Goal: Task Accomplishment & Management: Use online tool/utility

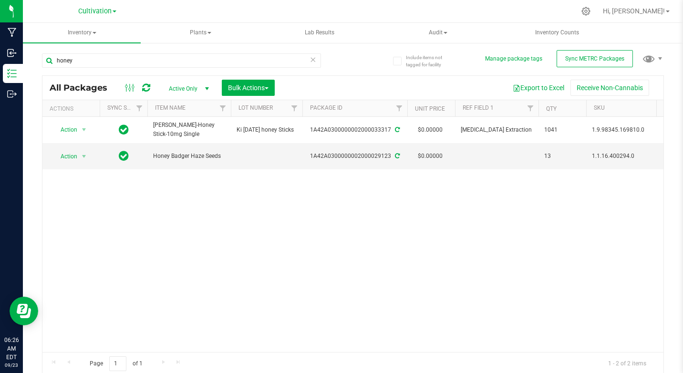
click at [385, 236] on div "Action Action Adjust qty Create package Edit attributes Global inventory Locate…" at bounding box center [352, 234] width 621 height 235
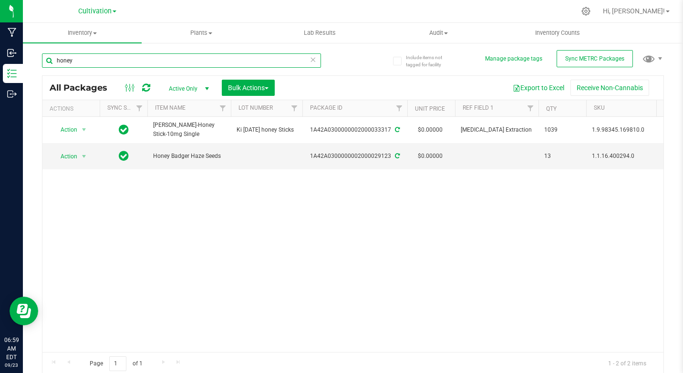
drag, startPoint x: 56, startPoint y: 57, endPoint x: 95, endPoint y: 64, distance: 40.3
click at [95, 64] on input "honey" at bounding box center [181, 60] width 279 height 14
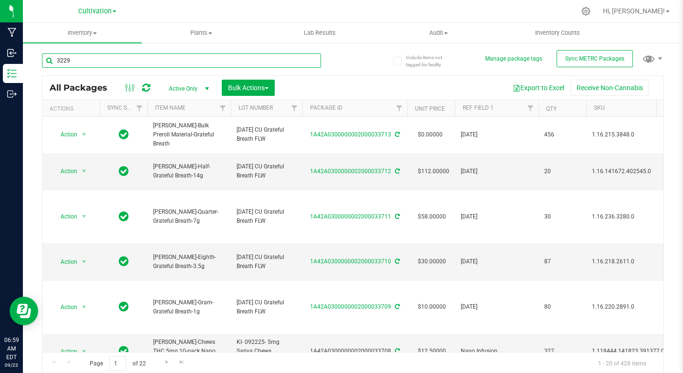
type input "32290"
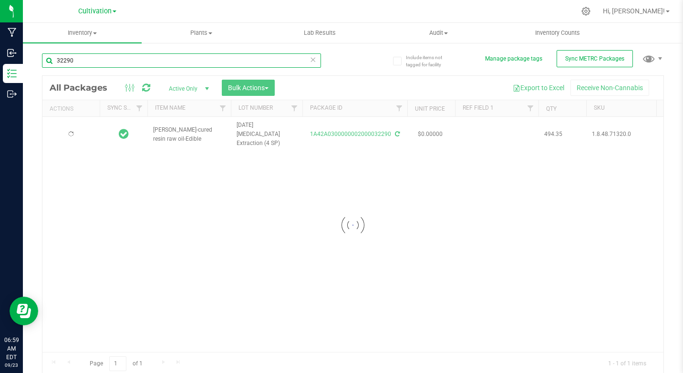
type input "[DATE]"
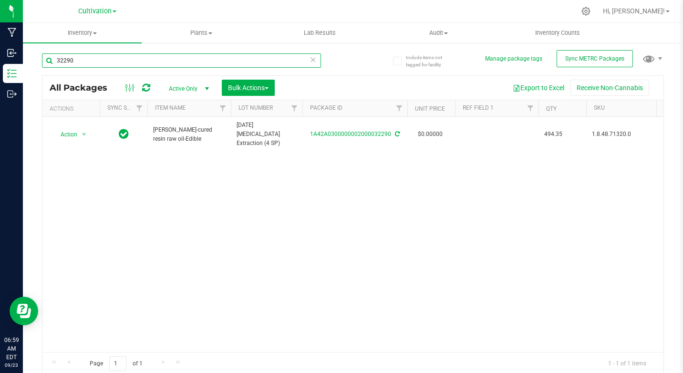
type input "32290"
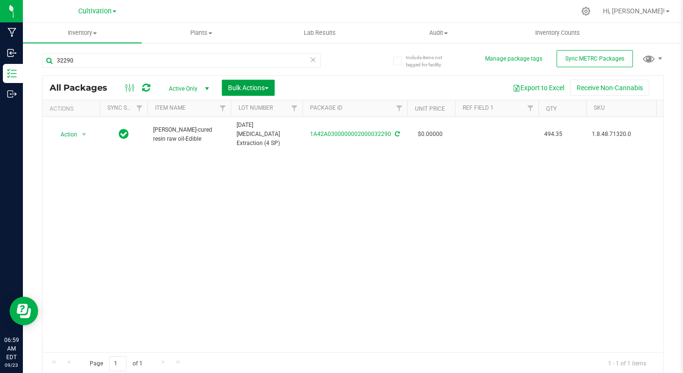
click at [234, 91] on span "Bulk Actions" at bounding box center [248, 88] width 41 height 8
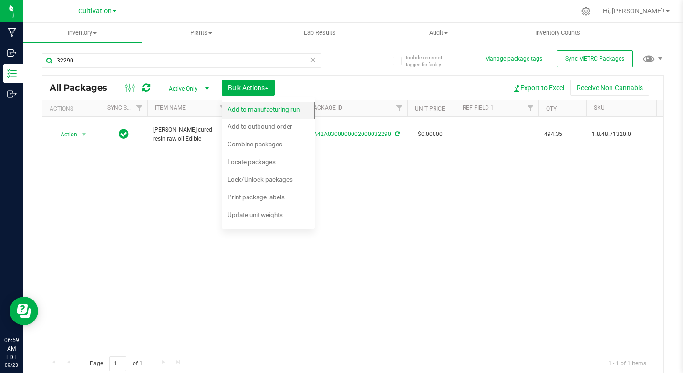
click at [239, 107] on span "Add to manufacturing run" at bounding box center [263, 109] width 72 height 8
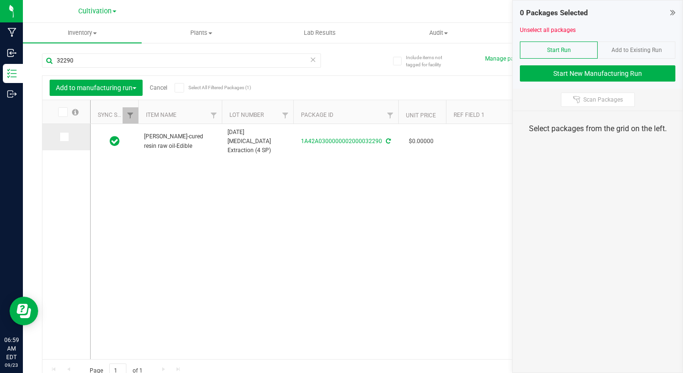
click at [65, 137] on icon at bounding box center [64, 137] width 6 height 0
click at [0, 0] on input "checkbox" at bounding box center [0, 0] width 0 height 0
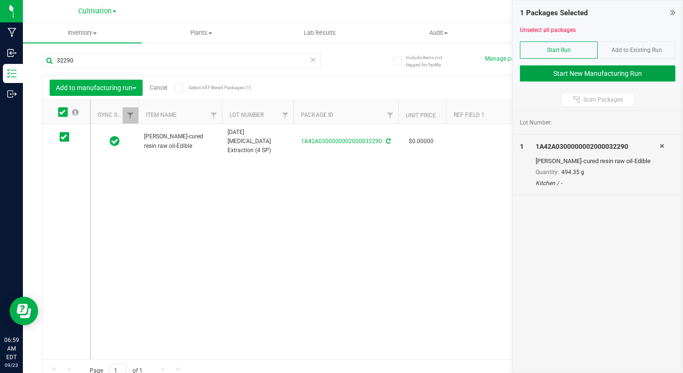
click at [617, 71] on button "Start New Manufacturing Run" at bounding box center [597, 73] width 155 height 16
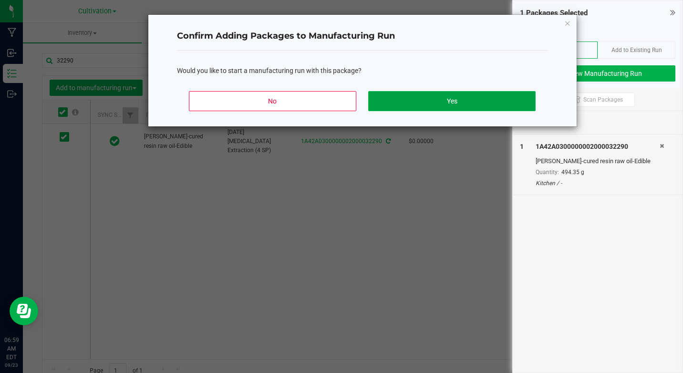
click at [452, 98] on button "Yes" at bounding box center [451, 101] width 167 height 20
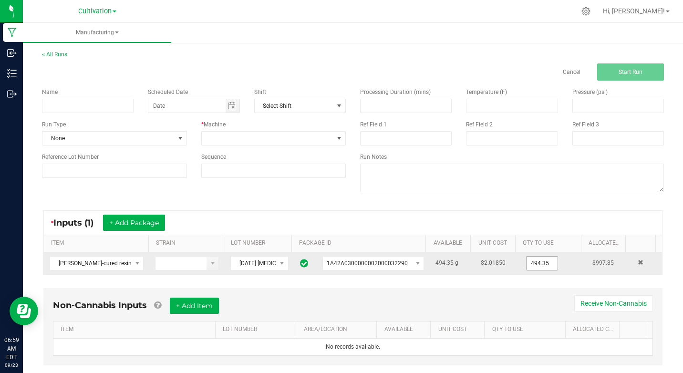
click at [526, 260] on input "494.35" at bounding box center [541, 263] width 31 height 13
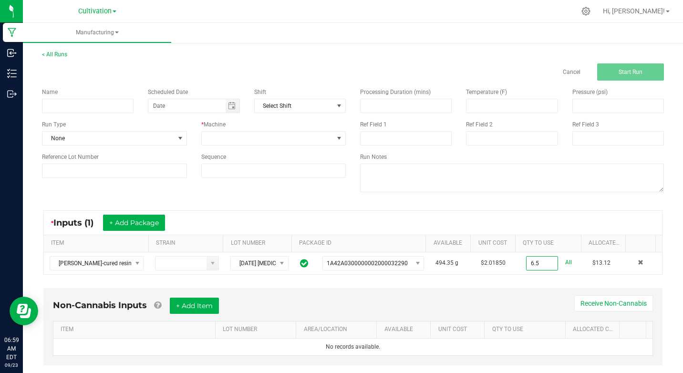
type input "6.5000 g"
click at [494, 295] on div "Non-Cannabis Inputs + Add Item Receive Non-Cannabis ITEM LOT NUMBER AREA/LOCATI…" at bounding box center [352, 326] width 619 height 77
click at [118, 103] on input at bounding box center [88, 106] width 92 height 14
click at [226, 104] on span "Toggle calendar" at bounding box center [233, 105] width 14 height 13
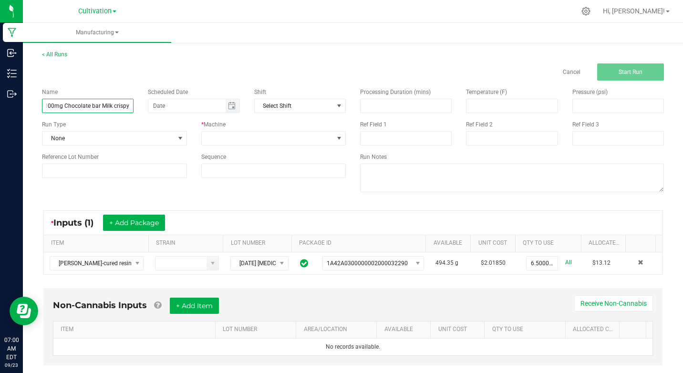
type input "KI [DATE] 100mg Chocolate bar Milk crispy"
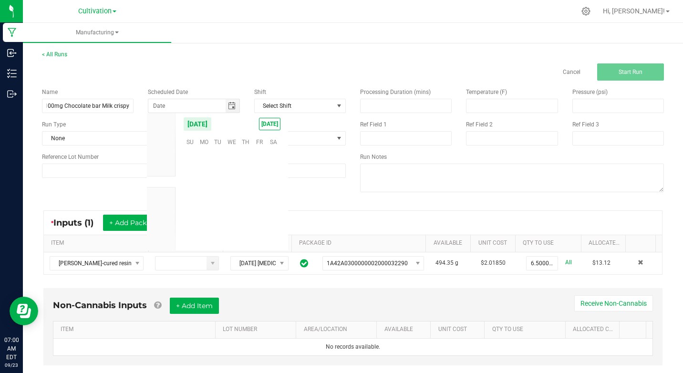
scroll to position [154623, 0]
click at [216, 203] on span "23" at bounding box center [218, 200] width 14 height 15
type input "[DATE]"
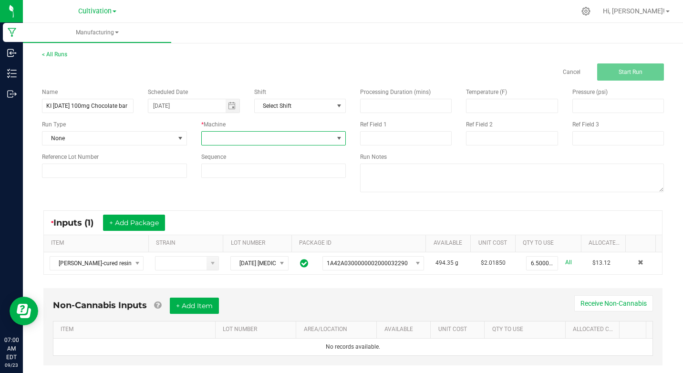
click at [335, 138] on span at bounding box center [339, 138] width 8 height 8
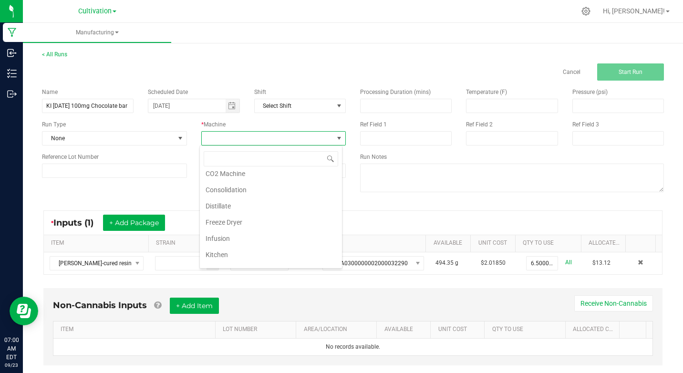
scroll to position [57, 0]
click at [209, 231] on li "Kitchen" at bounding box center [271, 235] width 142 height 16
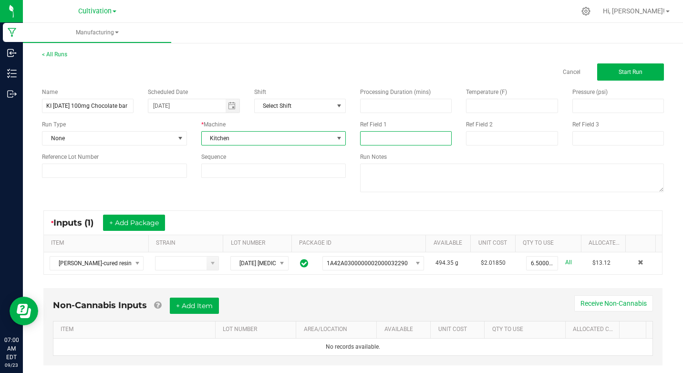
click at [365, 141] on input at bounding box center [406, 138] width 92 height 14
type input "[MEDICAL_DATA] Extraction"
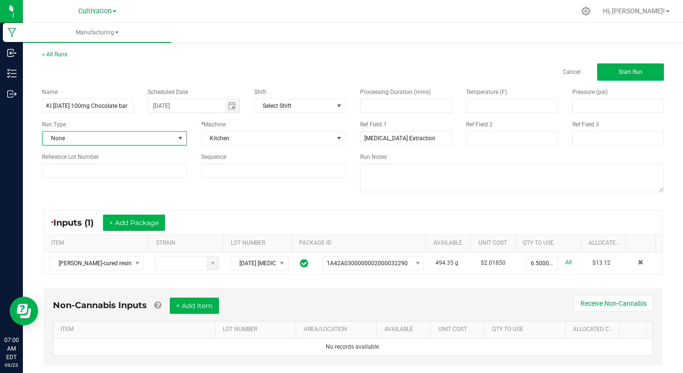
click at [181, 140] on span at bounding box center [180, 138] width 8 height 8
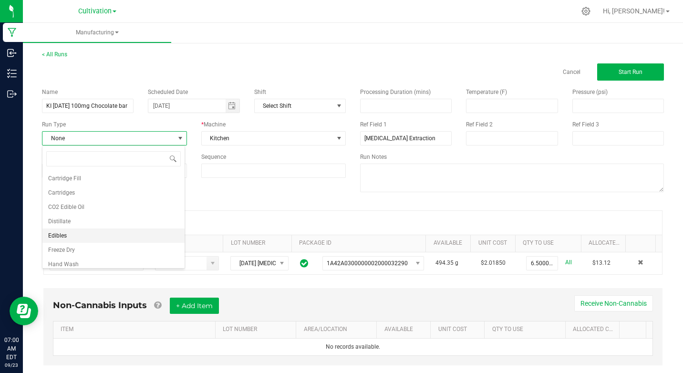
click at [62, 234] on span "Edibles" at bounding box center [57, 236] width 19 height 10
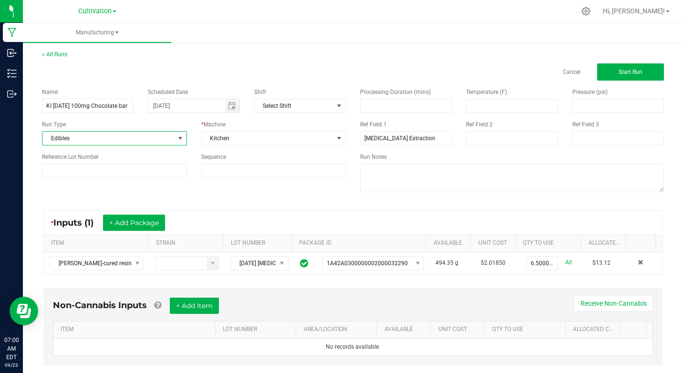
click at [228, 195] on div "Name KI [DATE] 100mg Chocolate bar Milk crispy Scheduled Date [DATE] Shift Sele…" at bounding box center [353, 141] width 636 height 121
click at [618, 73] on span "Start Run" at bounding box center [630, 72] width 24 height 7
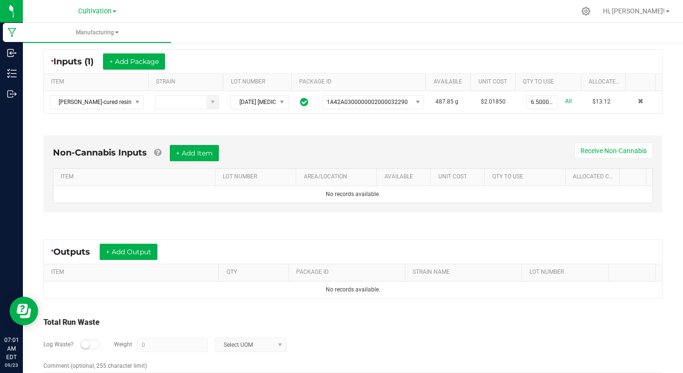
scroll to position [181, 0]
click at [130, 252] on button "+ Add Output" at bounding box center [129, 251] width 58 height 16
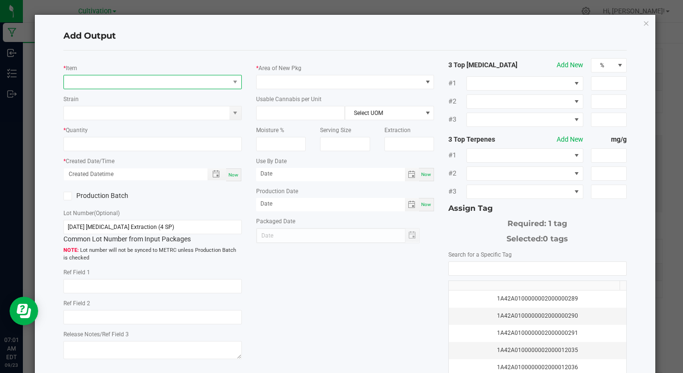
click at [75, 80] on span "NO DATA FOUND" at bounding box center [146, 81] width 165 height 13
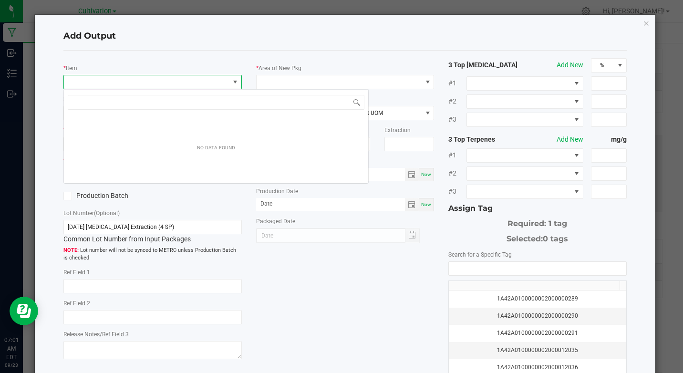
scroll to position [14, 176]
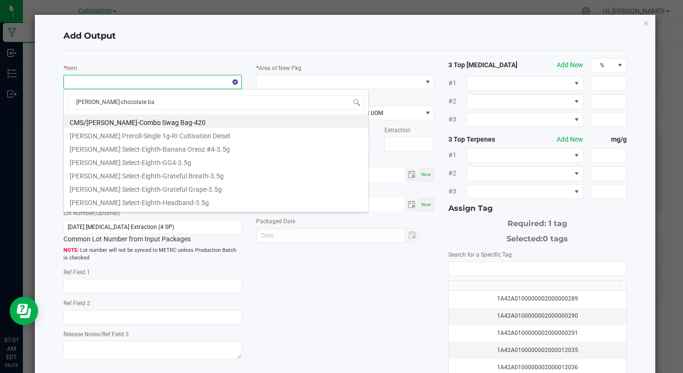
type input "[PERSON_NAME]-chocolate bar"
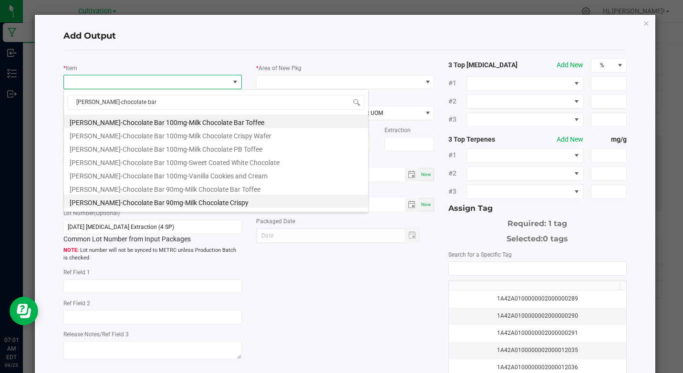
click at [209, 205] on li "[PERSON_NAME]-Chocolate Bar 90mg-Milk Chocolate Crispy" at bounding box center [216, 201] width 304 height 13
type input "0 ea"
type input "2.9"
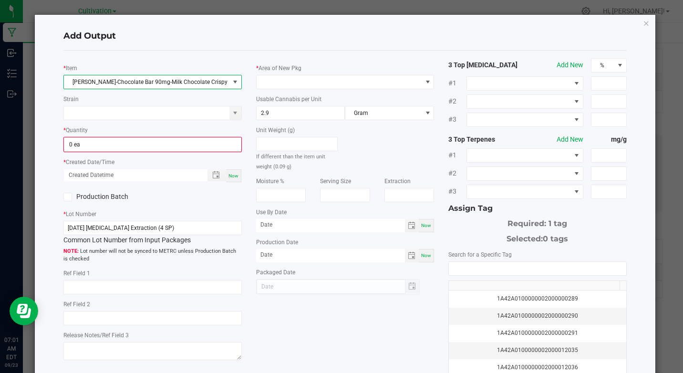
click at [232, 80] on span at bounding box center [235, 82] width 8 height 8
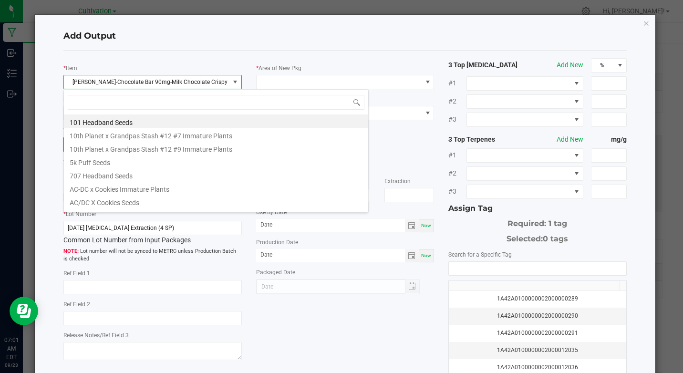
click at [72, 80] on span "[PERSON_NAME]-Chocolate Bar 90mg-Milk Chocolate Crispy" at bounding box center [146, 81] width 165 height 13
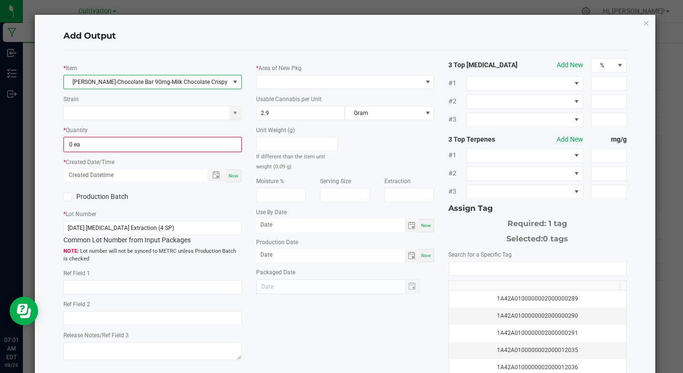
click at [72, 80] on span "[PERSON_NAME]-Chocolate Bar 90mg-Milk Chocolate Crispy" at bounding box center [146, 81] width 165 height 13
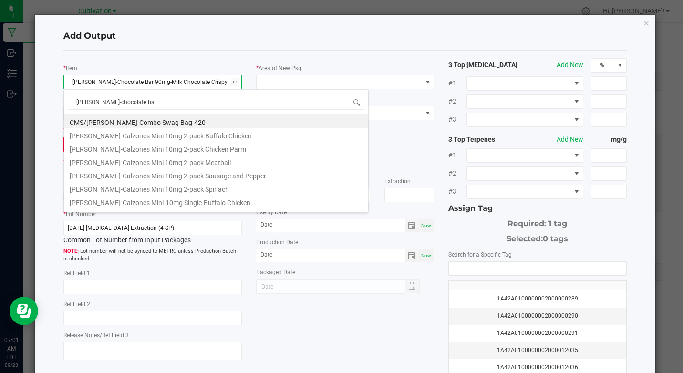
type input "[PERSON_NAME]-chocolate bar"
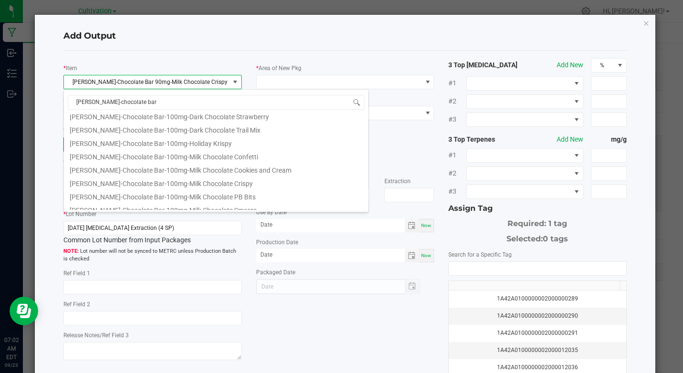
scroll to position [172, 0]
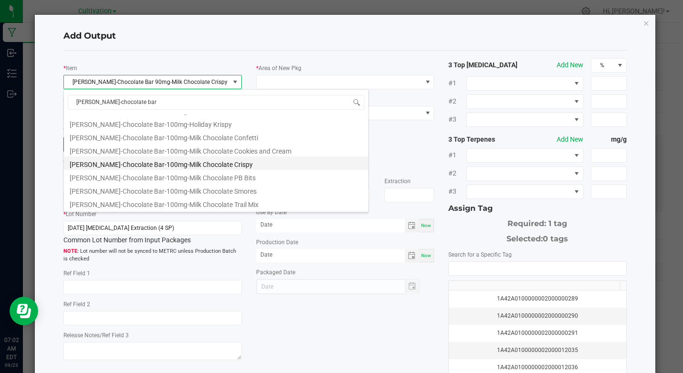
click at [184, 164] on li "[PERSON_NAME]-Chocolate Bar-100mg-Milk Chocolate Crispy" at bounding box center [216, 162] width 304 height 13
type input "3.3"
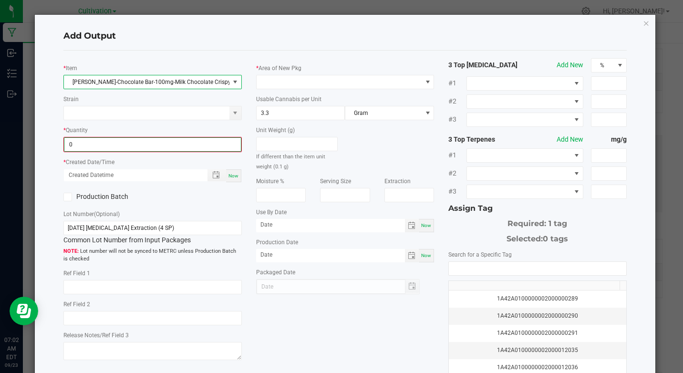
click at [120, 143] on input "0" at bounding box center [152, 144] width 176 height 13
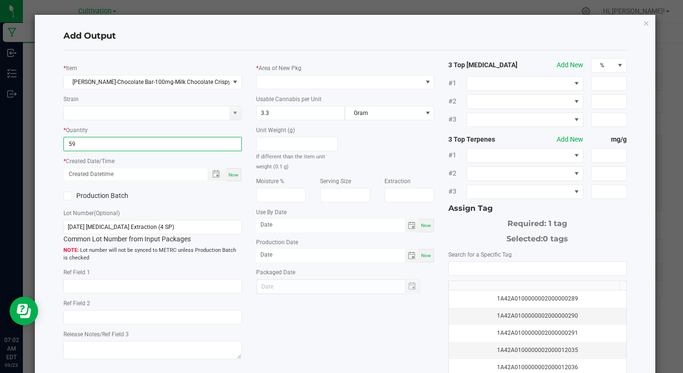
type input "59 ea"
click at [226, 174] on div "Now" at bounding box center [233, 174] width 15 height 13
type input "[DATE] 7:02 AM"
type input "[DATE]"
click at [64, 199] on span at bounding box center [67, 196] width 9 height 9
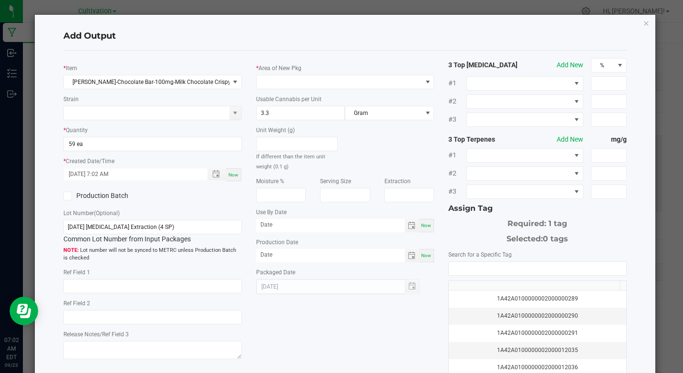
click at [0, 0] on input "Production Batch" at bounding box center [0, 0] width 0 height 0
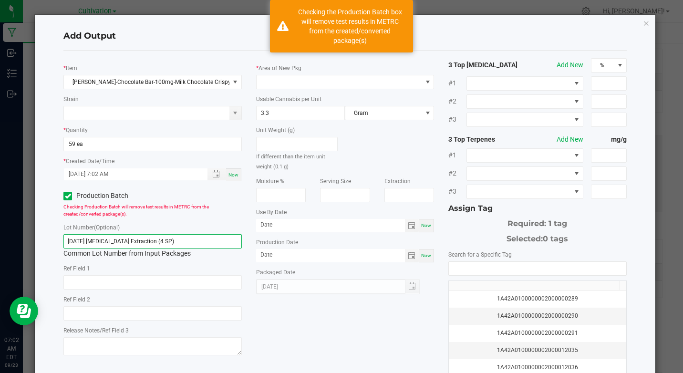
drag, startPoint x: 65, startPoint y: 243, endPoint x: 238, endPoint y: 262, distance: 174.6
click at [238, 262] on div "* Item [PERSON_NAME]-Chocolate Bar-100mg-Milk Chocolate Crispy Strain * Quantit…" at bounding box center [152, 208] width 192 height 300
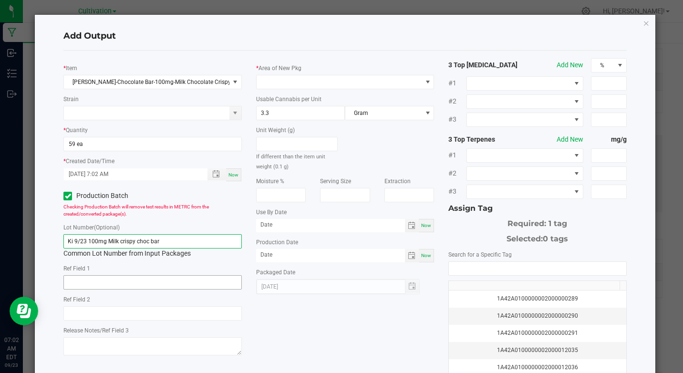
type input "Ki 9/23 100mg Milk crispy choc bar"
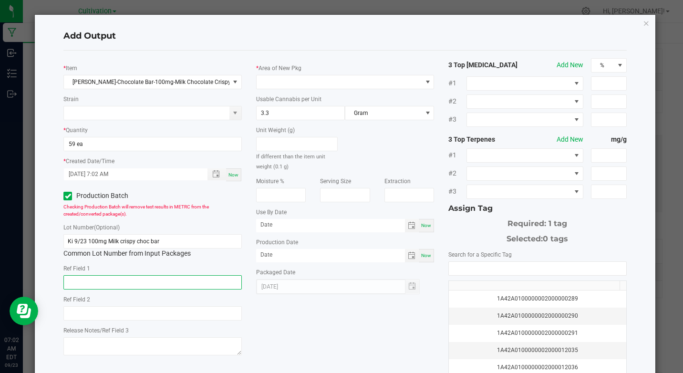
click at [202, 278] on input "text" at bounding box center [152, 282] width 178 height 14
type input "[MEDICAL_DATA] Extraction"
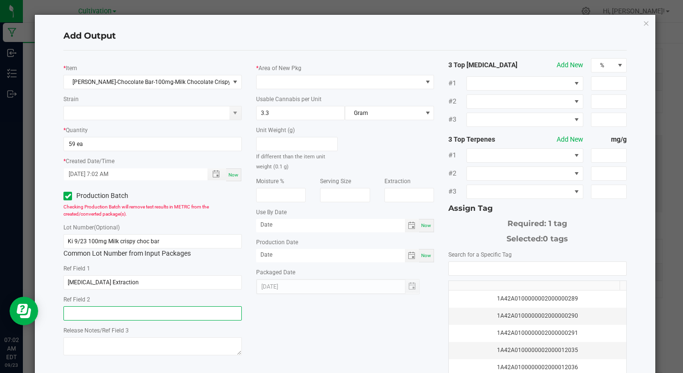
type input "[MEDICAL_DATA] Extraction"
type input "month/day/year"
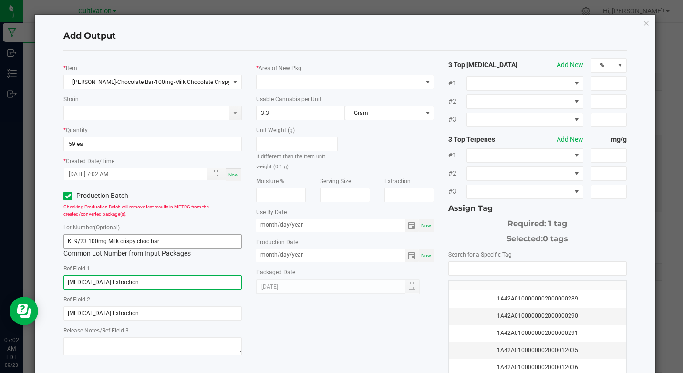
type input "month/day/year"
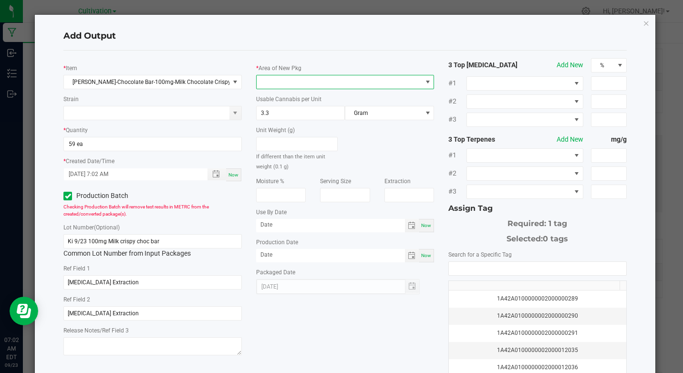
click at [343, 79] on span at bounding box center [339, 81] width 165 height 13
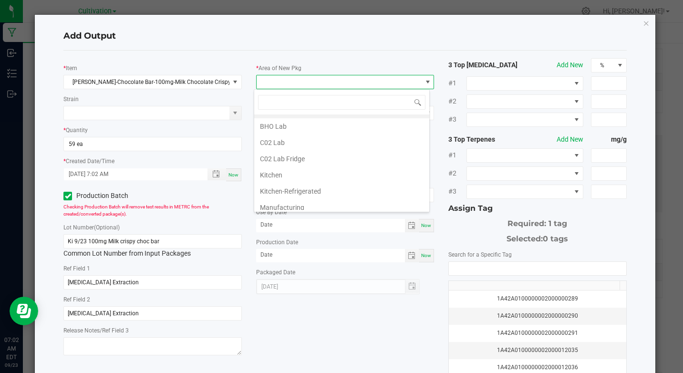
scroll to position [19, 0]
click at [275, 171] on li "Kitchen" at bounding box center [341, 168] width 175 height 16
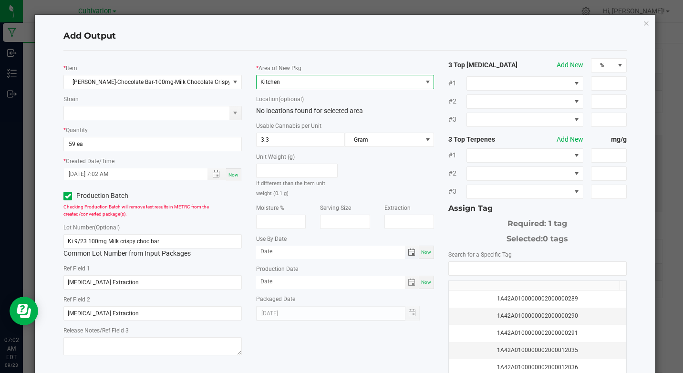
click at [408, 254] on span "Toggle calendar" at bounding box center [412, 252] width 8 height 8
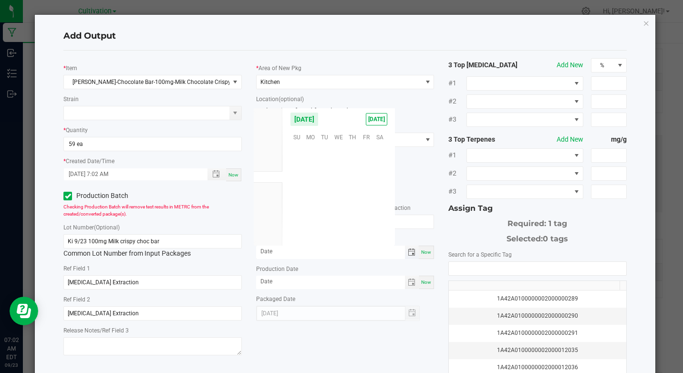
scroll to position [154623, 0]
click at [266, 213] on span "Dec" at bounding box center [268, 211] width 10 height 7
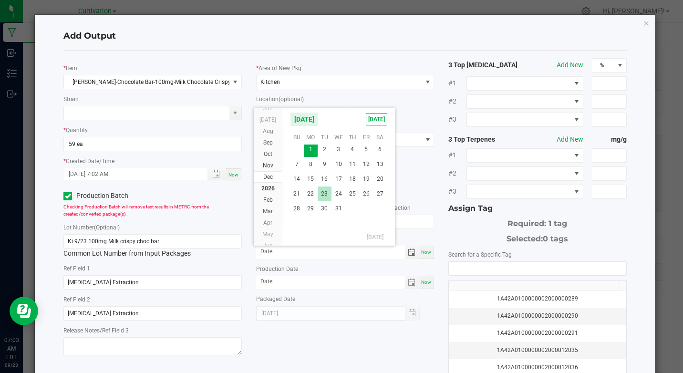
click at [318, 189] on span "23" at bounding box center [325, 193] width 14 height 15
type input "[DATE]"
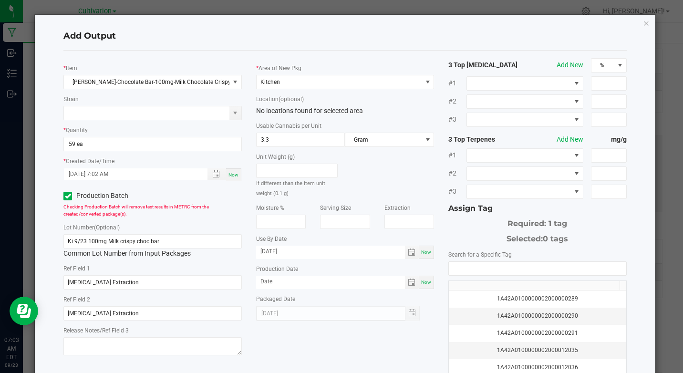
click at [424, 280] on span "Now" at bounding box center [426, 281] width 10 height 5
type input "[DATE]"
click at [458, 269] on input "NO DATA FOUND" at bounding box center [537, 268] width 177 height 13
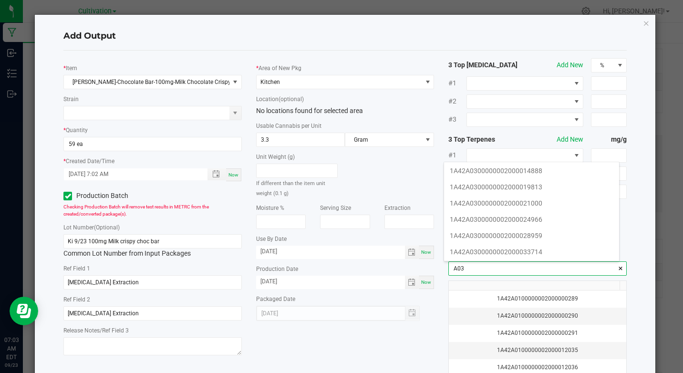
scroll to position [133, 0]
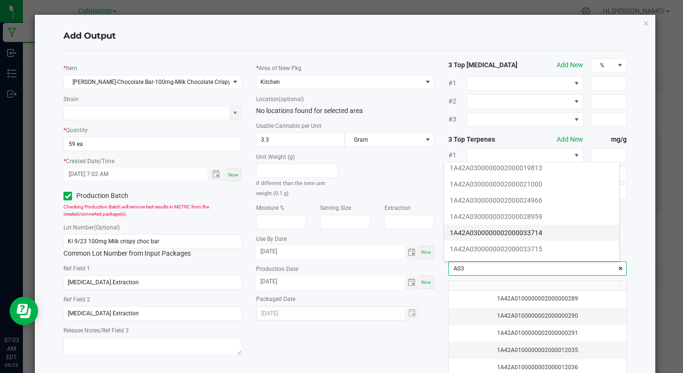
click at [517, 235] on li "1A42A0300000002000033714" at bounding box center [531, 233] width 175 height 16
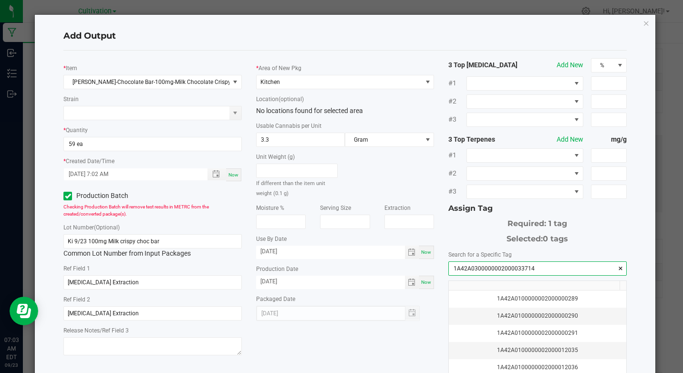
type input "1A42A0300000002000033714"
click at [417, 346] on div "* Item [PERSON_NAME]-Chocolate Bar-100mg-Milk Chocolate Crispy Strain * Quantit…" at bounding box center [344, 229] width 577 height 342
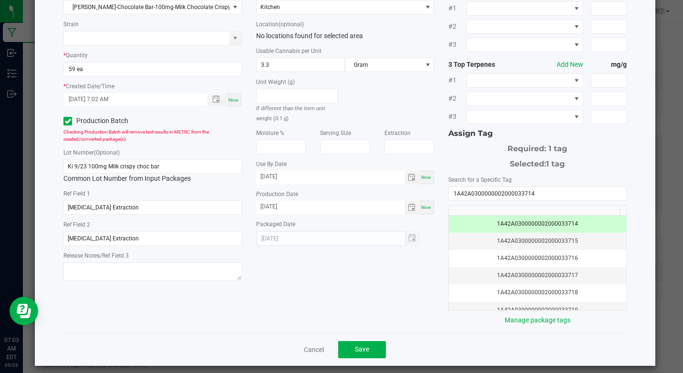
scroll to position [76, 0]
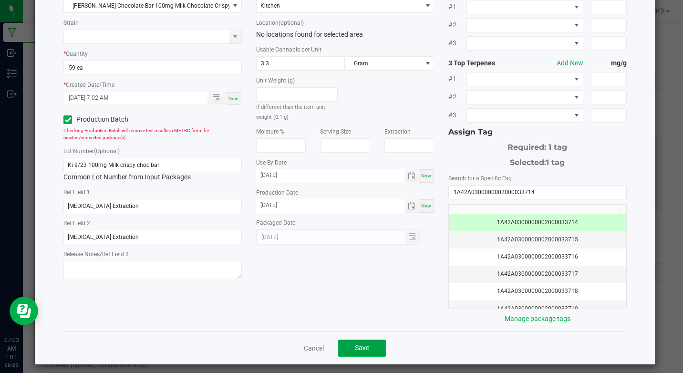
click at [377, 350] on button "Save" at bounding box center [362, 347] width 48 height 17
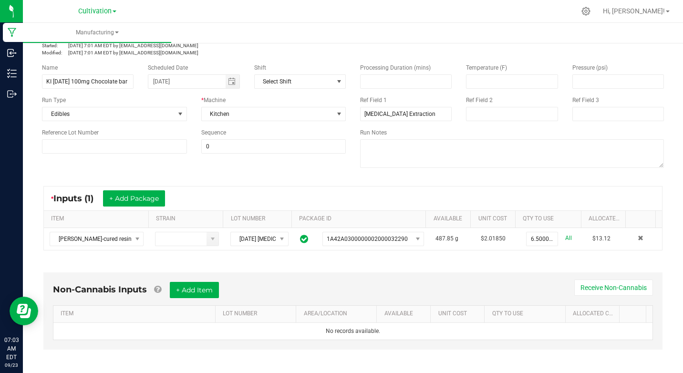
scroll to position [0, 0]
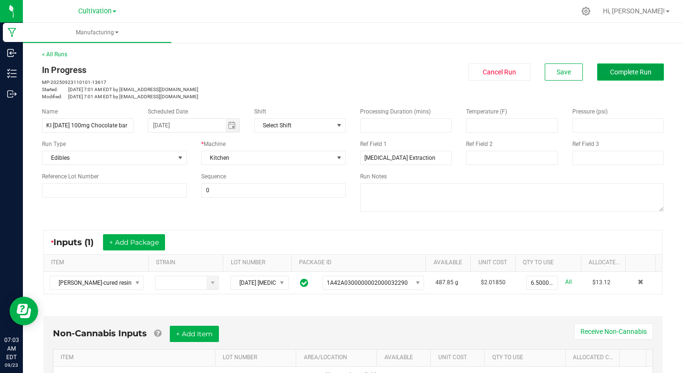
click at [599, 73] on button "Complete Run" at bounding box center [630, 71] width 67 height 17
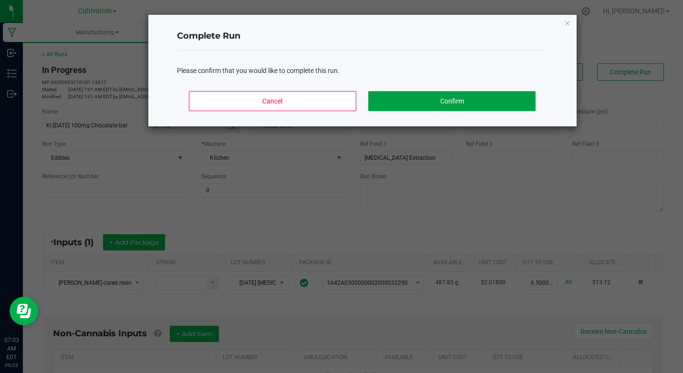
click at [518, 98] on button "Confirm" at bounding box center [451, 101] width 167 height 20
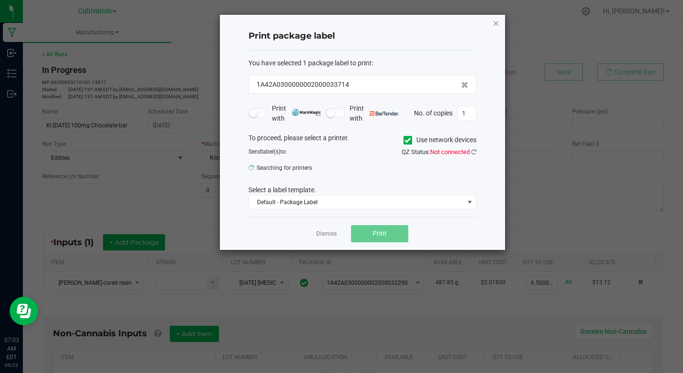
click at [495, 23] on icon "button" at bounding box center [496, 22] width 7 height 11
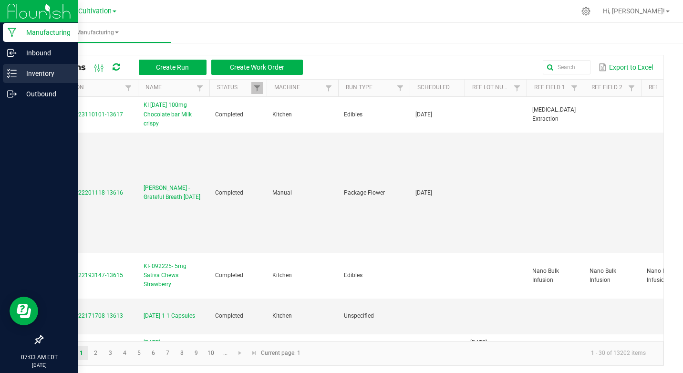
click at [31, 72] on p "Inventory" at bounding box center [45, 73] width 57 height 11
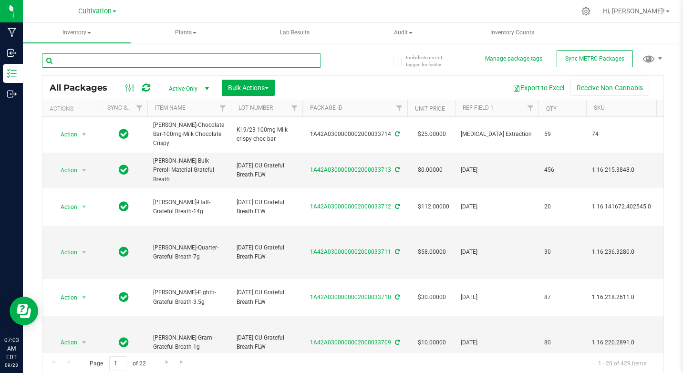
click at [98, 58] on input "text" at bounding box center [181, 60] width 279 height 14
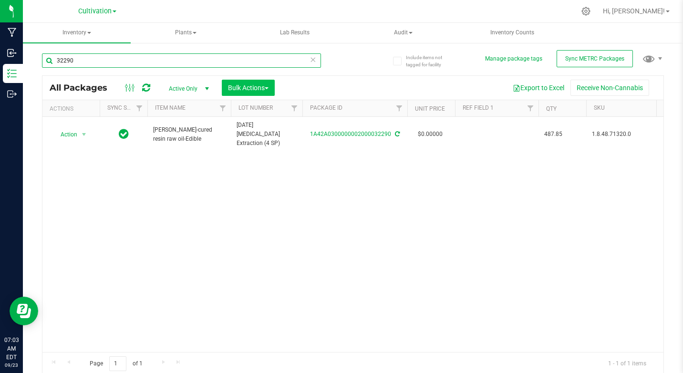
type input "32290"
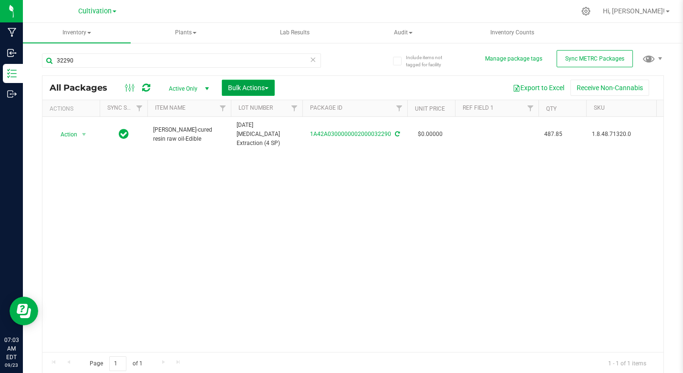
click at [239, 90] on span "Bulk Actions" at bounding box center [248, 88] width 41 height 8
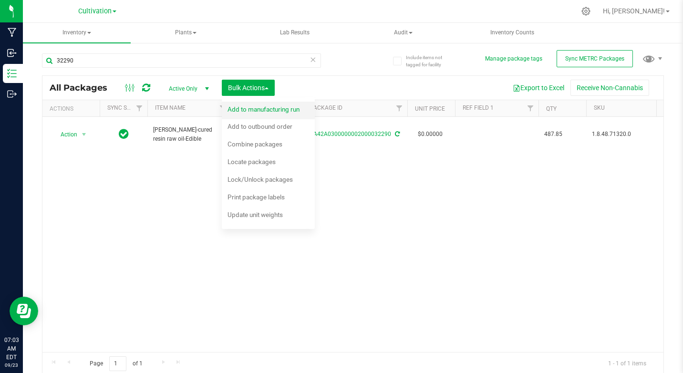
click at [246, 105] on span "Add to manufacturing run" at bounding box center [263, 109] width 72 height 8
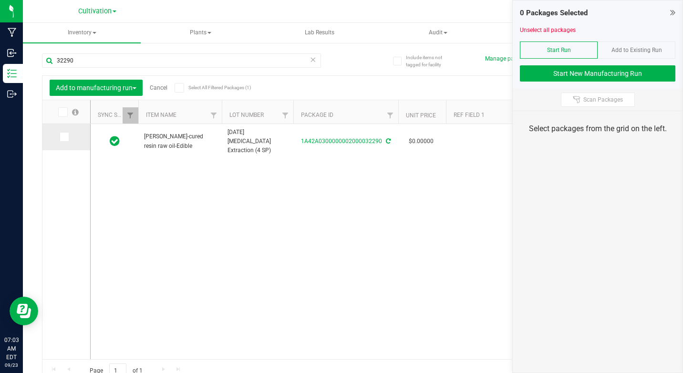
click at [66, 137] on icon at bounding box center [64, 137] width 6 height 0
click at [0, 0] on input "checkbox" at bounding box center [0, 0] width 0 height 0
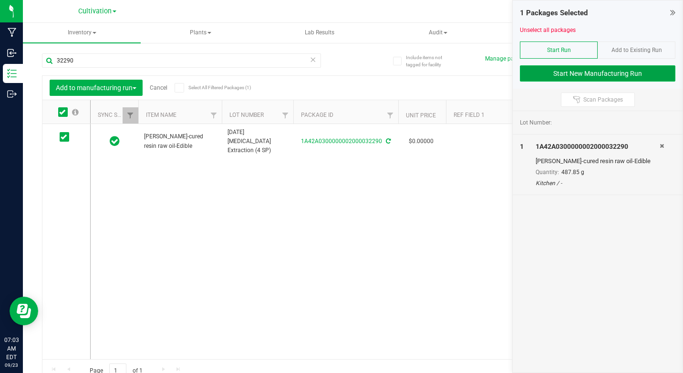
click at [542, 73] on button "Start New Manufacturing Run" at bounding box center [597, 73] width 155 height 16
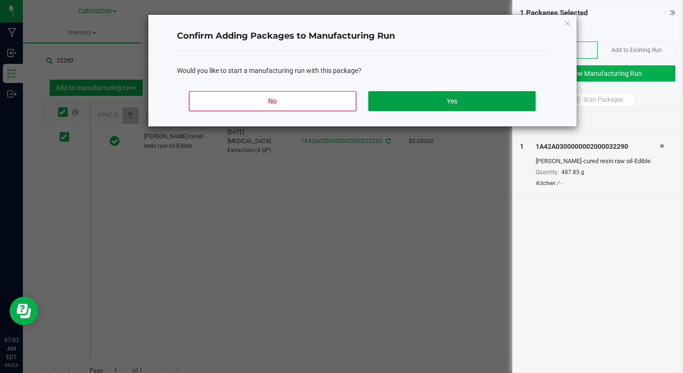
click at [487, 100] on button "Yes" at bounding box center [451, 101] width 167 height 20
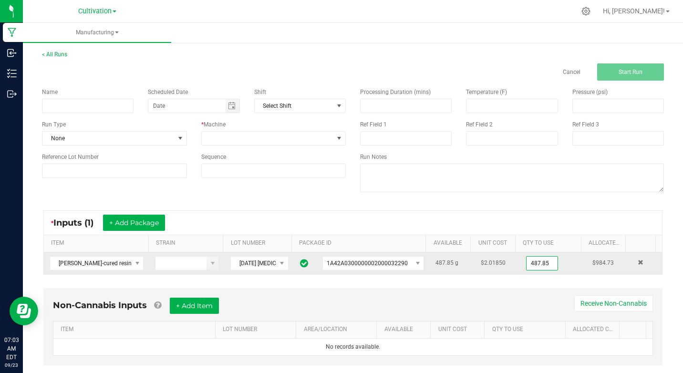
click at [529, 262] on input "487.85" at bounding box center [541, 263] width 31 height 13
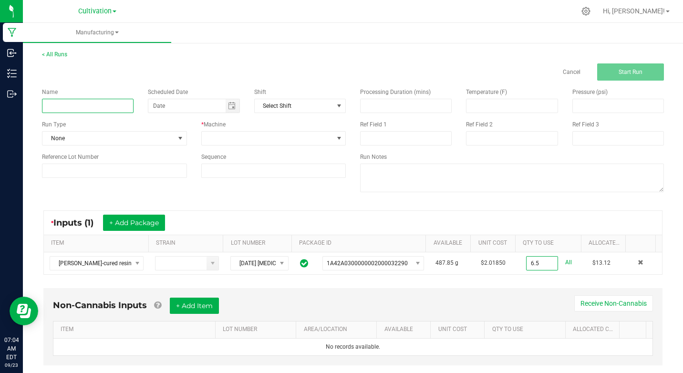
type input "6.5000 g"
click at [97, 107] on input at bounding box center [88, 106] width 92 height 14
type input "KI [DATE] 100mg Chocolate bar Milk crispy"
type input "month/day/year"
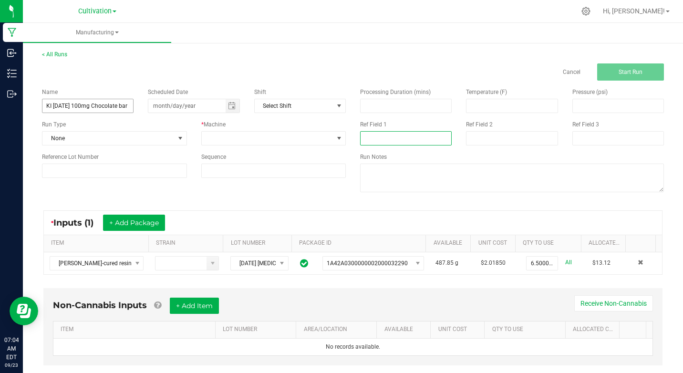
type input "[MEDICAL_DATA] Extraction"
type input "month/day/year"
click at [119, 110] on input "KI [DATE] 100mg Chocolate bar Milk crispy" at bounding box center [88, 106] width 92 height 14
click at [127, 106] on input "KI [DATE] 100mg Chocolate bar Milk crispy" at bounding box center [88, 106] width 92 height 14
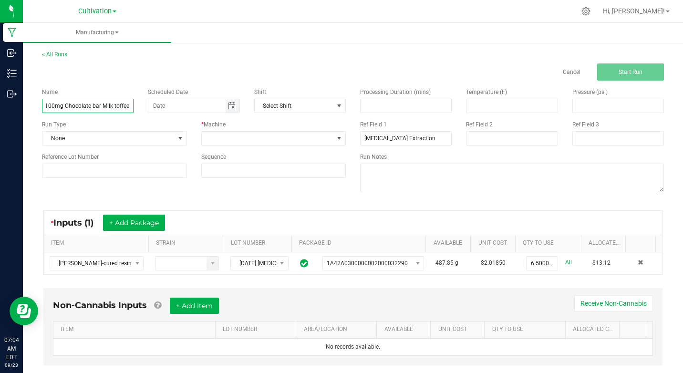
click at [229, 107] on span "Toggle calendar" at bounding box center [232, 106] width 8 height 8
type input "KI [DATE] 100mg Chocolate bar Milk toffee"
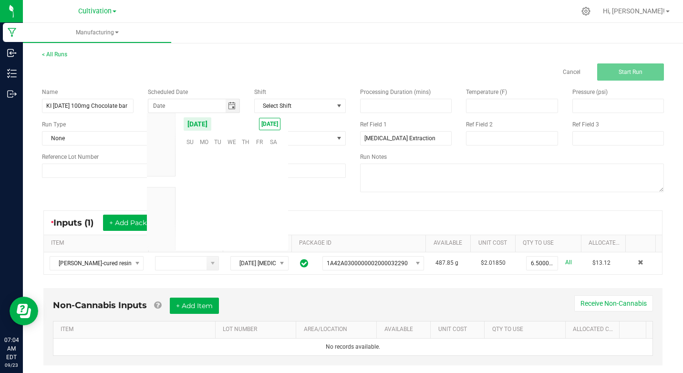
scroll to position [154623, 0]
click at [223, 204] on span "23" at bounding box center [218, 200] width 14 height 15
type input "[DATE]"
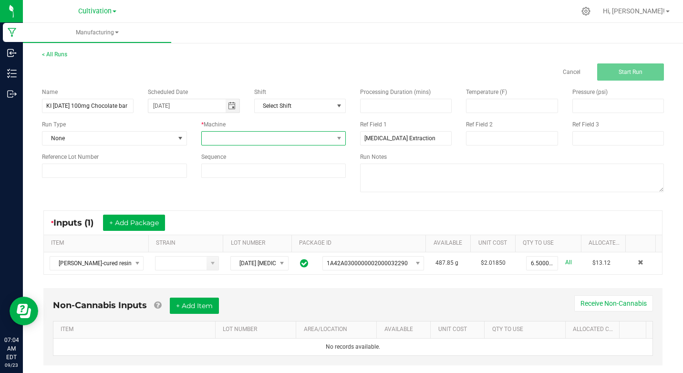
click at [335, 132] on span at bounding box center [339, 138] width 12 height 13
click at [213, 230] on li "Kitchen" at bounding box center [271, 235] width 142 height 16
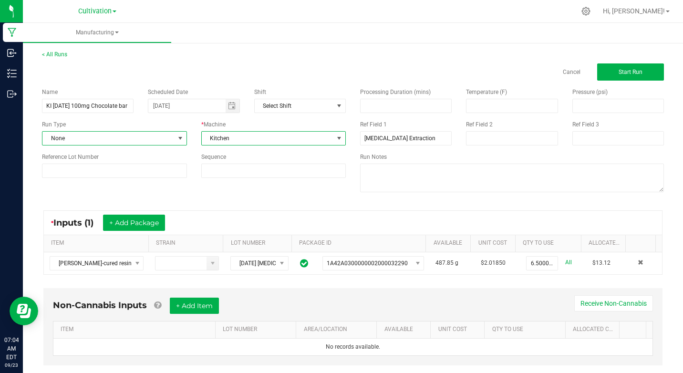
click at [178, 140] on span at bounding box center [180, 138] width 8 height 8
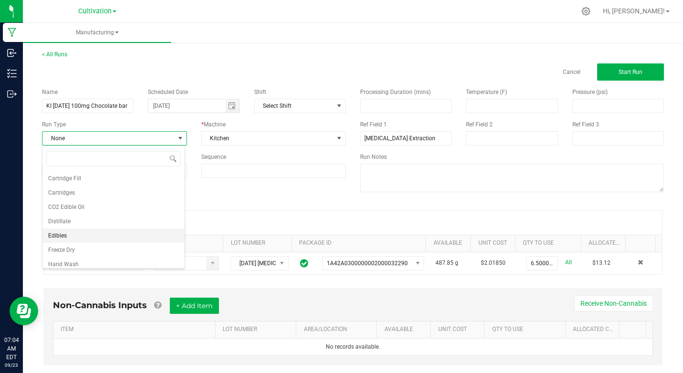
click at [58, 233] on span "Edibles" at bounding box center [57, 236] width 19 height 10
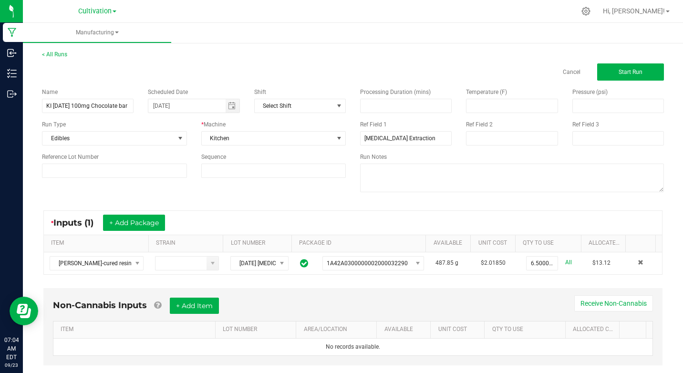
click at [179, 189] on div "Name KI [DATE] 100mg Chocolate bar Milk toffee Scheduled Date [DATE] Shift Sele…" at bounding box center [353, 141] width 636 height 121
click at [613, 67] on button "Start Run" at bounding box center [630, 71] width 67 height 17
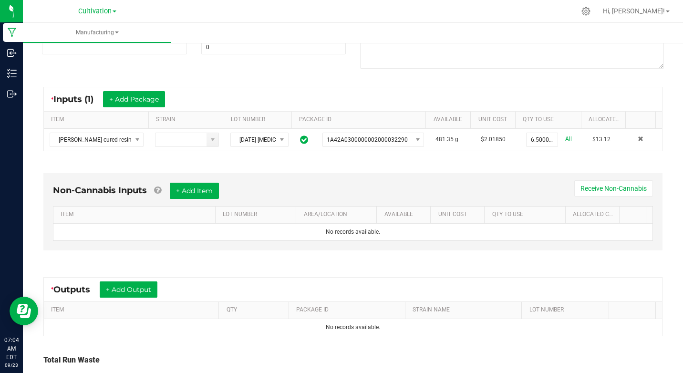
scroll to position [215, 0]
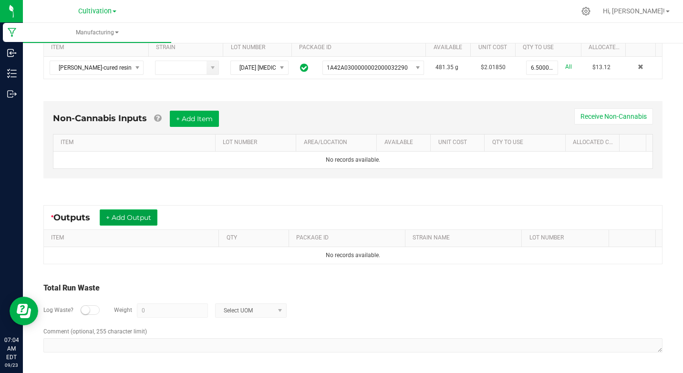
click at [140, 223] on button "+ Add Output" at bounding box center [129, 217] width 58 height 16
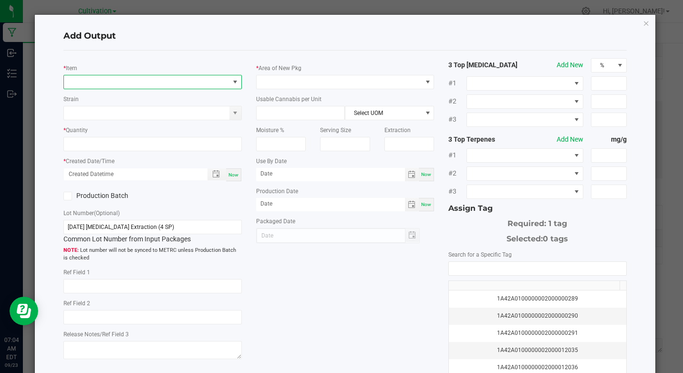
click at [103, 85] on span "NO DATA FOUND" at bounding box center [146, 81] width 165 height 13
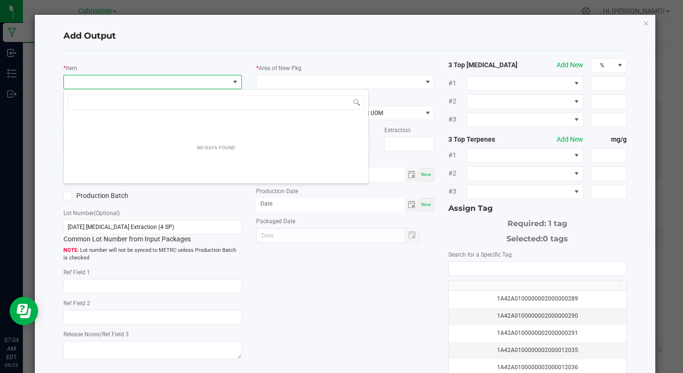
scroll to position [14, 176]
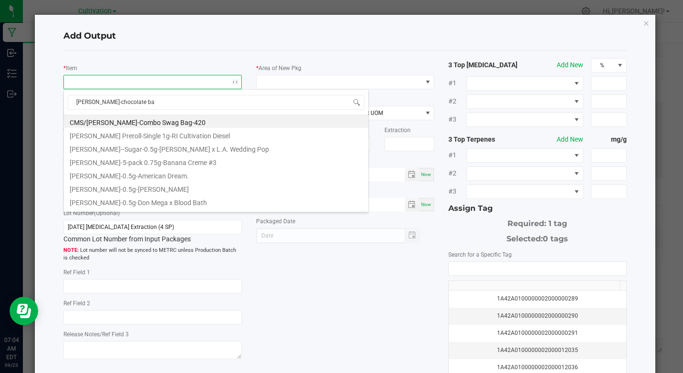
type input "[PERSON_NAME]-chocolate bar"
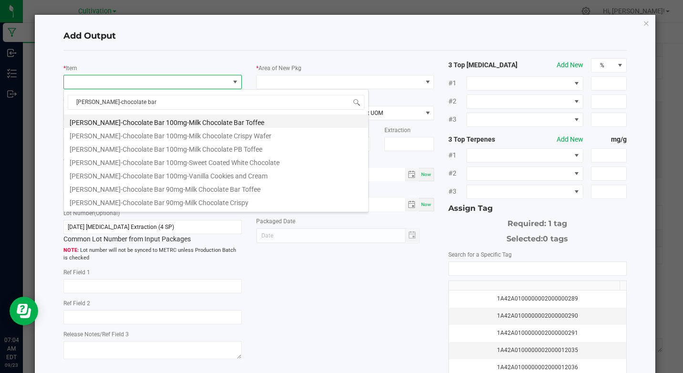
click at [195, 125] on li "[PERSON_NAME]-Chocolate Bar 100mg-Milk Chocolate Bar Toffee" at bounding box center [216, 120] width 304 height 13
type input "0 ea"
type input "3.3"
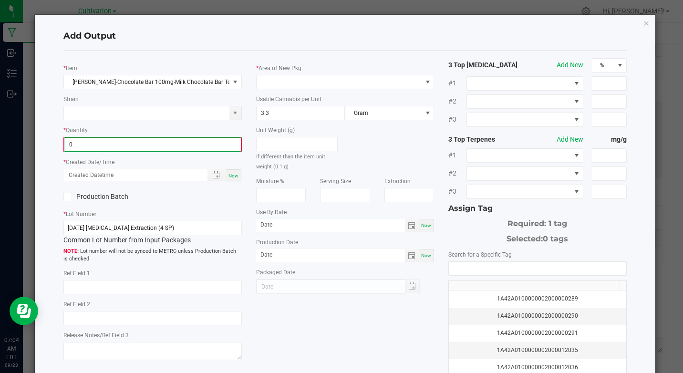
click at [106, 144] on input "0" at bounding box center [152, 144] width 176 height 13
type input "59 ea"
click at [232, 176] on span "Now" at bounding box center [233, 174] width 10 height 5
type input "[DATE] 7:04 AM"
type input "[DATE]"
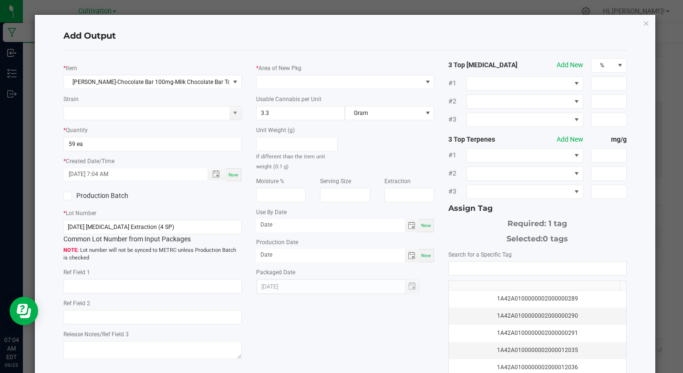
click at [66, 196] on icon at bounding box center [68, 196] width 6 height 0
click at [0, 0] on input "Production Batch" at bounding box center [0, 0] width 0 height 0
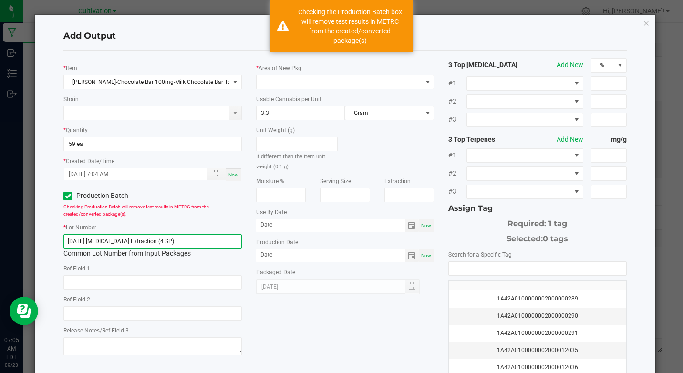
drag, startPoint x: 68, startPoint y: 240, endPoint x: 209, endPoint y: 244, distance: 141.2
click at [209, 244] on input "[DATE] [MEDICAL_DATA] Extraction (4 SP)" at bounding box center [152, 241] width 178 height 14
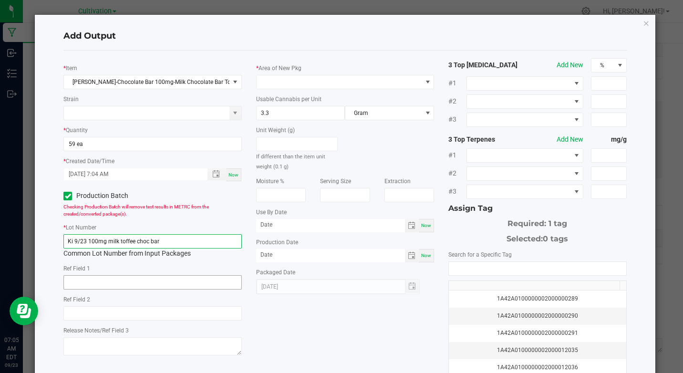
type input "Ki 9/23 100mg milk toffee choc bar"
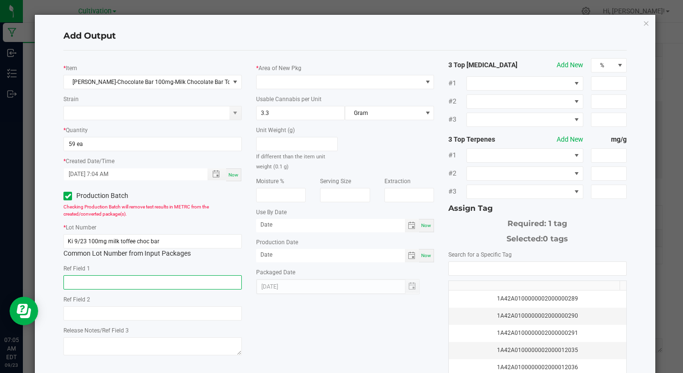
click at [110, 283] on input "text" at bounding box center [152, 282] width 178 height 14
type input "[MEDICAL_DATA] Extraction"
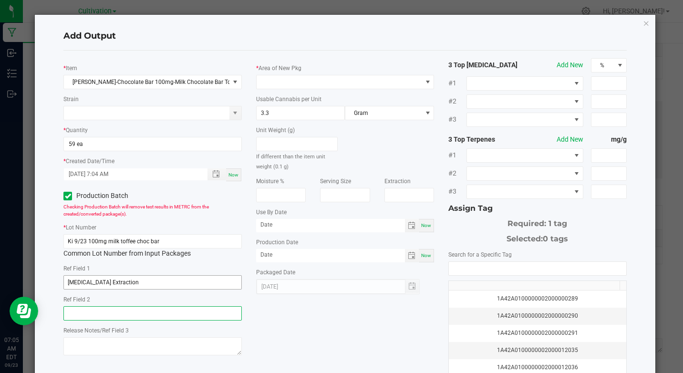
type input "[MEDICAL_DATA] Extraction"
type input "month/day/year"
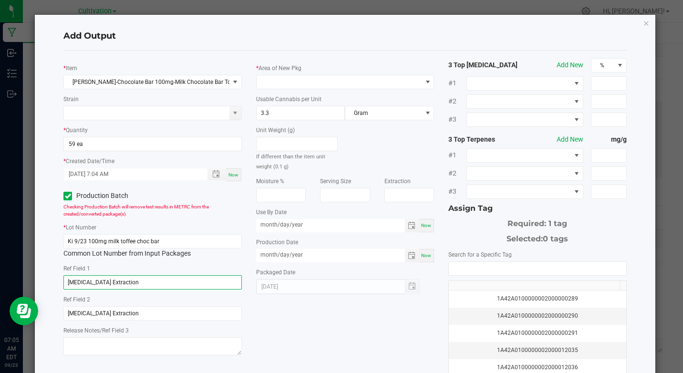
type input "month/day/year"
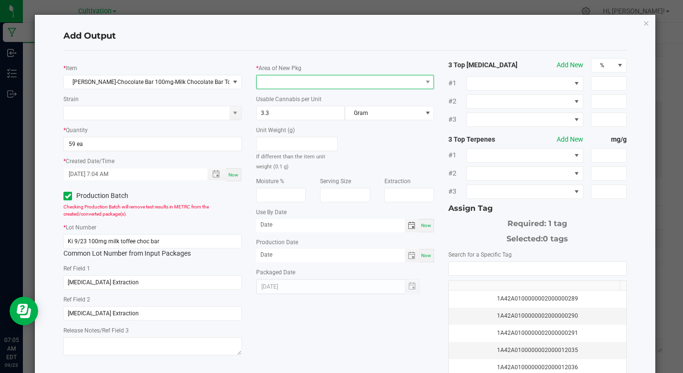
click at [421, 76] on span at bounding box center [427, 81] width 12 height 13
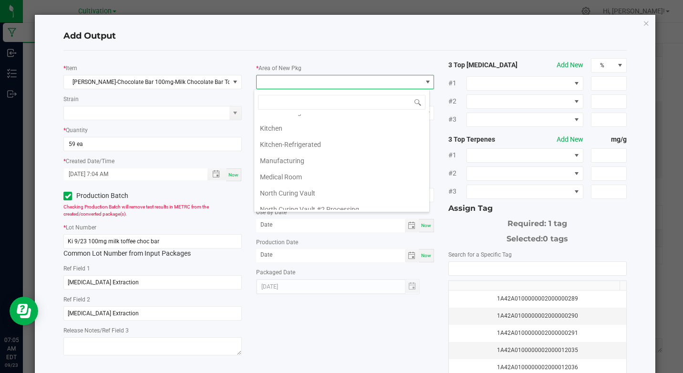
scroll to position [45, 0]
click at [274, 144] on li "Kitchen" at bounding box center [341, 142] width 175 height 16
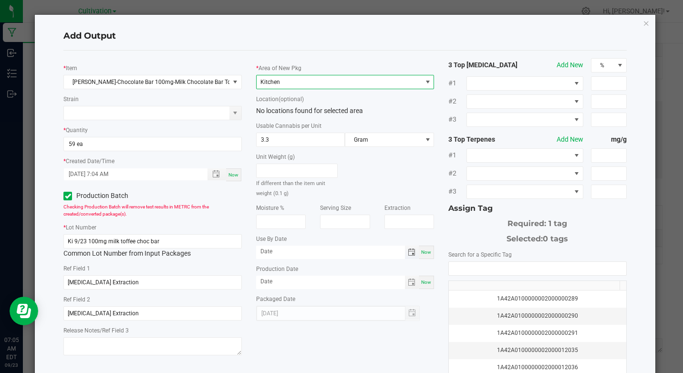
click at [408, 252] on span "Toggle calendar" at bounding box center [412, 252] width 8 height 8
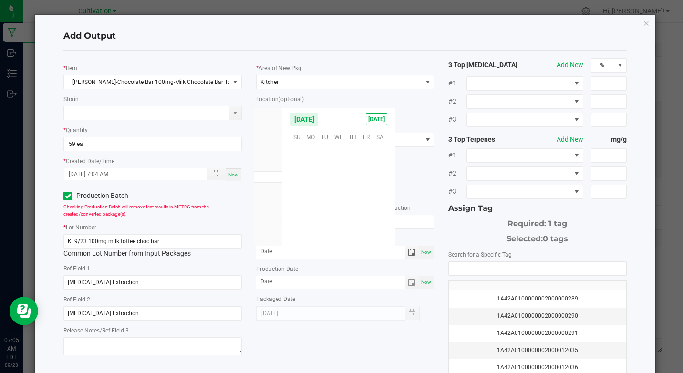
scroll to position [154623, 0]
click at [268, 210] on span "Dec" at bounding box center [268, 211] width 10 height 7
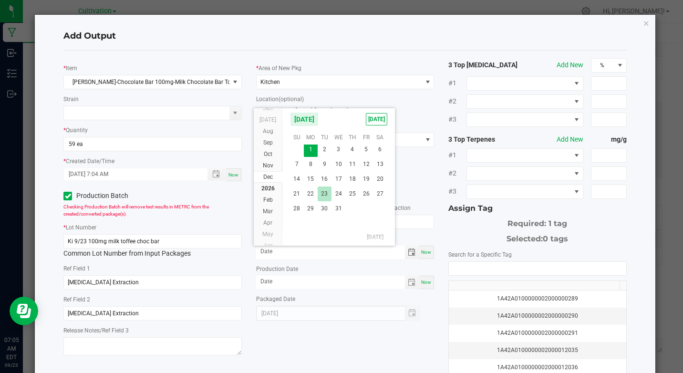
click at [322, 187] on span "23" at bounding box center [325, 193] width 14 height 15
type input "[DATE]"
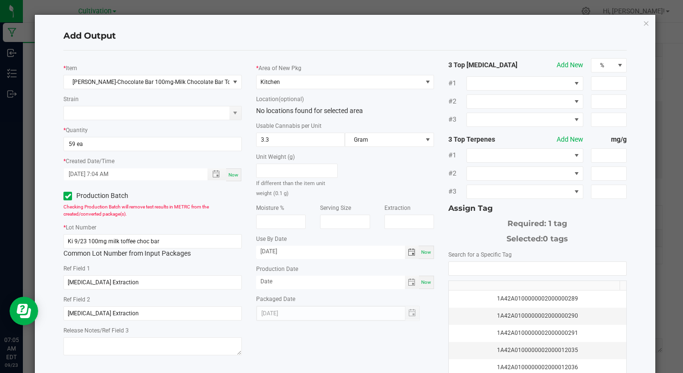
click at [421, 283] on span "Now" at bounding box center [426, 281] width 10 height 5
type input "[DATE]"
click at [453, 271] on input "NO DATA FOUND" at bounding box center [537, 268] width 177 height 13
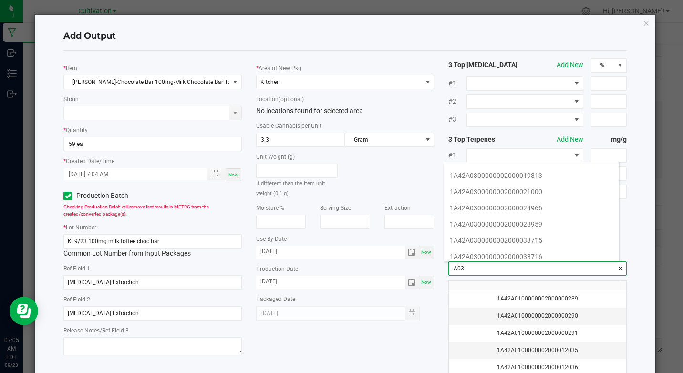
scroll to position [133, 0]
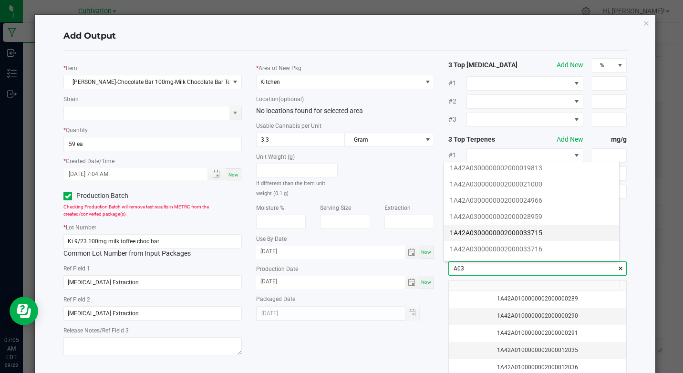
click at [535, 233] on li "1A42A0300000002000033715" at bounding box center [531, 233] width 175 height 16
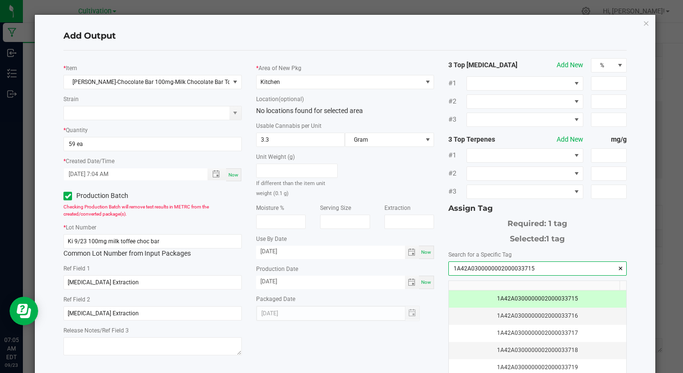
type input "1A42A0300000002000033715"
click at [428, 344] on div "* Item [PERSON_NAME]-Chocolate Bar 100mg-Milk Chocolate Bar Toffee Strain * Qua…" at bounding box center [344, 229] width 577 height 342
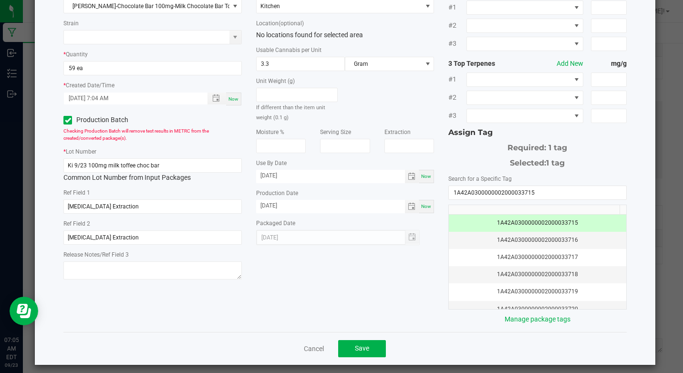
scroll to position [76, 0]
click at [349, 354] on button "Save" at bounding box center [362, 347] width 48 height 17
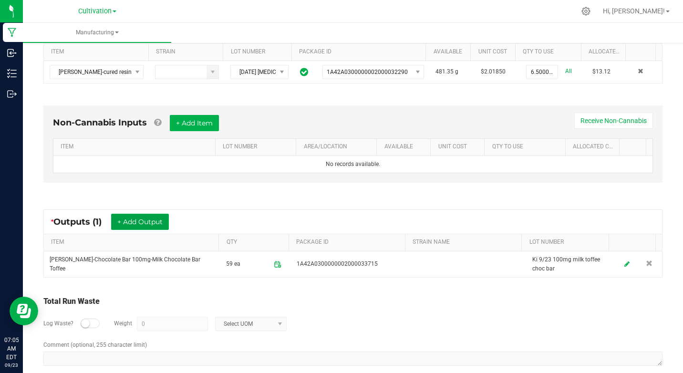
scroll to position [0, 0]
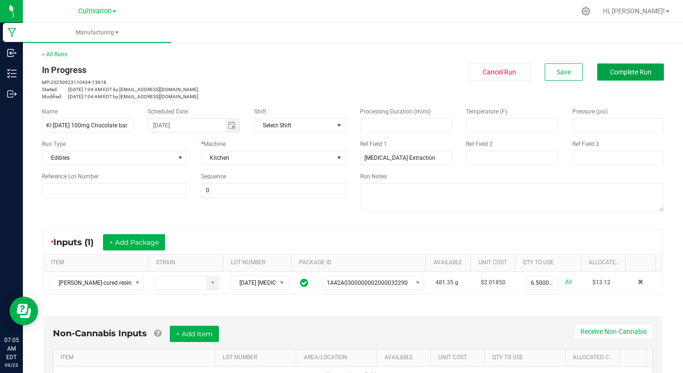
click at [610, 73] on span "Complete Run" at bounding box center [630, 72] width 41 height 8
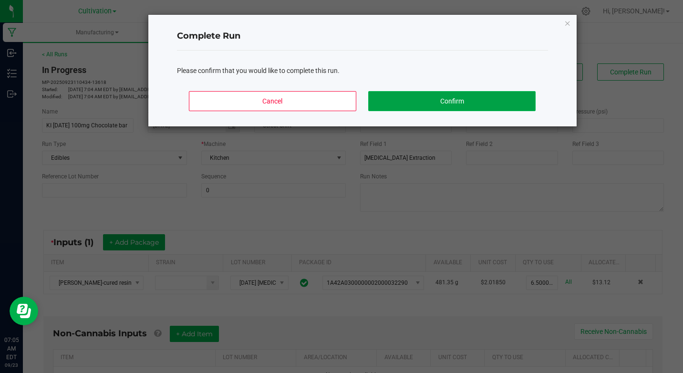
click at [529, 104] on button "Confirm" at bounding box center [451, 101] width 167 height 20
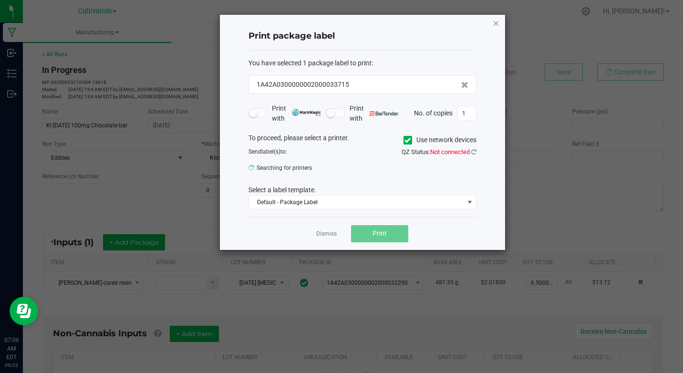
click at [495, 22] on icon "button" at bounding box center [496, 22] width 7 height 11
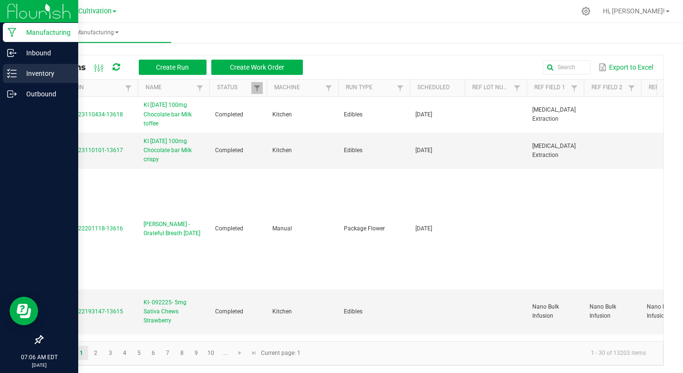
click at [50, 72] on p "Inventory" at bounding box center [45, 73] width 57 height 11
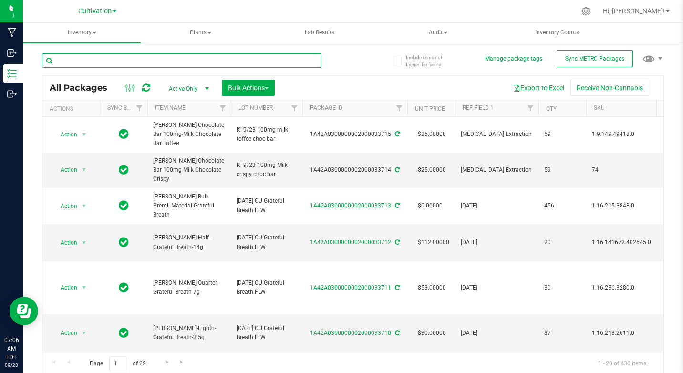
click at [90, 60] on input "text" at bounding box center [181, 60] width 279 height 14
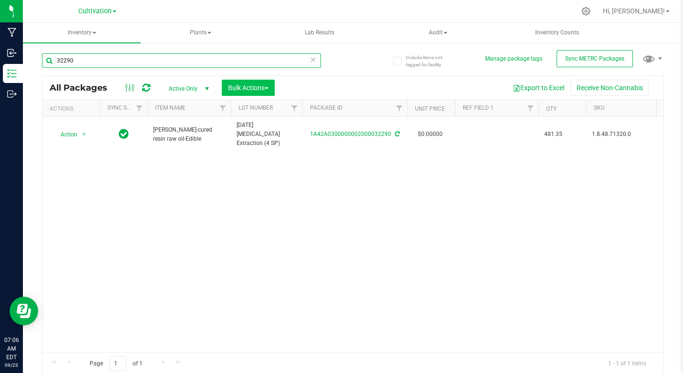
type input "32290"
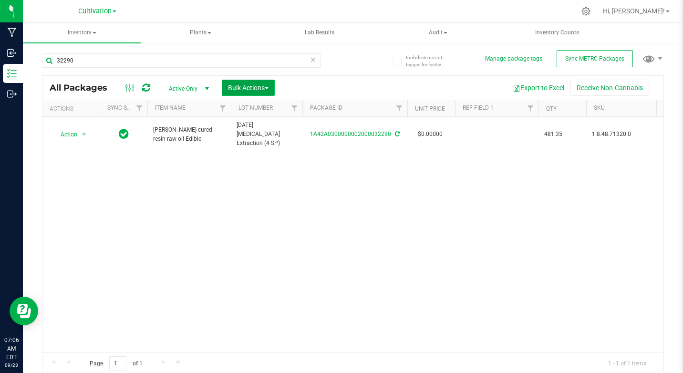
click at [234, 87] on span "Bulk Actions" at bounding box center [248, 88] width 41 height 8
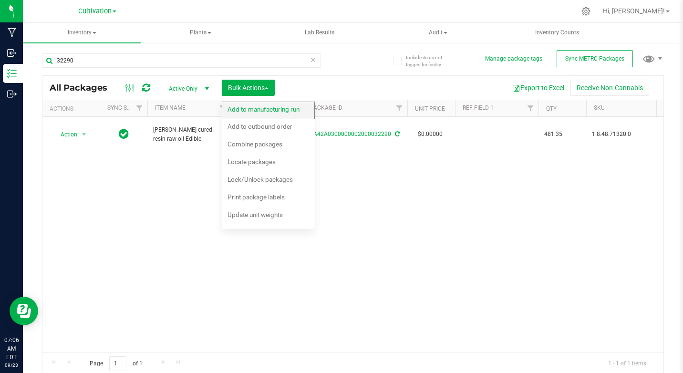
click at [258, 110] on span "Add to manufacturing run" at bounding box center [263, 109] width 72 height 8
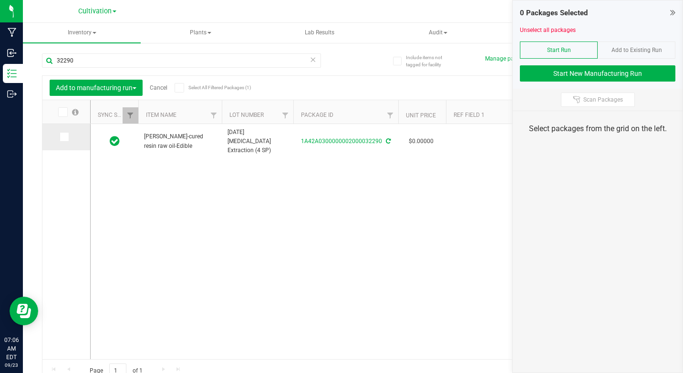
click at [66, 137] on icon at bounding box center [64, 137] width 6 height 0
click at [0, 0] on input "checkbox" at bounding box center [0, 0] width 0 height 0
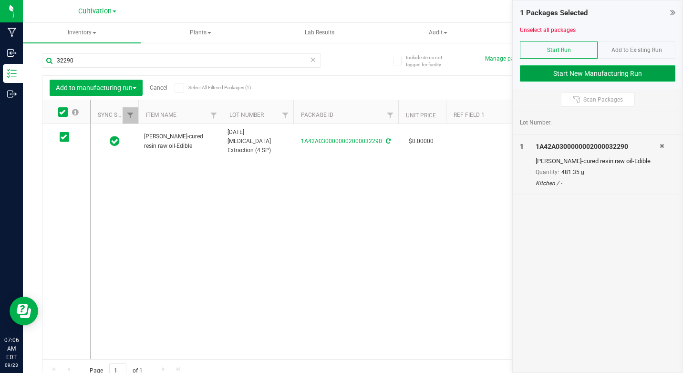
click at [560, 67] on button "Start New Manufacturing Run" at bounding box center [597, 73] width 155 height 16
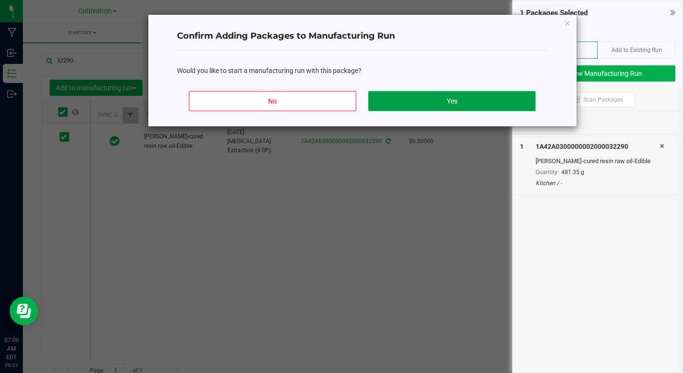
click at [528, 104] on button "Yes" at bounding box center [451, 101] width 167 height 20
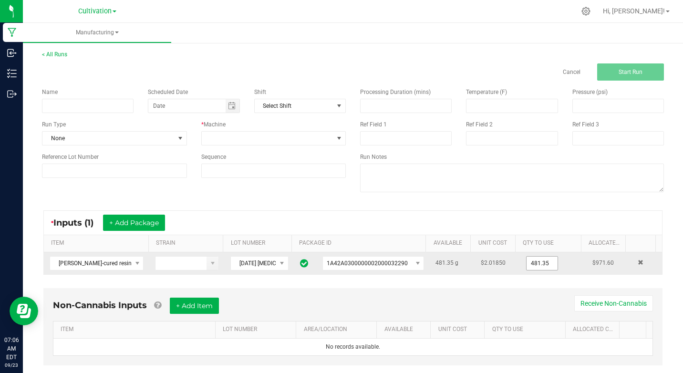
click at [528, 264] on input "481.35" at bounding box center [541, 263] width 31 height 13
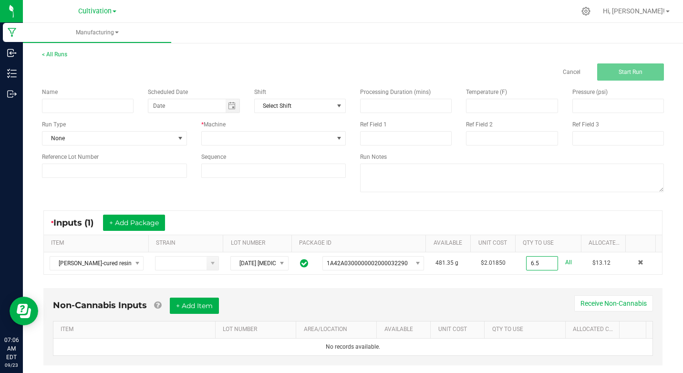
type input "6.5000 g"
click at [505, 308] on div "Non-Cannabis Inputs + Add Item Receive Non-Cannabis" at bounding box center [353, 309] width 600 height 23
click at [70, 107] on input at bounding box center [88, 106] width 92 height 14
type input "KI [DATE] 100mg Chocolate bar Milk toffee"
type input "month/day/year"
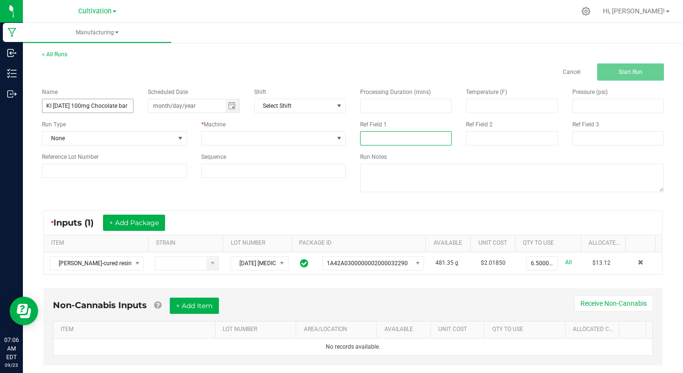
type input "[MEDICAL_DATA] Extraction"
type input "month/day/year"
click at [128, 106] on input "KI [DATE] 100mg Chocolate bar Milk toffee" at bounding box center [88, 106] width 92 height 14
click at [226, 106] on span "Toggle calendar" at bounding box center [233, 105] width 14 height 13
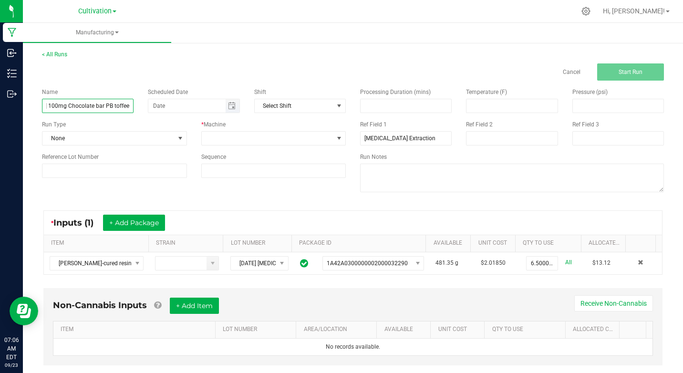
type input "KI [DATE] 100mg Chocolate bar PB toffee"
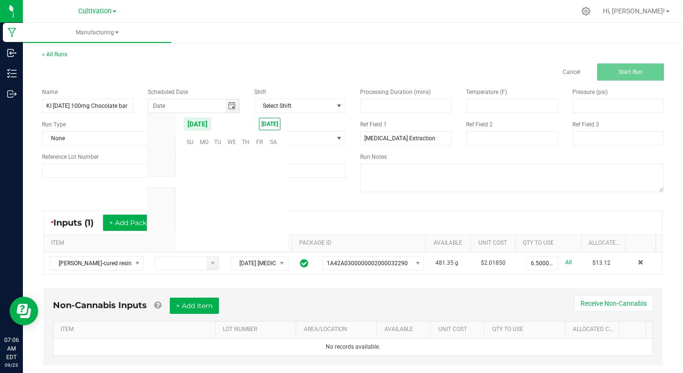
scroll to position [154623, 0]
click at [215, 200] on span "23" at bounding box center [218, 200] width 14 height 15
type input "[DATE]"
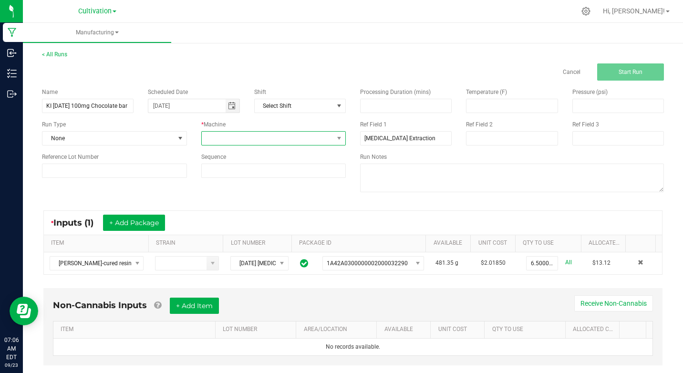
click at [340, 140] on span at bounding box center [339, 138] width 12 height 13
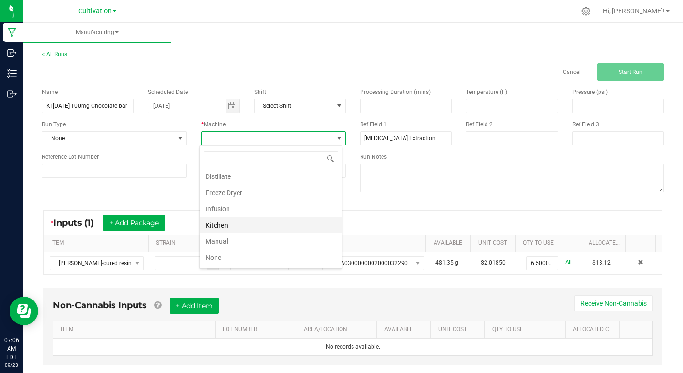
click at [216, 226] on li "Kitchen" at bounding box center [271, 225] width 142 height 16
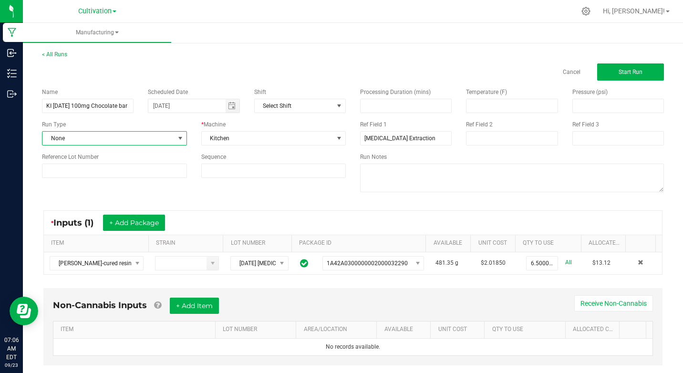
click at [178, 136] on span at bounding box center [180, 138] width 8 height 8
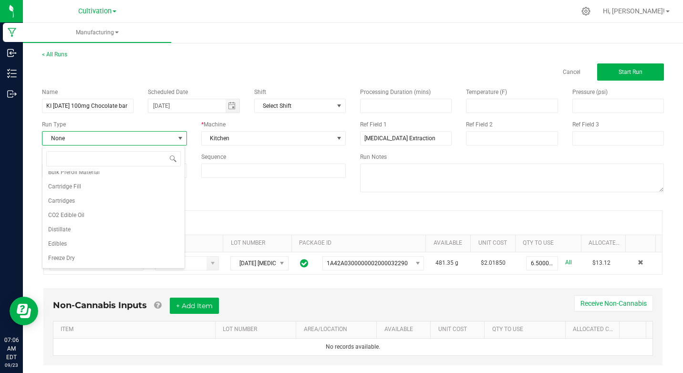
scroll to position [58, 0]
click at [64, 235] on span "Edibles" at bounding box center [57, 235] width 19 height 10
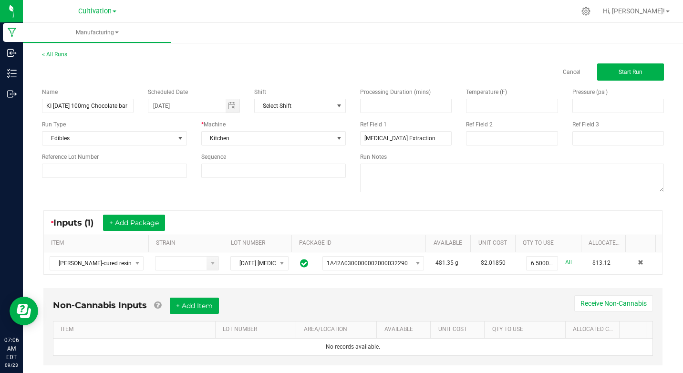
click at [199, 194] on div "Name KI [DATE] 100mg Chocolate bar PB toffee Scheduled Date [DATE] Shift Select…" at bounding box center [353, 141] width 636 height 121
click at [621, 73] on span "Start Run" at bounding box center [630, 72] width 24 height 7
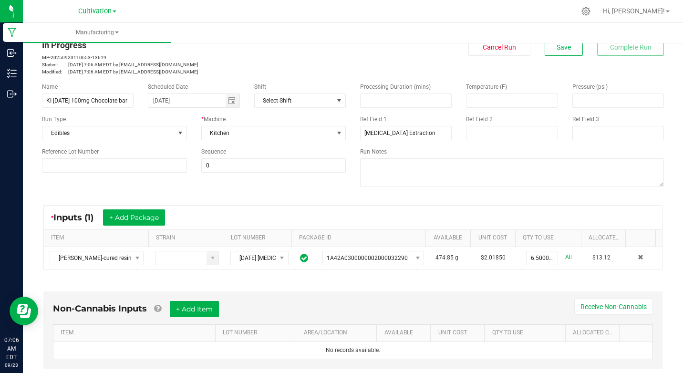
scroll to position [215, 0]
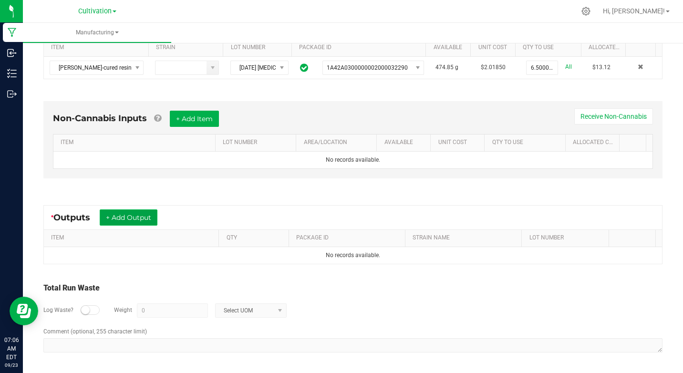
click at [128, 217] on button "+ Add Output" at bounding box center [129, 217] width 58 height 16
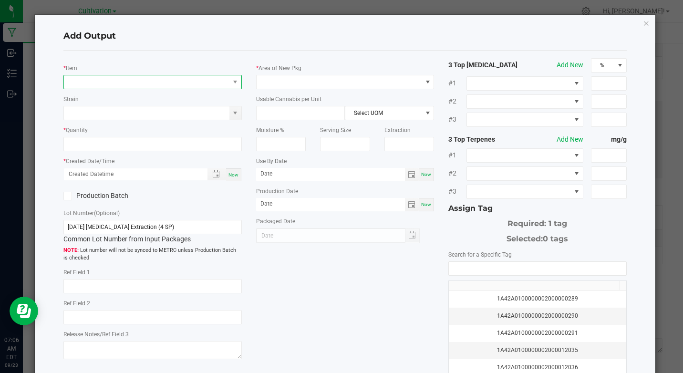
click at [133, 81] on span "NO DATA FOUND" at bounding box center [146, 81] width 165 height 13
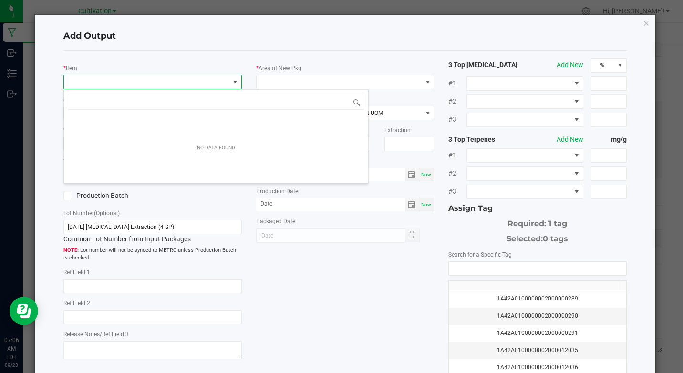
scroll to position [14, 176]
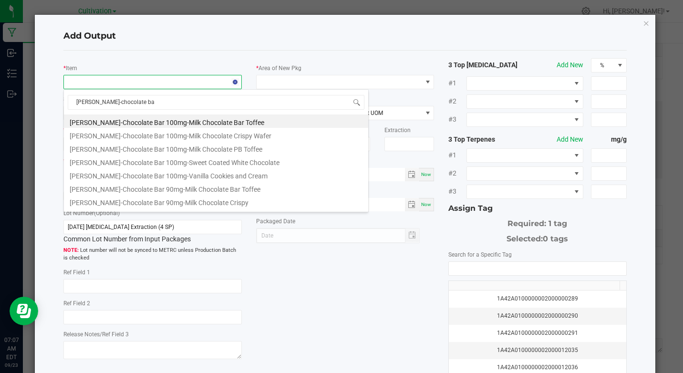
type input "[PERSON_NAME]-chocolate bar"
click at [171, 148] on li "[PERSON_NAME]-Chocolate Bar 100mg-Milk Chocolate PB Toffee" at bounding box center [216, 147] width 304 height 13
type input "0 ea"
type input "3.3"
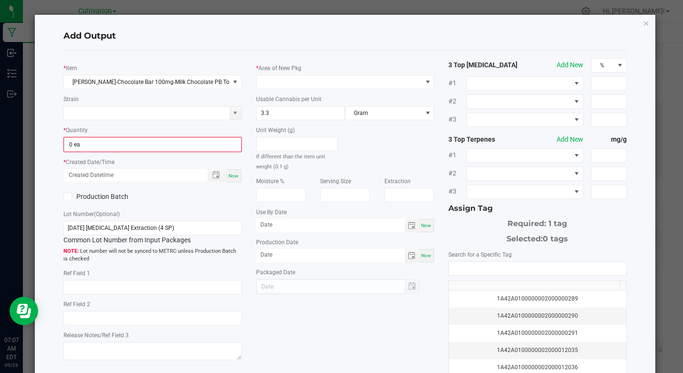
click at [97, 136] on div "* Quantity 0 ea" at bounding box center [152, 138] width 178 height 27
click at [97, 143] on input "0" at bounding box center [152, 144] width 176 height 13
type input "59 ea"
click at [234, 176] on span "Now" at bounding box center [233, 174] width 10 height 5
type input "[DATE] 7:07 AM"
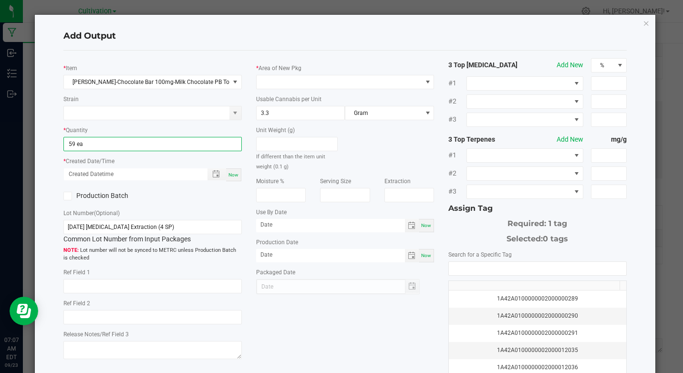
type input "[DATE]"
click at [69, 200] on label "Production Batch" at bounding box center [104, 196] width 82 height 10
click at [0, 0] on input "Production Batch" at bounding box center [0, 0] width 0 height 0
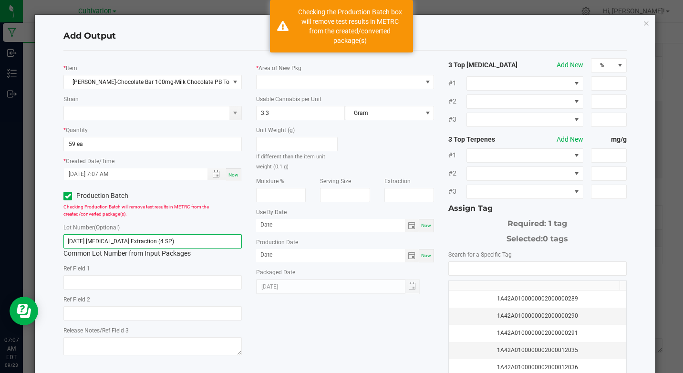
drag, startPoint x: 67, startPoint y: 236, endPoint x: 183, endPoint y: 235, distance: 115.9
click at [183, 235] on input "[DATE] [MEDICAL_DATA] Extraction (4 SP)" at bounding box center [152, 241] width 178 height 14
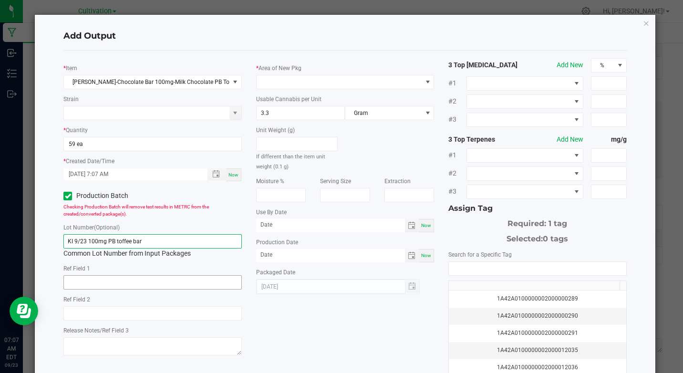
type input "KI 9/23 100mg PB toffee bar"
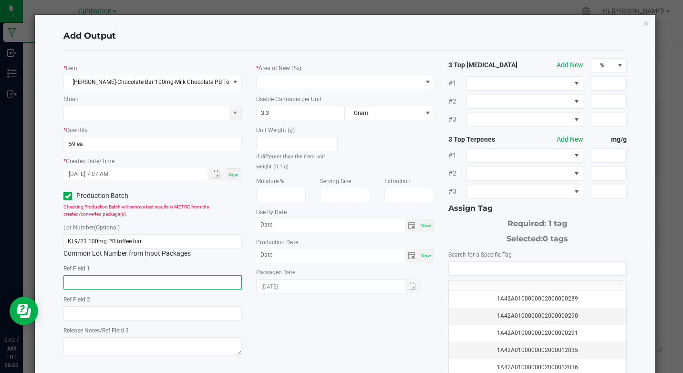
click at [129, 285] on input "text" at bounding box center [152, 282] width 178 height 14
type input "[MEDICAL_DATA] Extraction"
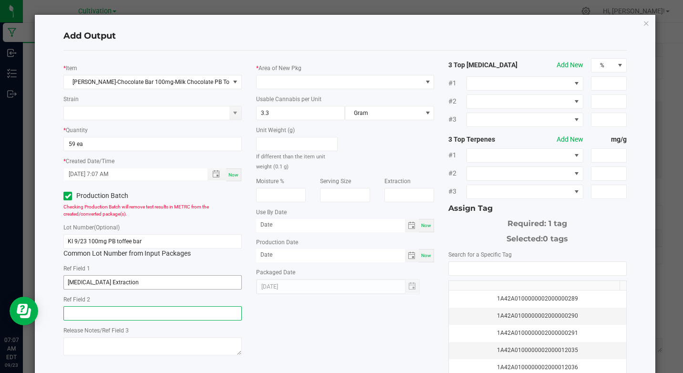
type input "[MEDICAL_DATA] Extraction"
type input "month/day/year"
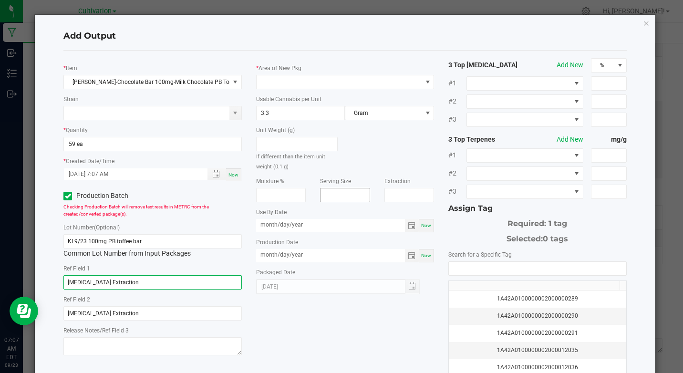
type input "month/day/year"
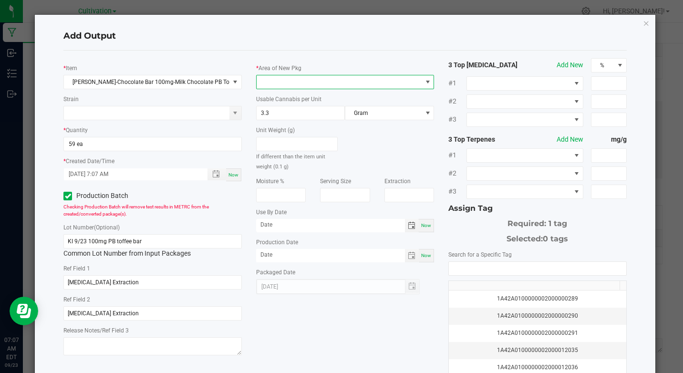
click at [426, 81] on span at bounding box center [428, 82] width 8 height 8
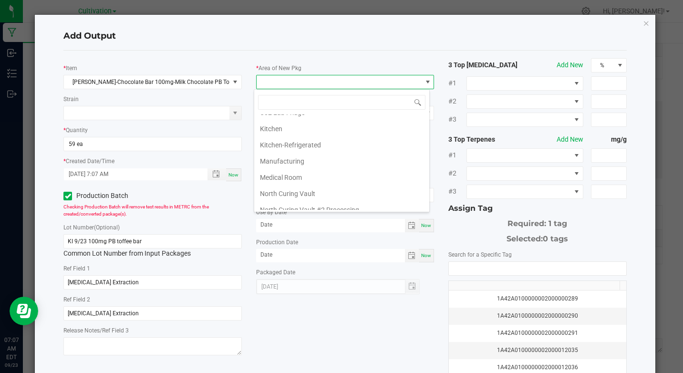
scroll to position [41, 0]
click at [267, 145] on li "Kitchen" at bounding box center [341, 146] width 175 height 16
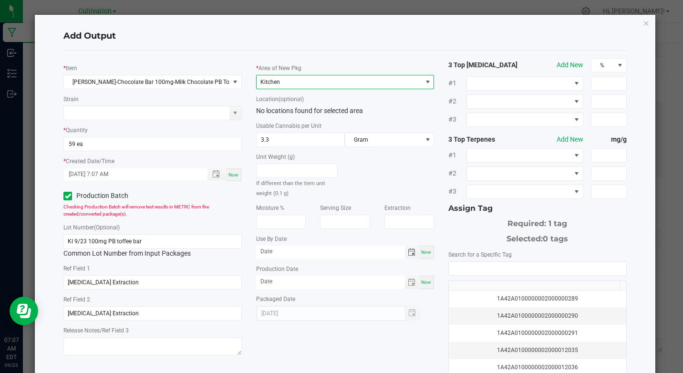
click at [408, 253] on span "Toggle calendar" at bounding box center [412, 252] width 8 height 8
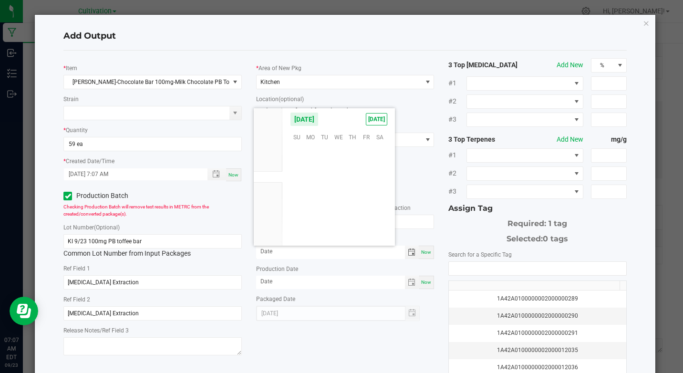
scroll to position [154623, 0]
click at [270, 210] on span "Dec" at bounding box center [268, 211] width 10 height 7
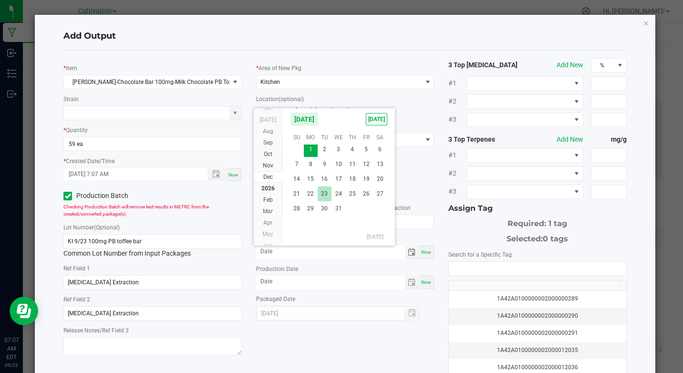
click at [325, 194] on span "23" at bounding box center [325, 193] width 14 height 15
type input "[DATE]"
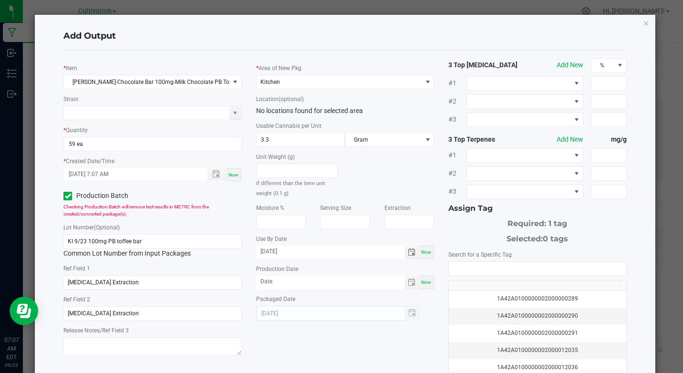
click at [421, 282] on span "Now" at bounding box center [426, 281] width 10 height 5
type input "[DATE]"
click at [449, 269] on input "NO DATA FOUND" at bounding box center [537, 268] width 177 height 13
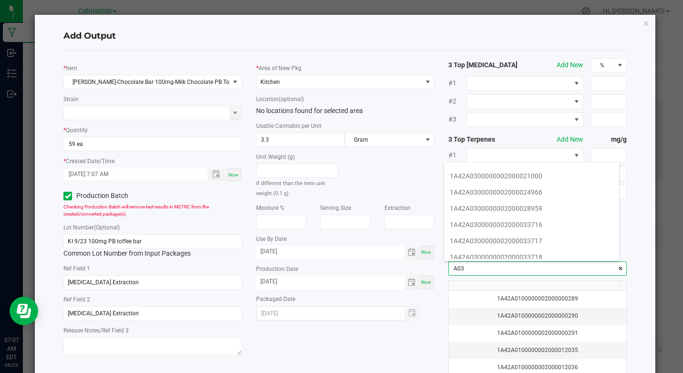
scroll to position [153, 0]
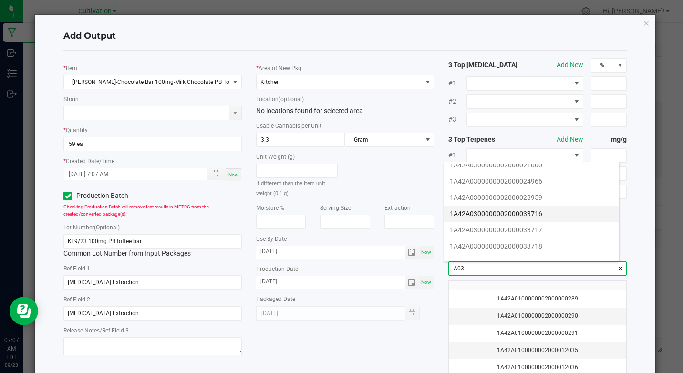
click at [523, 210] on li "1A42A0300000002000033716" at bounding box center [531, 213] width 175 height 16
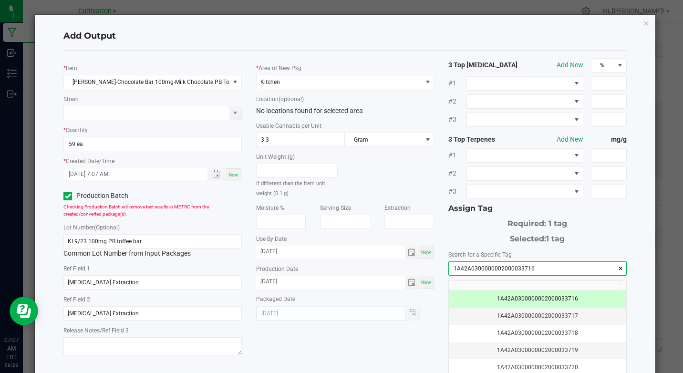
type input "1A42A0300000002000033716"
click at [427, 342] on div "* Item [PERSON_NAME]-Chocolate Bar 100mg-Milk Chocolate PB Toffee Strain * Quan…" at bounding box center [344, 229] width 577 height 342
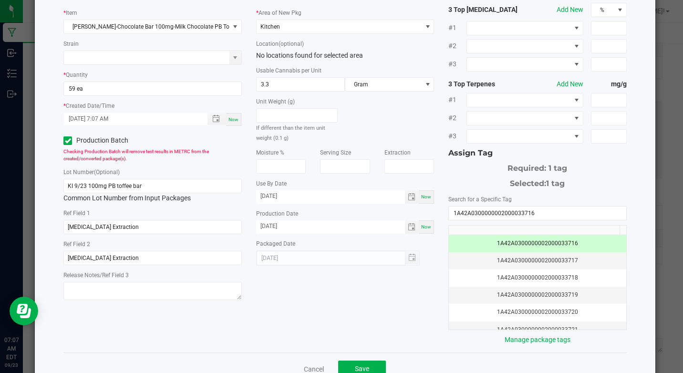
scroll to position [57, 0]
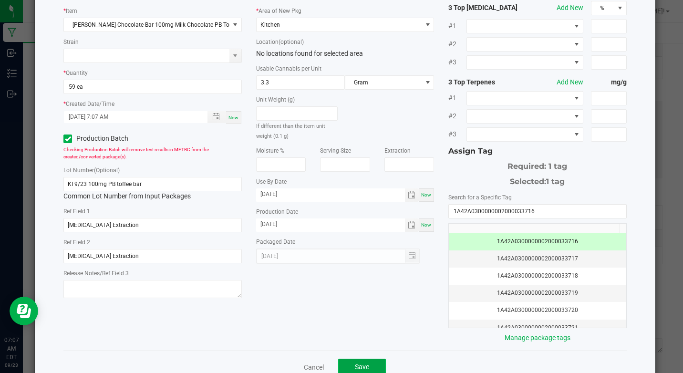
click at [375, 369] on button "Save" at bounding box center [362, 367] width 48 height 17
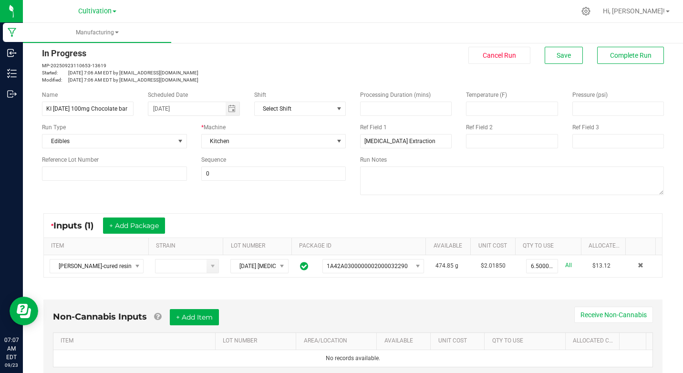
scroll to position [0, 0]
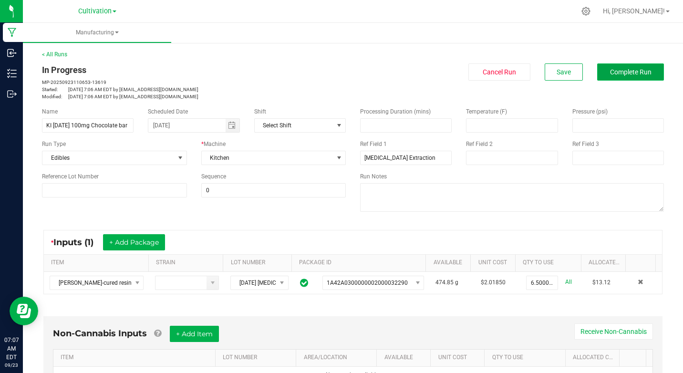
click at [620, 76] on span "Complete Run" at bounding box center [630, 72] width 41 height 8
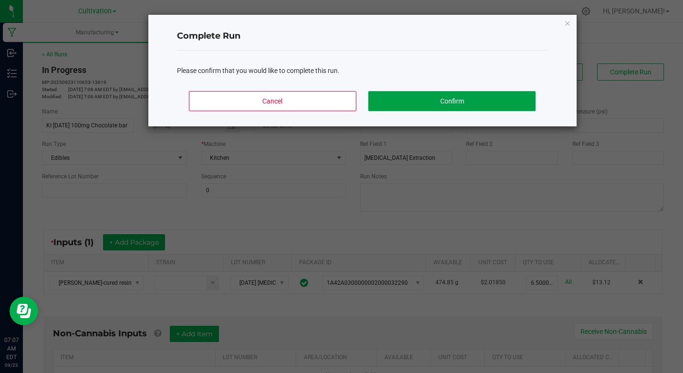
click at [505, 101] on button "Confirm" at bounding box center [451, 101] width 167 height 20
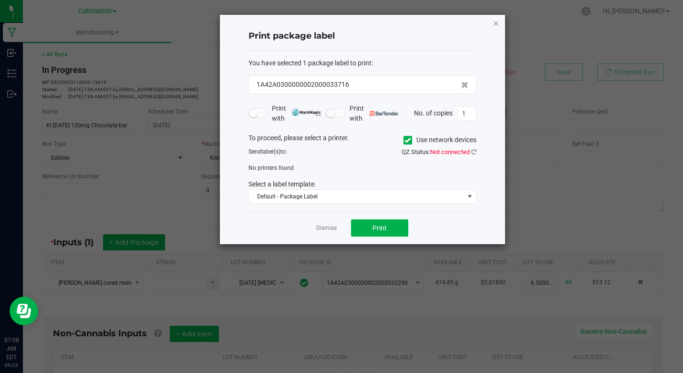
click at [496, 20] on icon "button" at bounding box center [496, 22] width 7 height 11
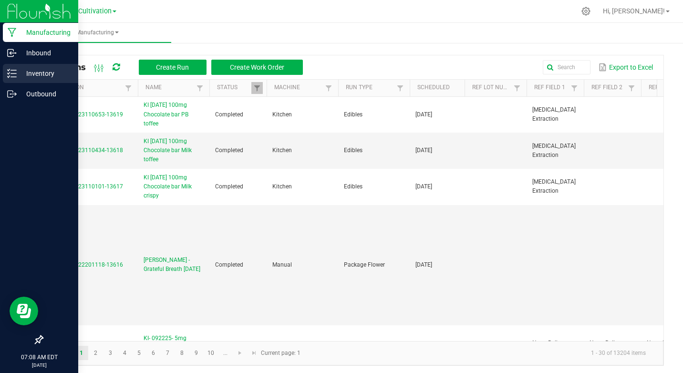
click at [37, 76] on p "Inventory" at bounding box center [45, 73] width 57 height 11
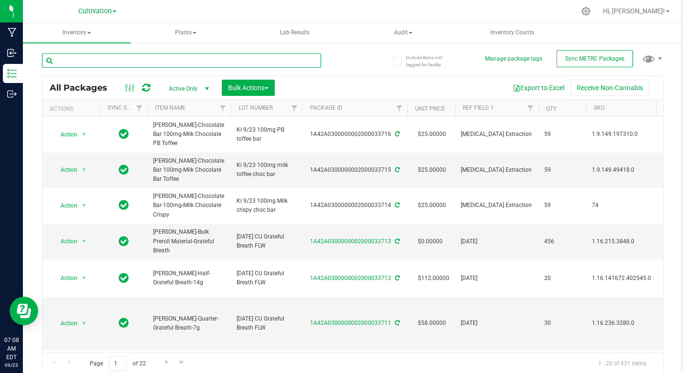
click at [109, 59] on input "text" at bounding box center [181, 60] width 279 height 14
type input "32290"
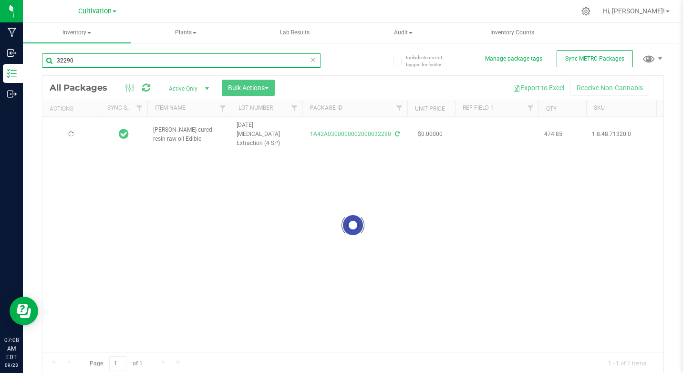
type input "[DATE]"
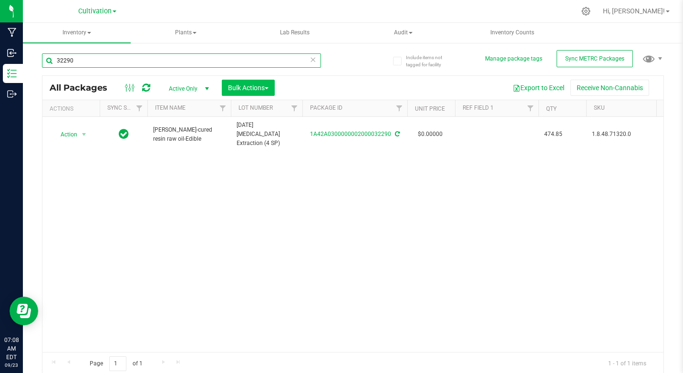
type input "32290"
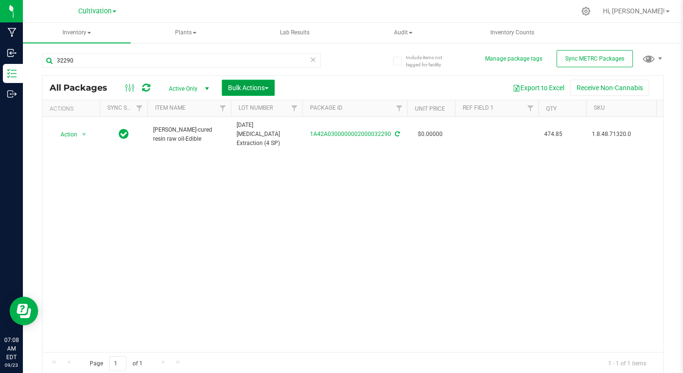
click at [249, 90] on span "Bulk Actions" at bounding box center [248, 88] width 41 height 8
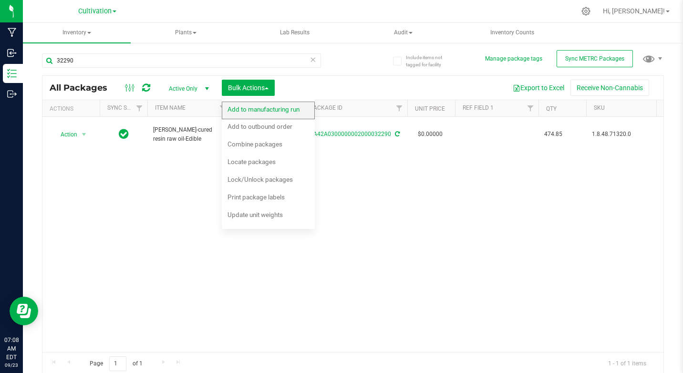
click at [249, 108] on span "Add to manufacturing run" at bounding box center [263, 109] width 72 height 8
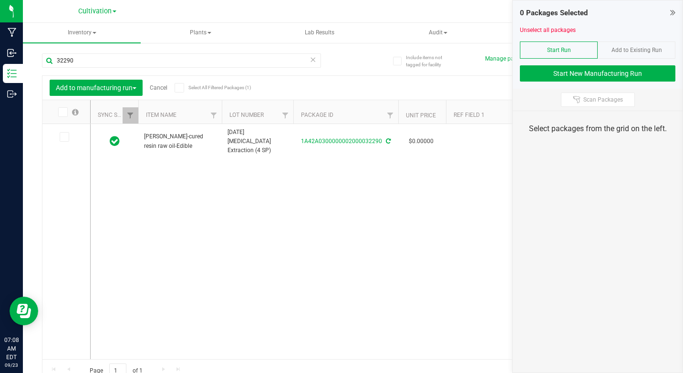
drag, startPoint x: 62, startPoint y: 137, endPoint x: 195, endPoint y: 153, distance: 134.0
click at [63, 137] on icon at bounding box center [64, 137] width 6 height 0
click at [0, 0] on input "checkbox" at bounding box center [0, 0] width 0 height 0
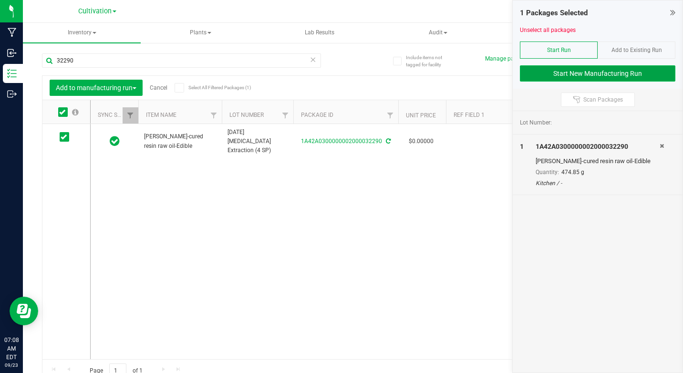
click at [539, 73] on button "Start New Manufacturing Run" at bounding box center [597, 73] width 155 height 16
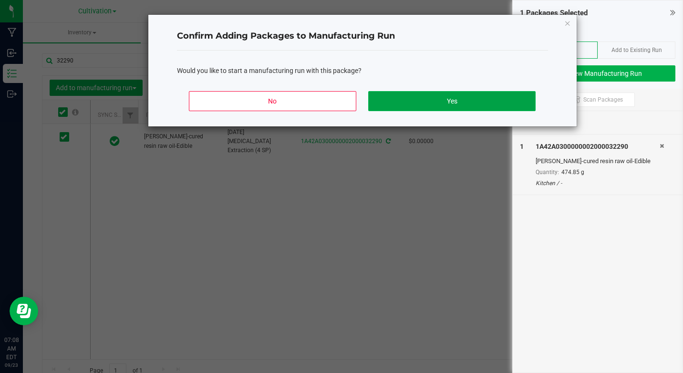
click at [497, 102] on button "Yes" at bounding box center [451, 101] width 167 height 20
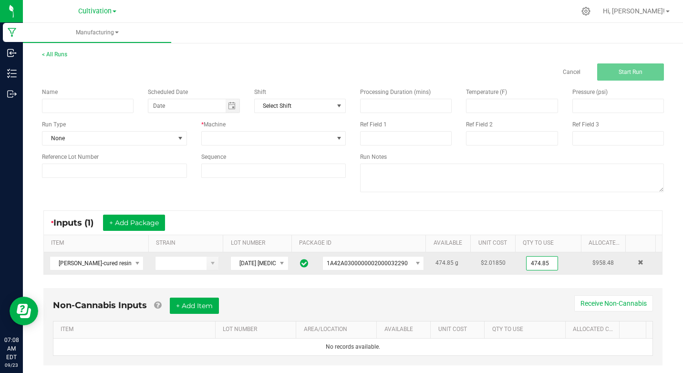
click at [526, 258] on input "474.85" at bounding box center [541, 263] width 31 height 13
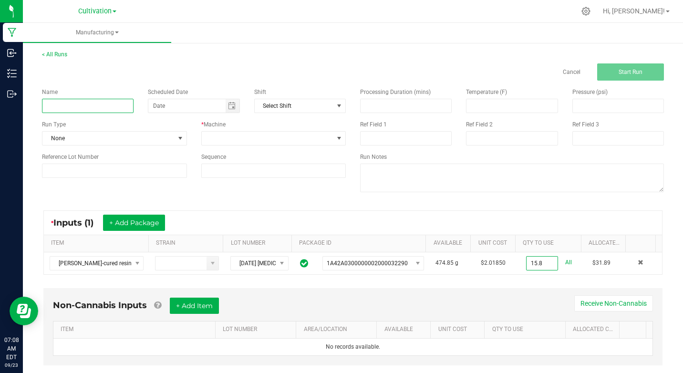
type input "15.8000 g"
click at [97, 108] on input at bounding box center [88, 106] width 92 height 14
click at [230, 107] on span "Toggle calendar" at bounding box center [232, 106] width 8 height 8
type input "KI [DATE] 10mg Bomb bar 5pk"
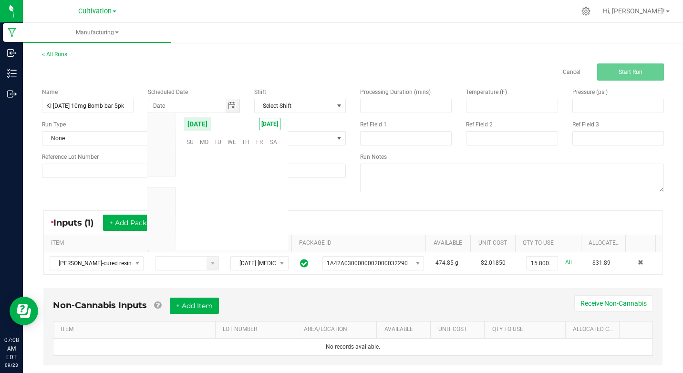
scroll to position [154623, 0]
click at [220, 196] on span "23" at bounding box center [218, 200] width 14 height 15
type input "[DATE]"
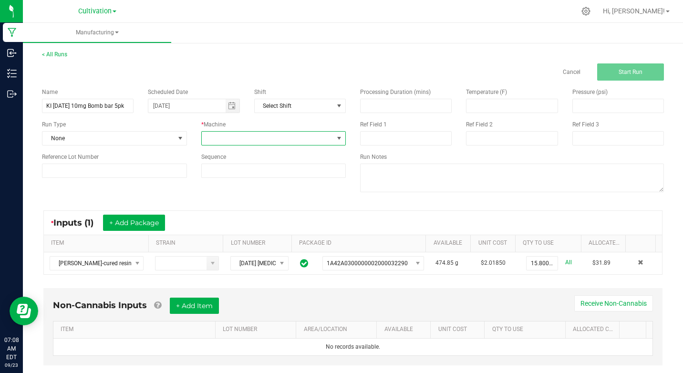
click at [340, 138] on span at bounding box center [339, 138] width 12 height 13
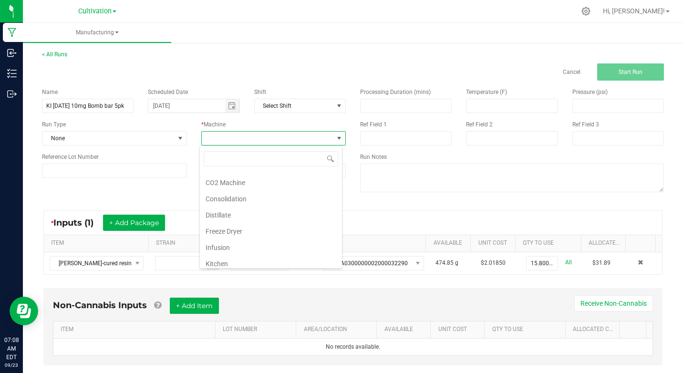
scroll to position [38, 0]
click at [226, 256] on li "Kitchen" at bounding box center [271, 254] width 142 height 16
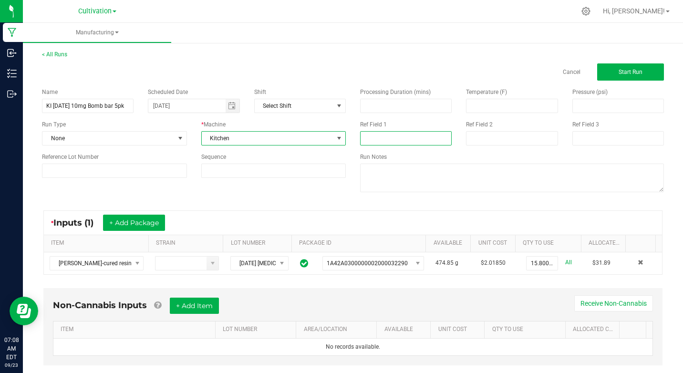
click at [367, 144] on input at bounding box center [406, 138] width 92 height 14
type input "[MEDICAL_DATA] Extraction"
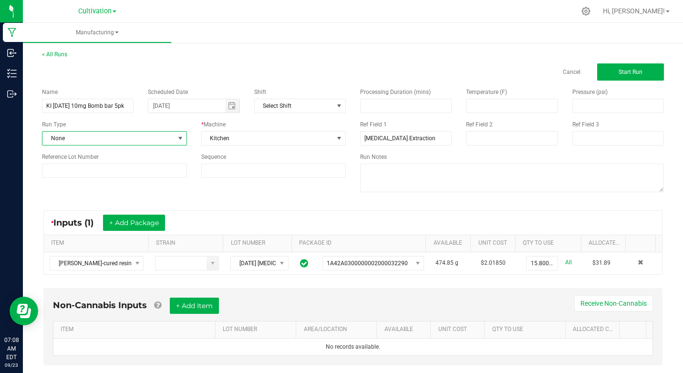
click at [181, 133] on span at bounding box center [180, 138] width 12 height 13
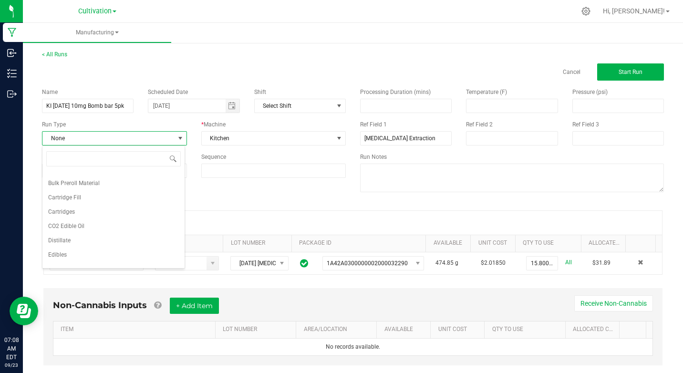
scroll to position [57, 0]
click at [47, 235] on li "Edibles" at bounding box center [113, 235] width 142 height 14
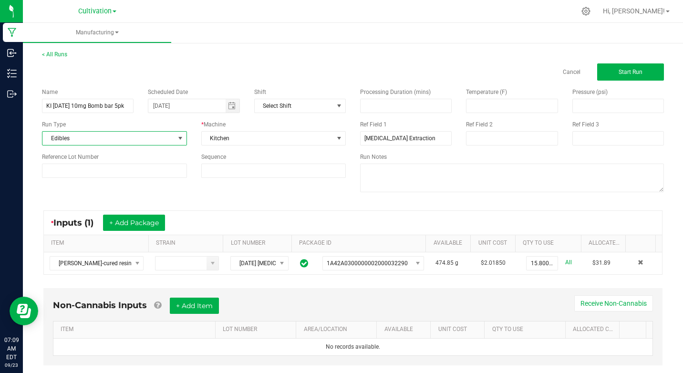
click at [287, 196] on div "Name KI [DATE] 10mg Bomb bar 5pk Scheduled Date [DATE] Shift Select Shift Run T…" at bounding box center [353, 141] width 636 height 121
click at [614, 68] on button "Start Run" at bounding box center [630, 71] width 67 height 17
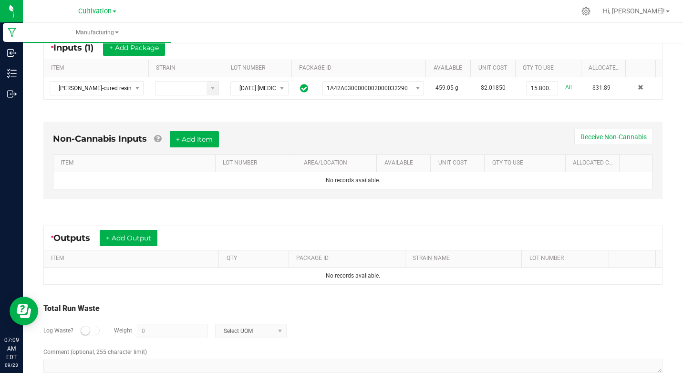
scroll to position [215, 0]
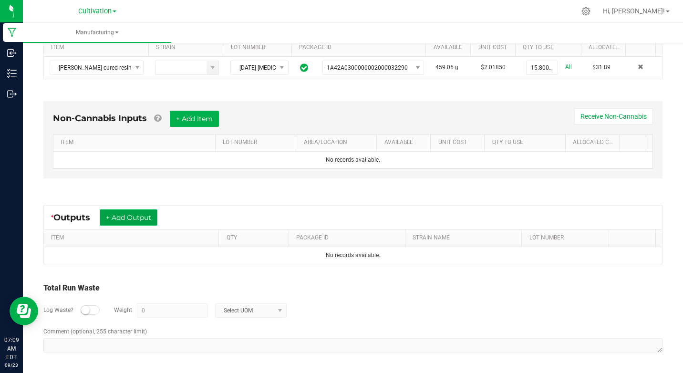
click at [144, 217] on button "+ Add Output" at bounding box center [129, 217] width 58 height 16
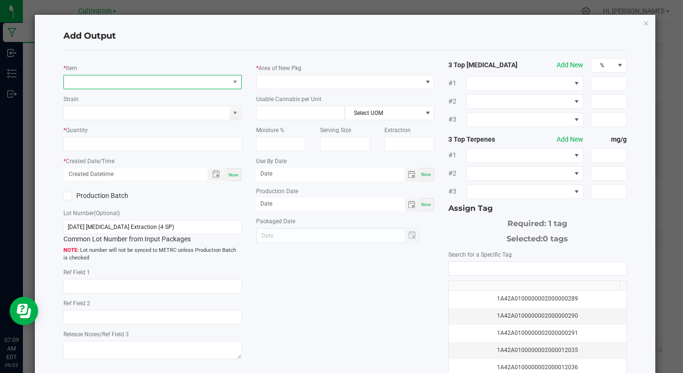
click at [85, 83] on span "NO DATA FOUND" at bounding box center [146, 81] width 165 height 13
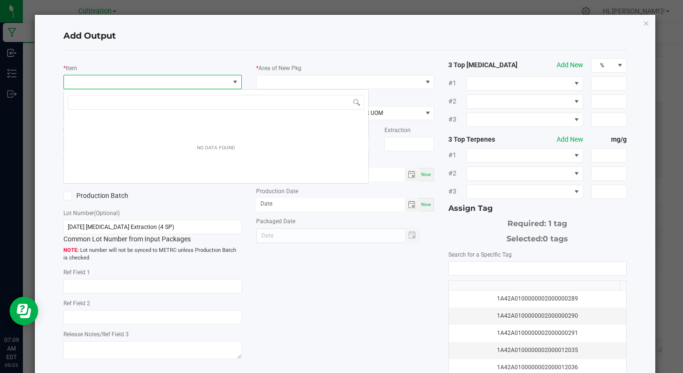
scroll to position [14, 176]
type input "[PERSON_NAME]-conf"
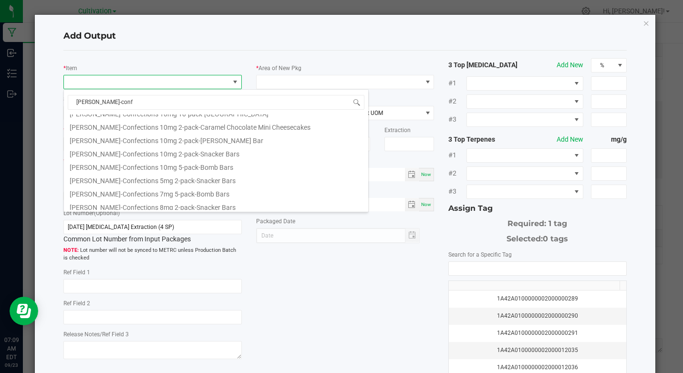
scroll to position [210, 0]
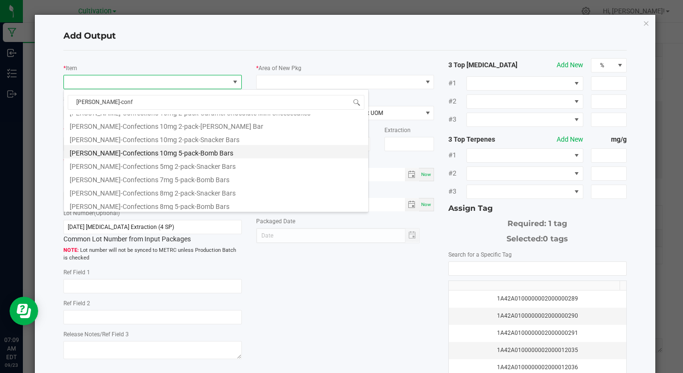
click at [178, 152] on li "[PERSON_NAME]-Confections 10mg 5-pack-Bomb Bars" at bounding box center [216, 151] width 304 height 13
type input "0 ea"
type input "1.6"
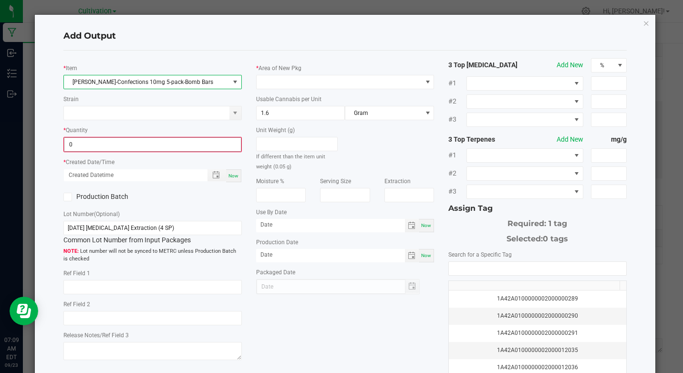
click at [120, 143] on input "0" at bounding box center [152, 144] width 176 height 13
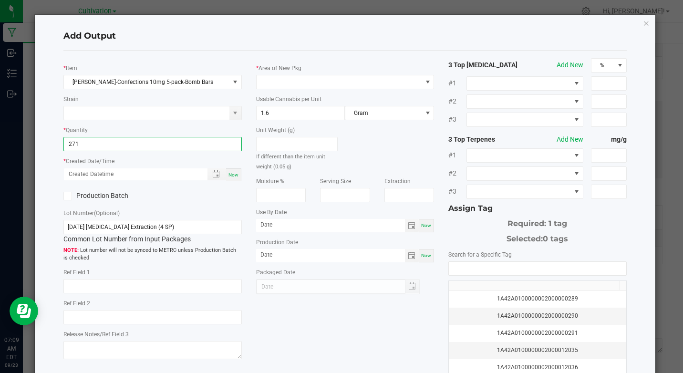
type input "271 ea"
drag, startPoint x: 230, startPoint y: 176, endPoint x: 206, endPoint y: 180, distance: 24.1
click at [230, 175] on span "Now" at bounding box center [233, 174] width 10 height 5
type input "[DATE] 7:09 AM"
type input "[DATE]"
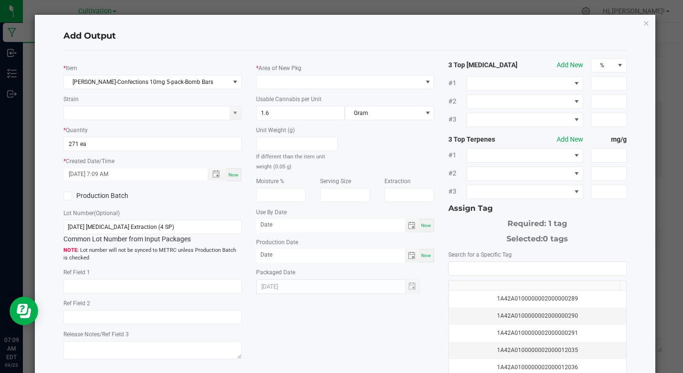
click at [69, 196] on icon at bounding box center [68, 196] width 6 height 0
click at [0, 0] on input "Production Batch" at bounding box center [0, 0] width 0 height 0
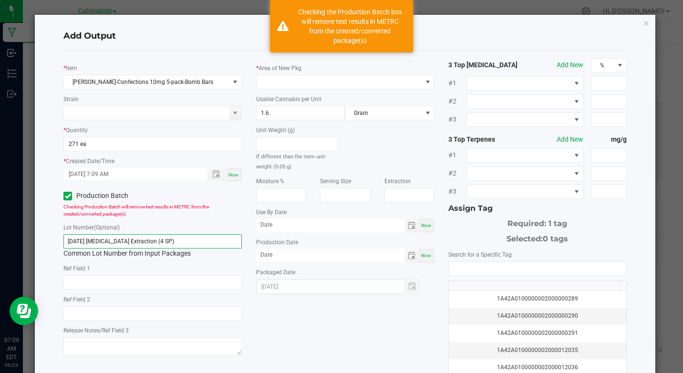
drag, startPoint x: 67, startPoint y: 241, endPoint x: 193, endPoint y: 234, distance: 126.1
click at [193, 234] on input "[DATE] [MEDICAL_DATA] Extraction (4 SP)" at bounding box center [152, 241] width 178 height 14
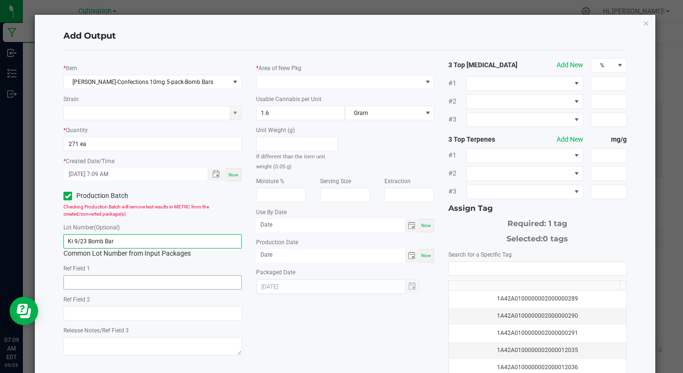
type input "Ki 9/23 Bomb Bar"
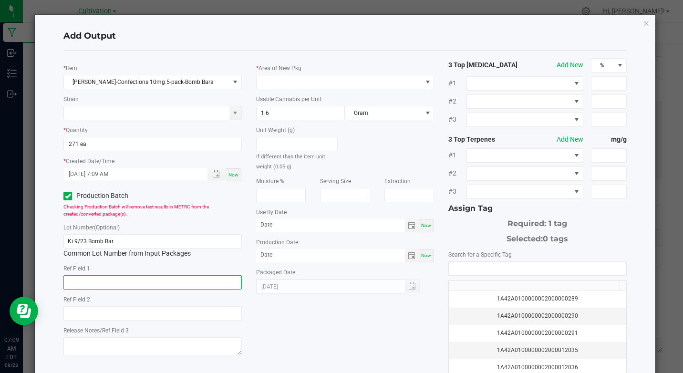
click at [155, 286] on input "text" at bounding box center [152, 282] width 178 height 14
type input "[MEDICAL_DATA] Extraction"
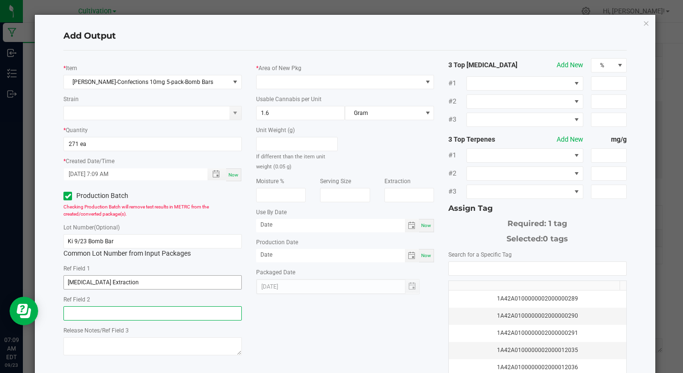
type input "[MEDICAL_DATA] Extraction"
type input "month/day/year"
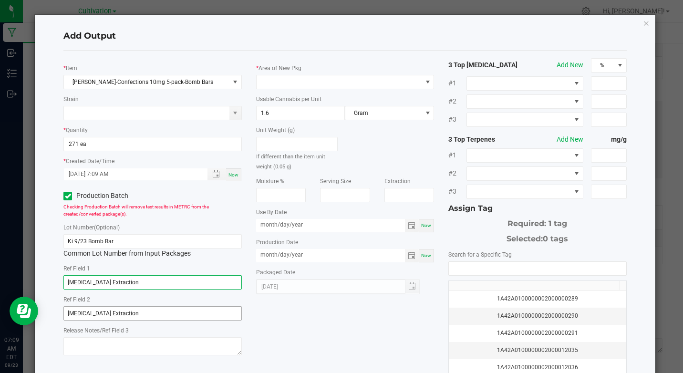
type input "month/day/year"
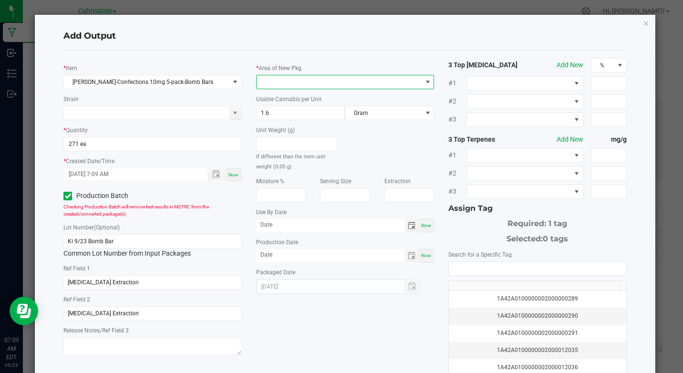
click at [426, 82] on span at bounding box center [428, 82] width 8 height 8
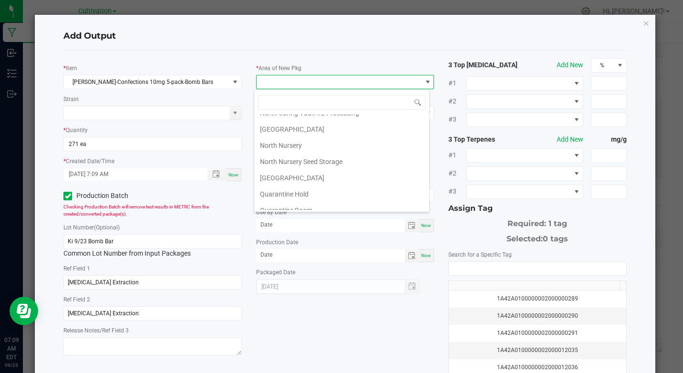
scroll to position [159, 0]
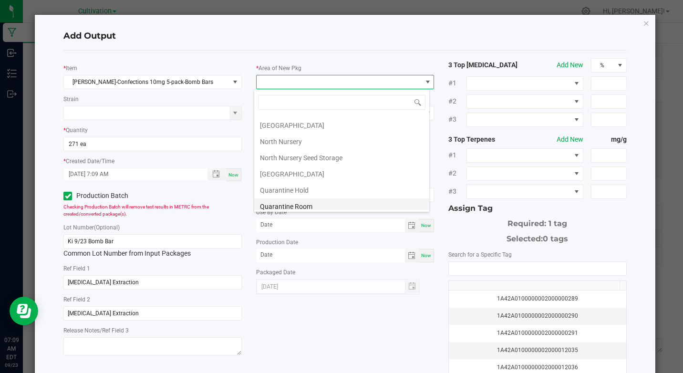
click at [301, 204] on li "Quarantine Room" at bounding box center [341, 206] width 175 height 16
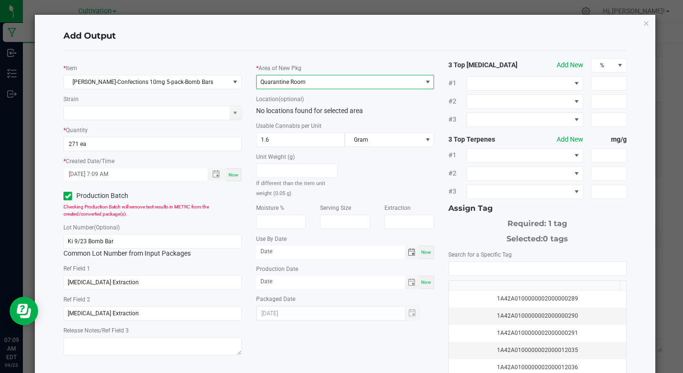
click at [408, 253] on span "Toggle calendar" at bounding box center [412, 252] width 8 height 8
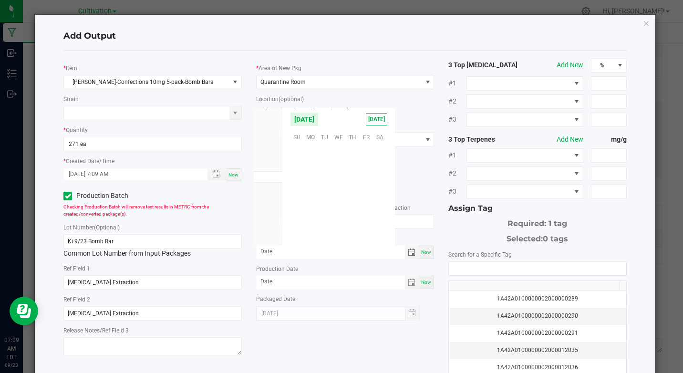
scroll to position [154623, 0]
click at [272, 212] on span "Dec" at bounding box center [268, 211] width 10 height 7
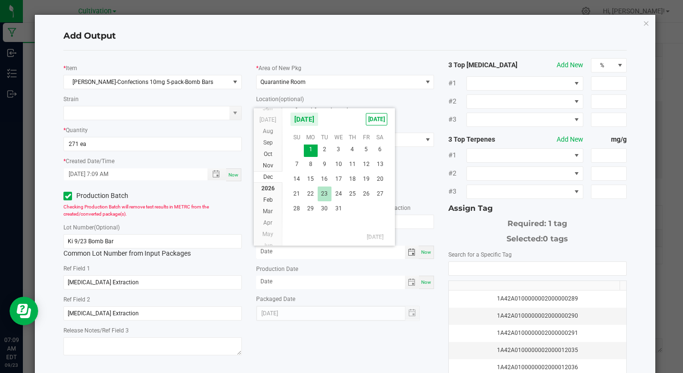
click at [325, 196] on span "23" at bounding box center [325, 193] width 14 height 15
type input "[DATE]"
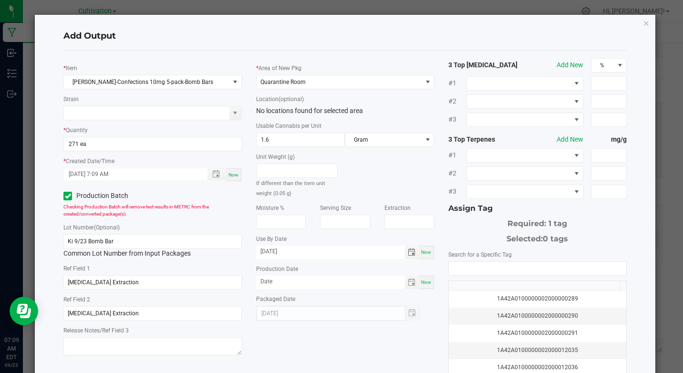
click at [424, 281] on span "Now" at bounding box center [426, 281] width 10 height 5
type input "[DATE]"
click at [451, 267] on input "NO DATA FOUND" at bounding box center [537, 268] width 177 height 13
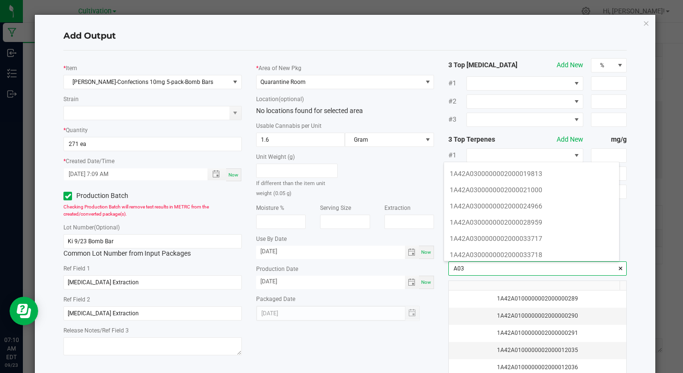
scroll to position [133, 0]
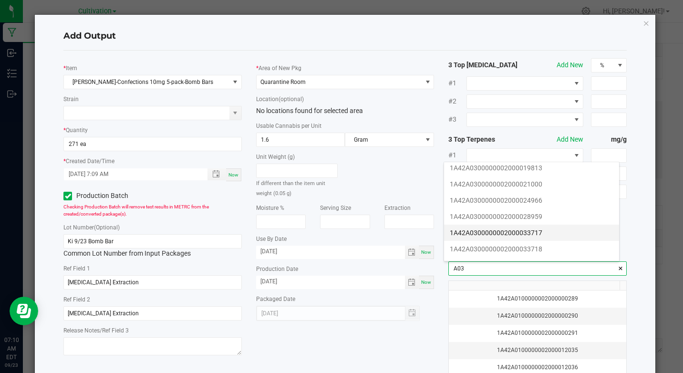
drag, startPoint x: 538, startPoint y: 232, endPoint x: 513, endPoint y: 254, distance: 33.5
click at [538, 232] on li "1A42A0300000002000033717" at bounding box center [531, 233] width 175 height 16
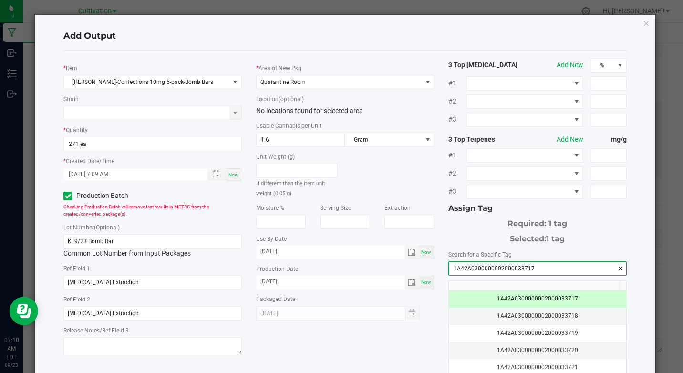
type input "1A42A0300000002000033717"
click at [421, 345] on div "* [PERSON_NAME]-Confections 10mg 5-pack-Bomb Bars Strain * Quantity 271 ea * Cr…" at bounding box center [344, 229] width 577 height 342
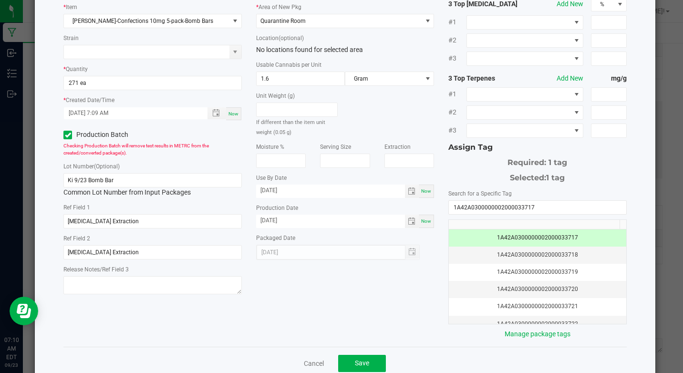
scroll to position [76, 0]
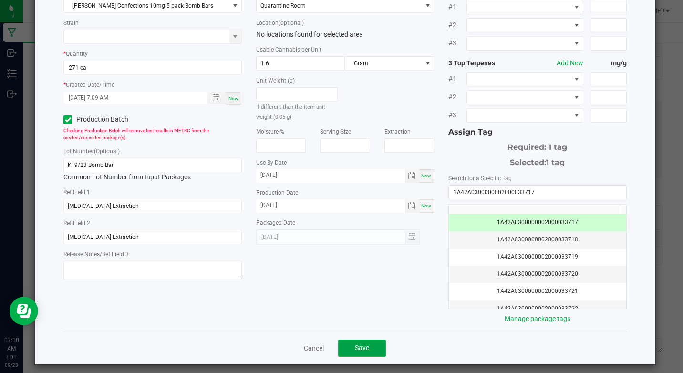
click at [373, 348] on button "Save" at bounding box center [362, 347] width 48 height 17
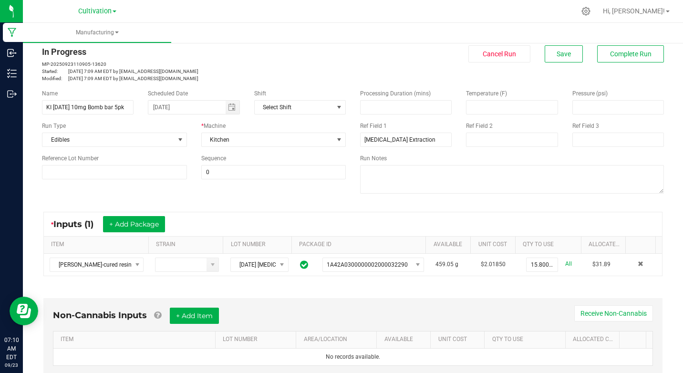
scroll to position [0, 0]
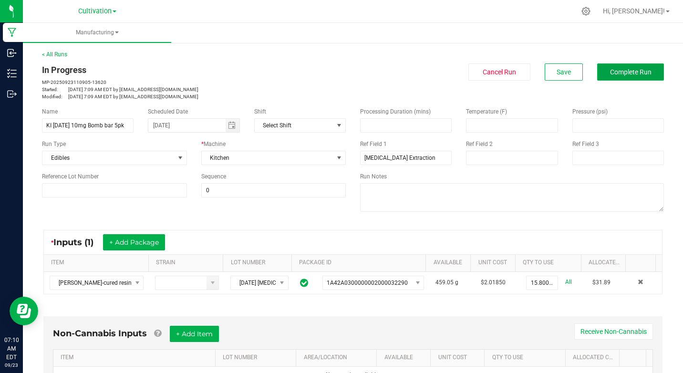
click at [605, 78] on button "Complete Run" at bounding box center [630, 71] width 67 height 17
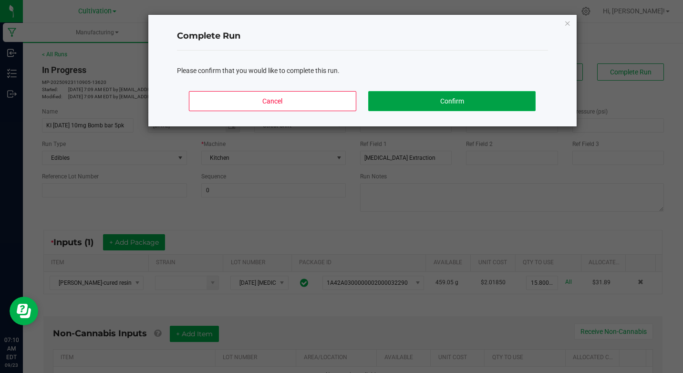
click at [506, 99] on button "Confirm" at bounding box center [451, 101] width 167 height 20
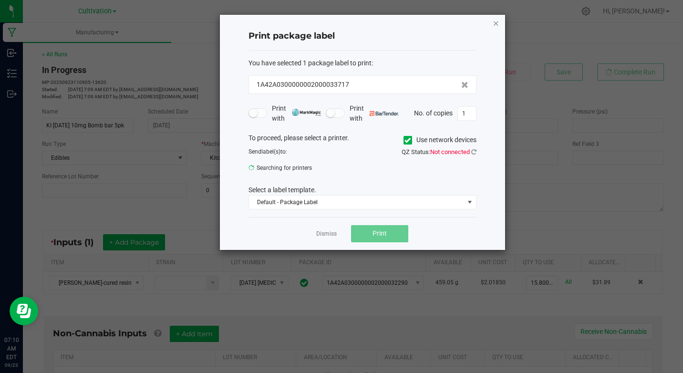
click at [498, 24] on icon "button" at bounding box center [496, 22] width 7 height 11
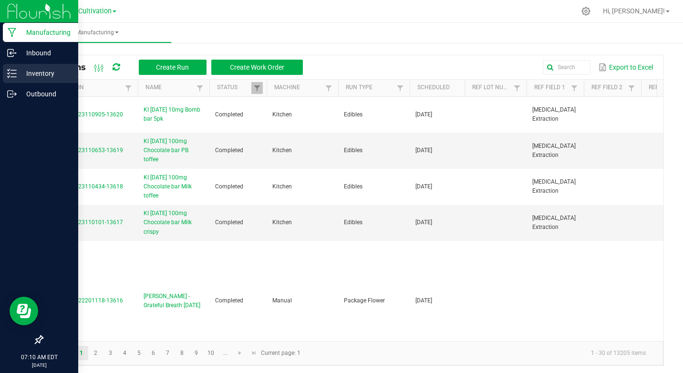
click at [54, 71] on p "Inventory" at bounding box center [45, 73] width 57 height 11
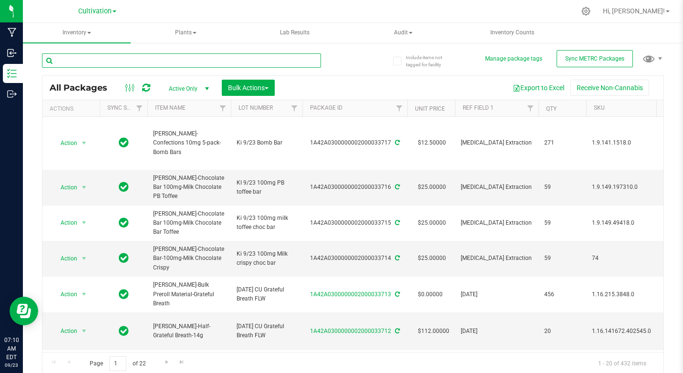
click at [132, 64] on input "text" at bounding box center [181, 60] width 279 height 14
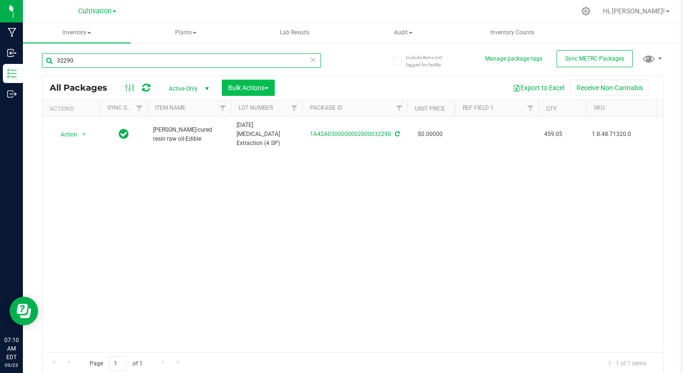
type input "32290"
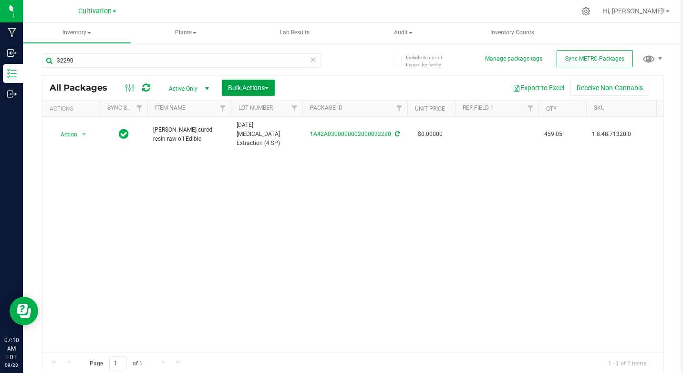
click at [241, 85] on span "Bulk Actions" at bounding box center [248, 88] width 41 height 8
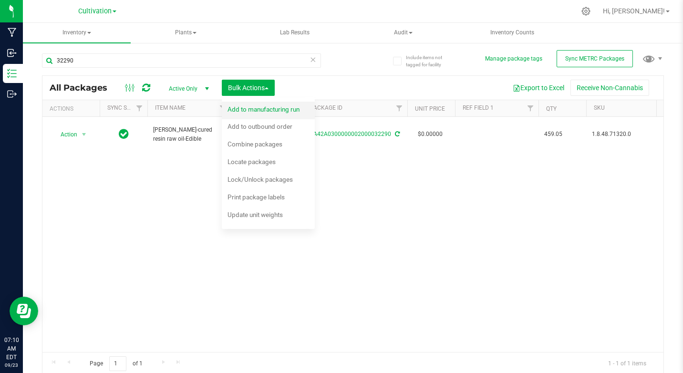
click at [247, 108] on span "Add to manufacturing run" at bounding box center [263, 109] width 72 height 8
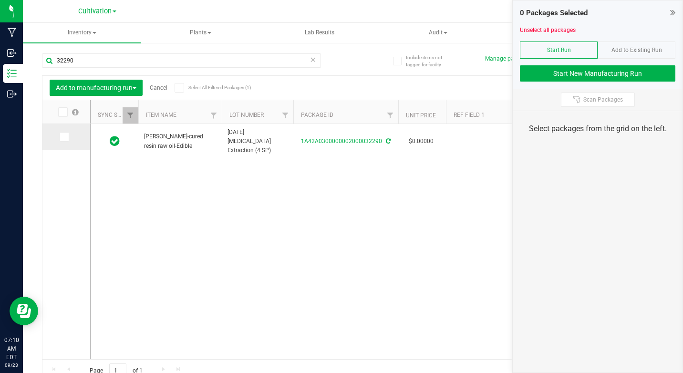
click at [68, 138] on span at bounding box center [65, 137] width 10 height 10
click at [0, 0] on input "checkbox" at bounding box center [0, 0] width 0 height 0
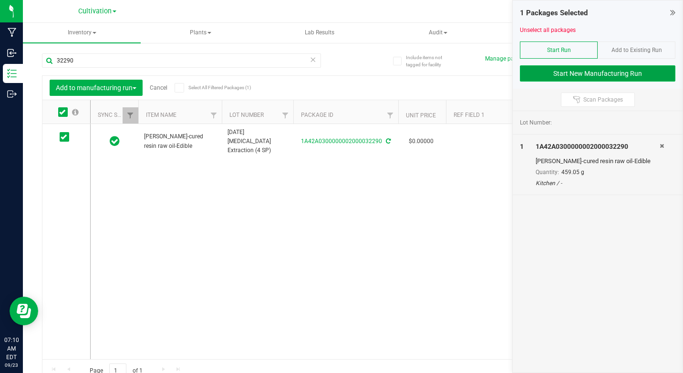
click at [585, 76] on button "Start New Manufacturing Run" at bounding box center [597, 73] width 155 height 16
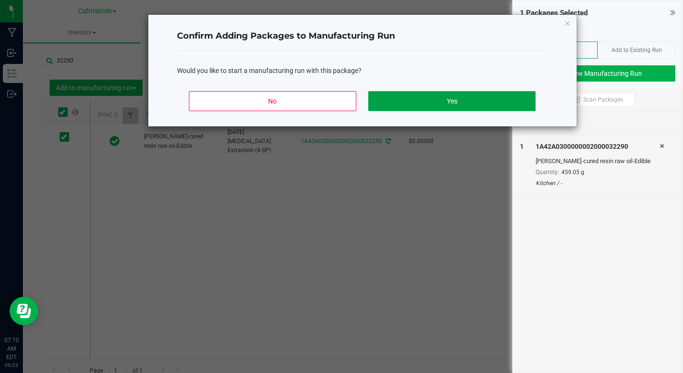
click at [530, 103] on button "Yes" at bounding box center [451, 101] width 167 height 20
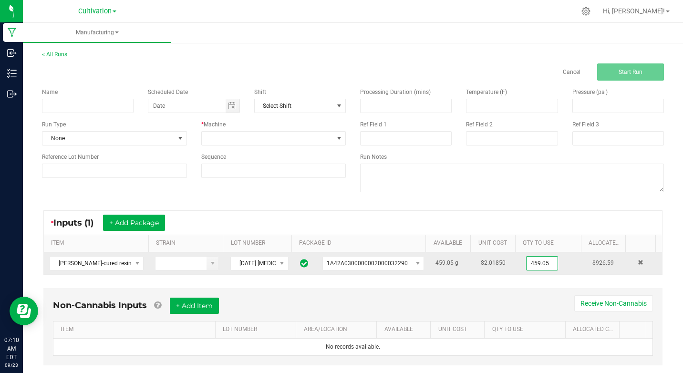
click at [527, 264] on input "459.05" at bounding box center [541, 263] width 31 height 13
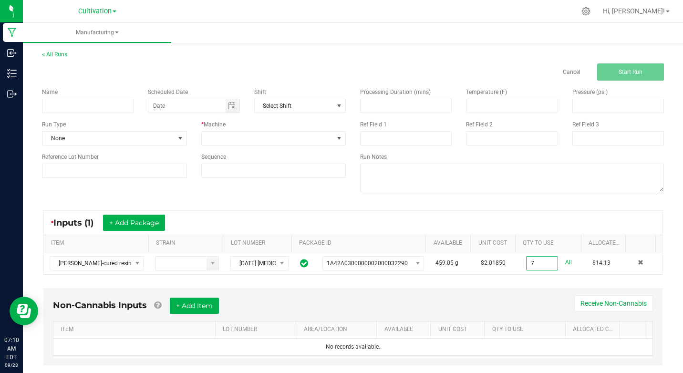
type input "7.0000 g"
click at [512, 298] on div "Non-Cannabis Inputs + Add Item Receive Non-Cannabis" at bounding box center [353, 309] width 600 height 23
click at [126, 108] on input at bounding box center [88, 106] width 92 height 14
click at [231, 104] on span "Toggle calendar" at bounding box center [232, 106] width 8 height 8
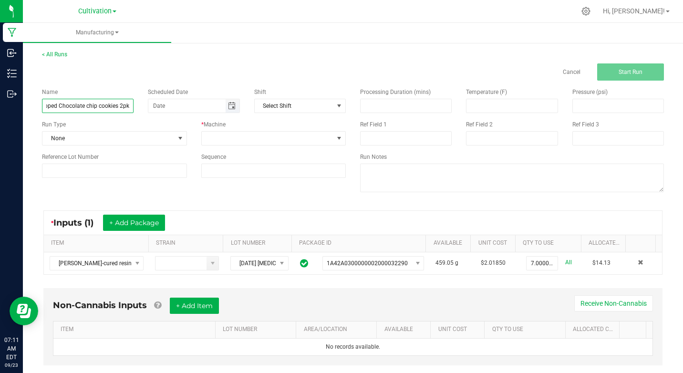
type input "Ki [DATE] Full spectrum 10mg Salted Chocolate dipped Chocolate chip cookies 2pk"
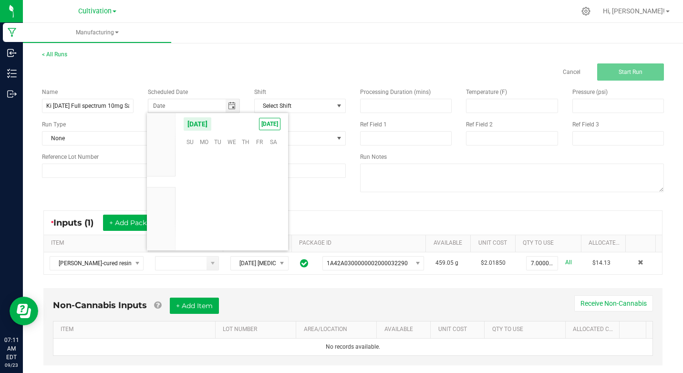
scroll to position [154623, 0]
click at [165, 205] on span "Nov" at bounding box center [161, 204] width 10 height 7
click at [184, 214] on span "23" at bounding box center [190, 213] width 14 height 15
type input "[DATE]"
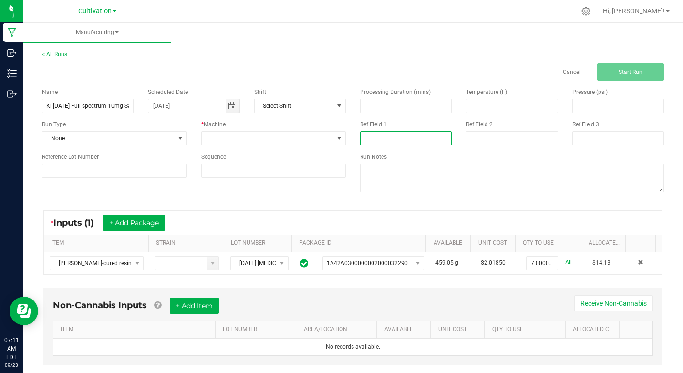
click at [361, 133] on input at bounding box center [406, 138] width 92 height 14
type input "[MEDICAL_DATA] Extraction"
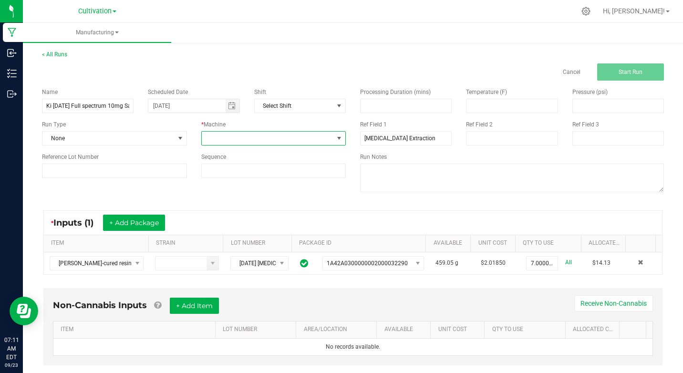
click at [340, 140] on span at bounding box center [339, 138] width 12 height 13
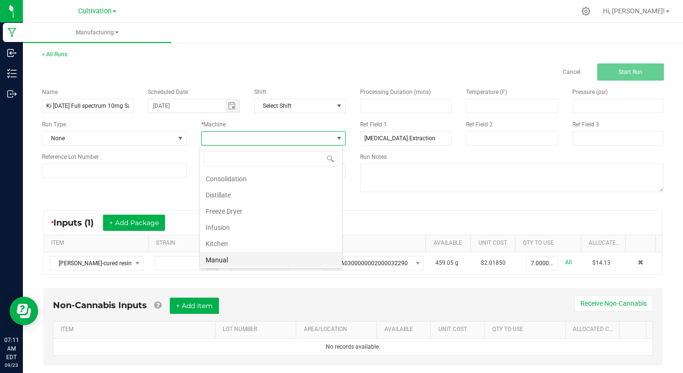
scroll to position [57, 0]
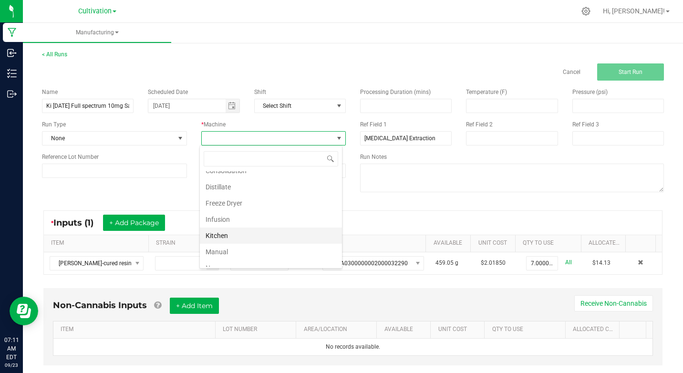
click at [212, 234] on li "Kitchen" at bounding box center [271, 235] width 142 height 16
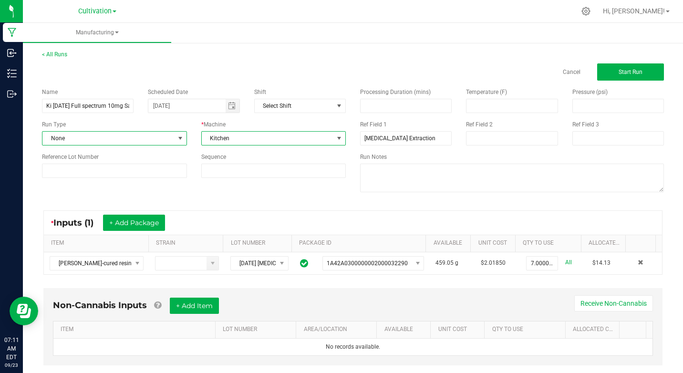
drag, startPoint x: 179, startPoint y: 137, endPoint x: 194, endPoint y: 173, distance: 38.9
click at [179, 137] on span at bounding box center [180, 138] width 8 height 8
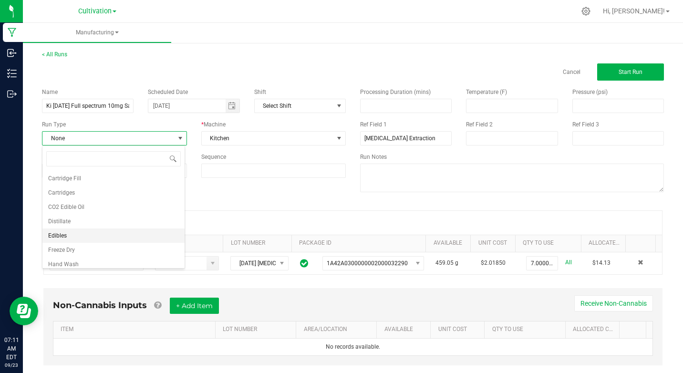
click at [59, 233] on span "Edibles" at bounding box center [57, 236] width 19 height 10
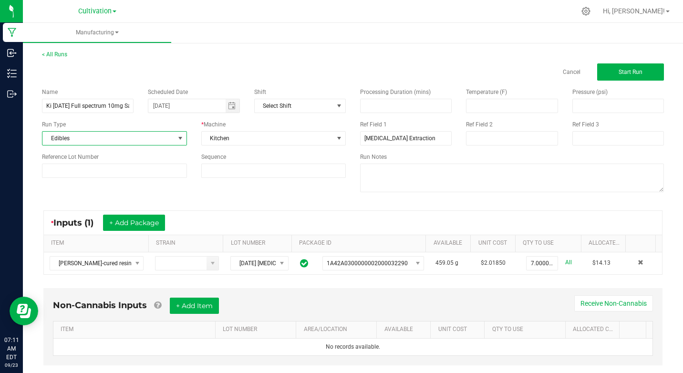
click at [122, 190] on div "Name Ki [DATE] Full spectrum 10mg Salted Chocolate dipped Chocolate chip cookie…" at bounding box center [353, 141] width 636 height 121
click at [599, 71] on button "Start Run" at bounding box center [630, 71] width 67 height 17
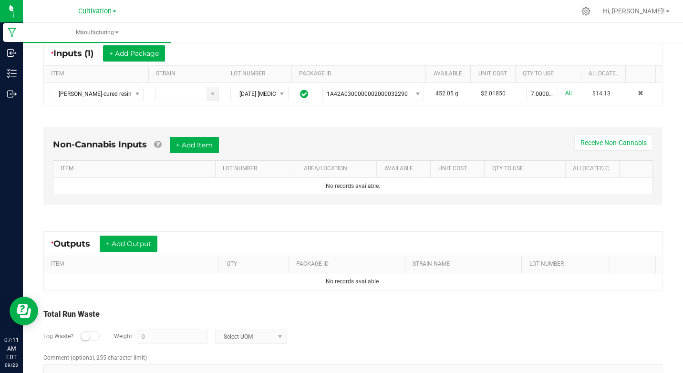
scroll to position [215, 0]
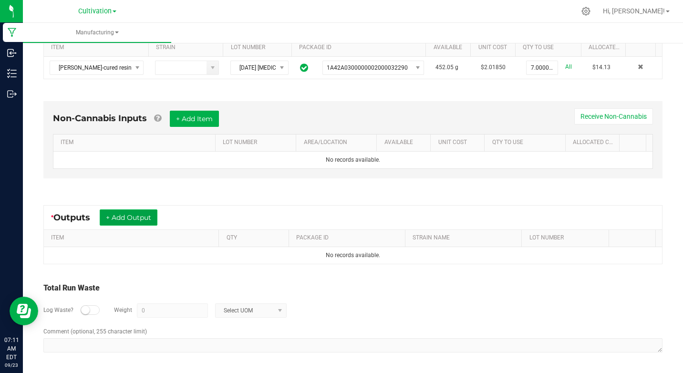
click at [132, 218] on button "+ Add Output" at bounding box center [129, 217] width 58 height 16
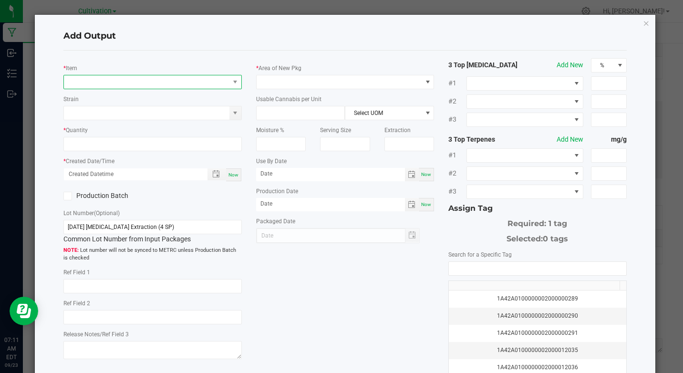
click at [137, 83] on span "NO DATA FOUND" at bounding box center [146, 81] width 165 height 13
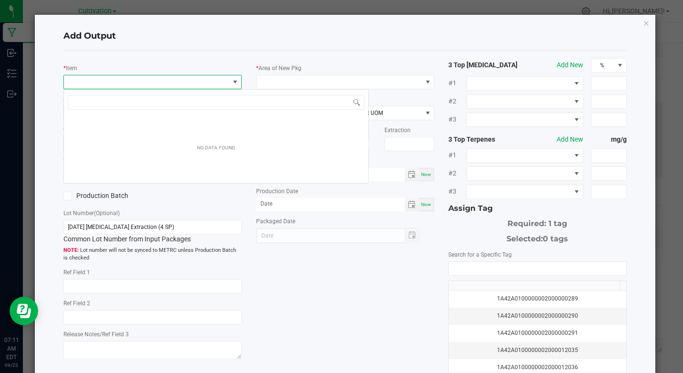
scroll to position [14, 176]
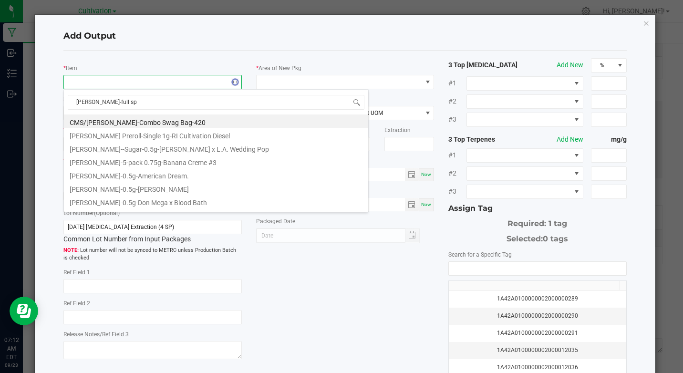
type input "[PERSON_NAME]-full spe"
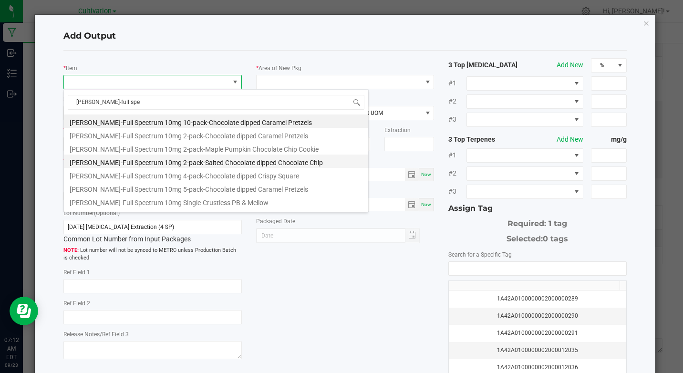
click at [157, 162] on li "[PERSON_NAME]-Full Spectrum 10mg 2-pack-Salted Chocolate dipped Chocolate Chip" at bounding box center [216, 160] width 304 height 13
type input "0 ea"
type input "0.6"
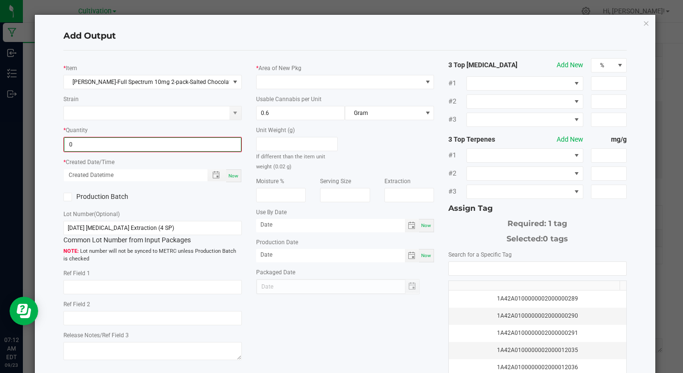
click at [129, 143] on input "0" at bounding box center [152, 144] width 176 height 13
type input "329 ea"
click at [231, 175] on span "Now" at bounding box center [233, 174] width 10 height 5
type input "[DATE] 7:12 AM"
type input "[DATE]"
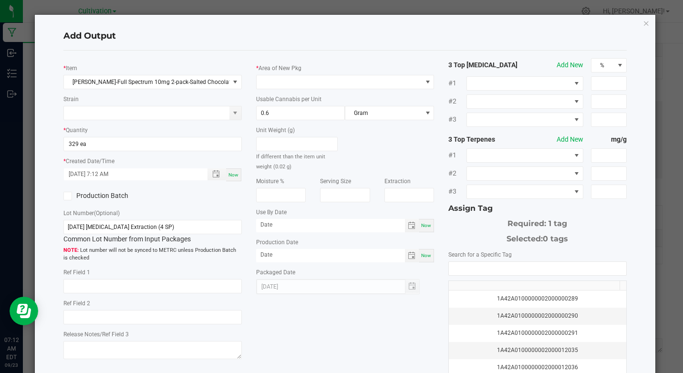
click at [69, 196] on icon at bounding box center [68, 196] width 6 height 0
click at [0, 0] on input "Production Batch" at bounding box center [0, 0] width 0 height 0
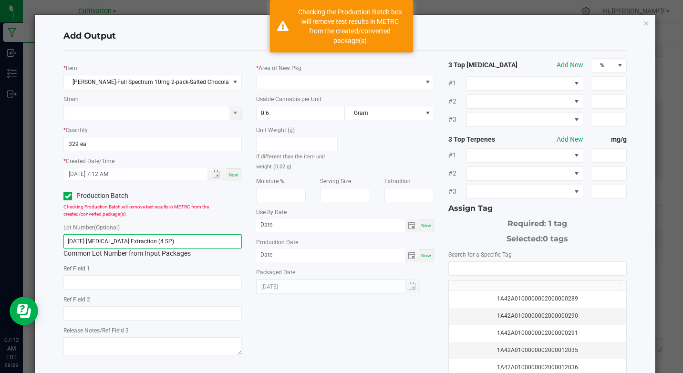
drag, startPoint x: 67, startPoint y: 239, endPoint x: 185, endPoint y: 244, distance: 118.8
click at [185, 244] on input "[DATE] [MEDICAL_DATA] Extraction (4 SP)" at bounding box center [152, 241] width 178 height 14
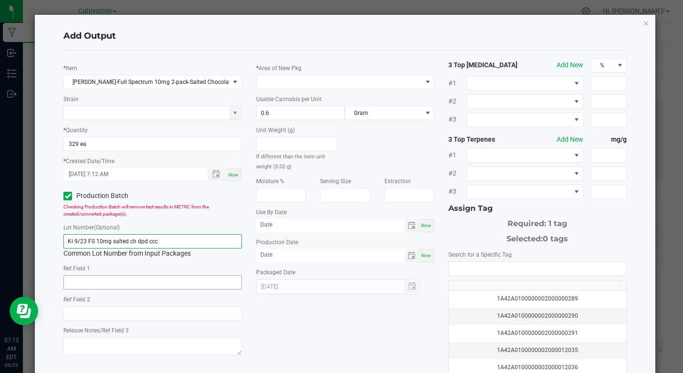
type input "Ki 9/23 FS 10mg salted ch dpd ccc"
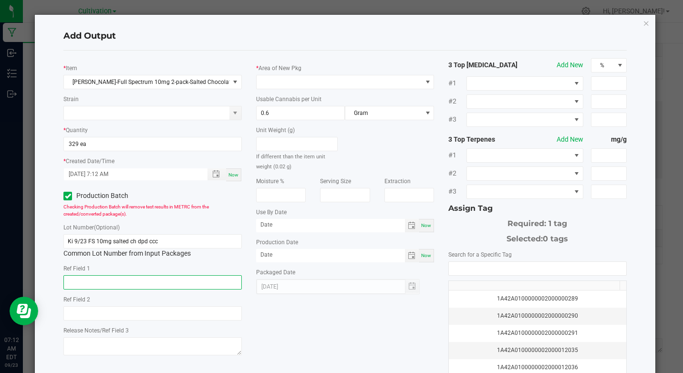
click at [90, 279] on input "text" at bounding box center [152, 282] width 178 height 14
type input "[MEDICAL_DATA] Extraction"
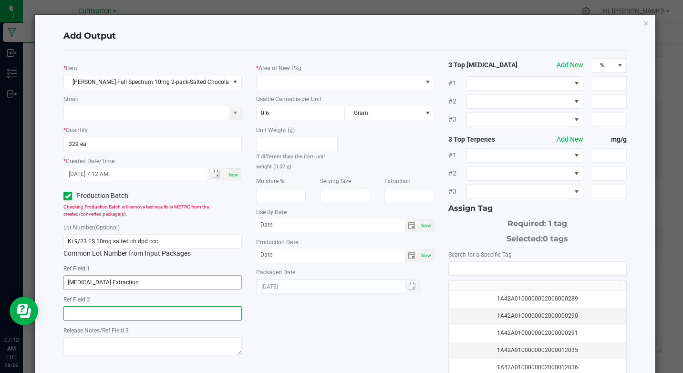
type input "[MEDICAL_DATA] Extraction"
type input "month/day/year"
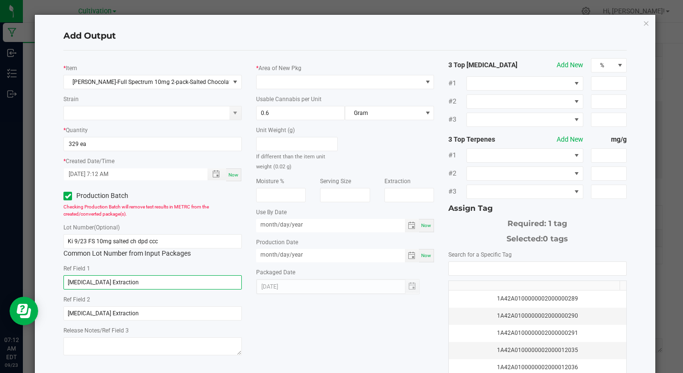
type input "month/day/year"
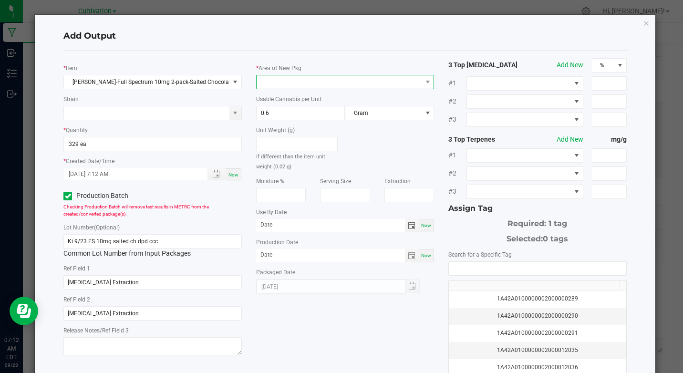
click at [339, 85] on span at bounding box center [339, 81] width 165 height 13
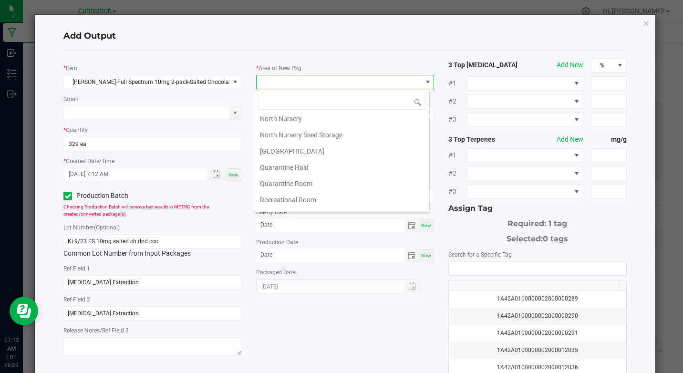
scroll to position [191, 0]
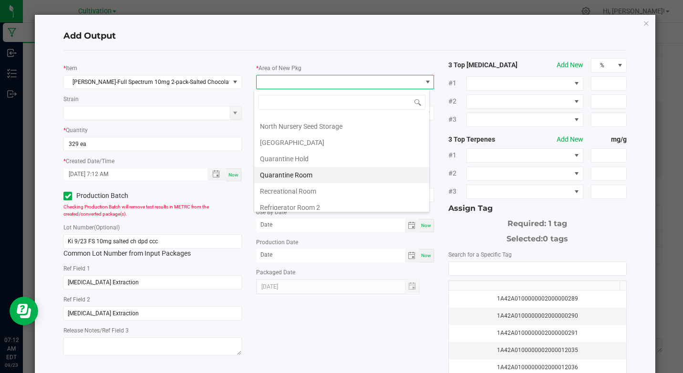
click at [273, 176] on li "Quarantine Room" at bounding box center [341, 175] width 175 height 16
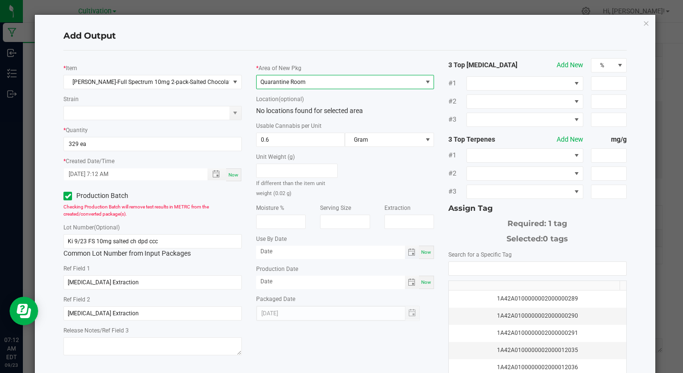
click at [408, 257] on span "Toggle calendar" at bounding box center [412, 252] width 14 height 13
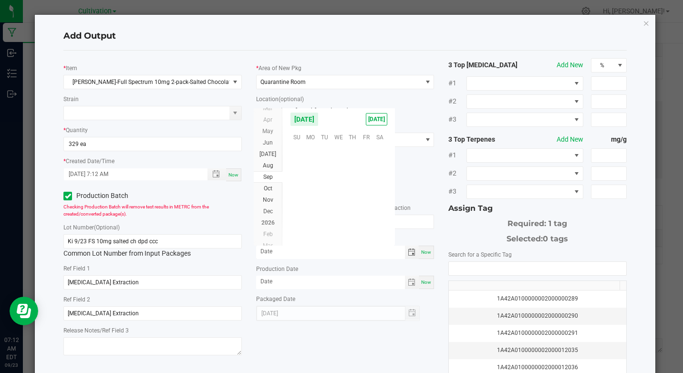
scroll to position [154623, 0]
click at [269, 201] on span "Nov" at bounding box center [268, 199] width 10 height 7
click at [298, 209] on span "23" at bounding box center [297, 208] width 14 height 15
type input "[DATE]"
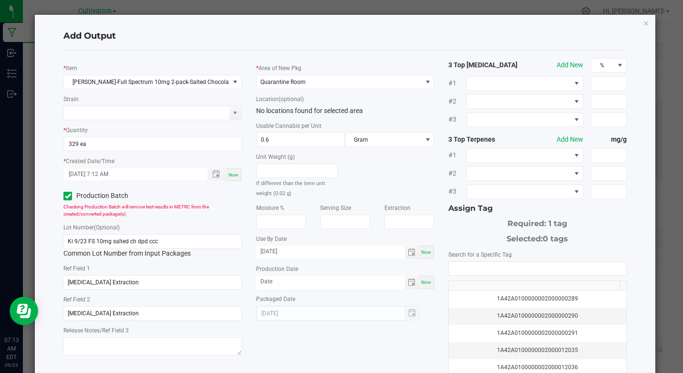
click at [424, 282] on span "Now" at bounding box center [426, 281] width 10 height 5
type input "[DATE]"
click at [457, 268] on input "NO DATA FOUND" at bounding box center [537, 268] width 177 height 13
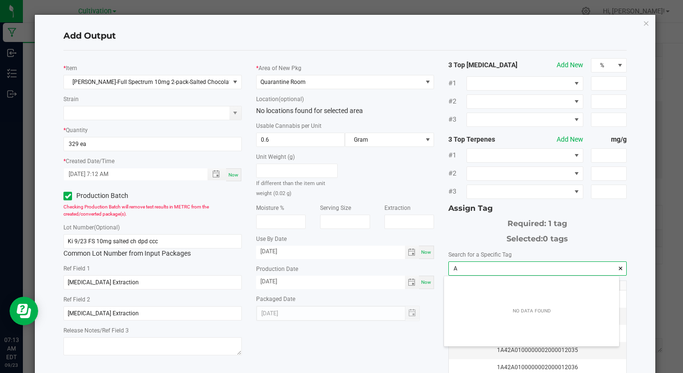
scroll to position [13, 175]
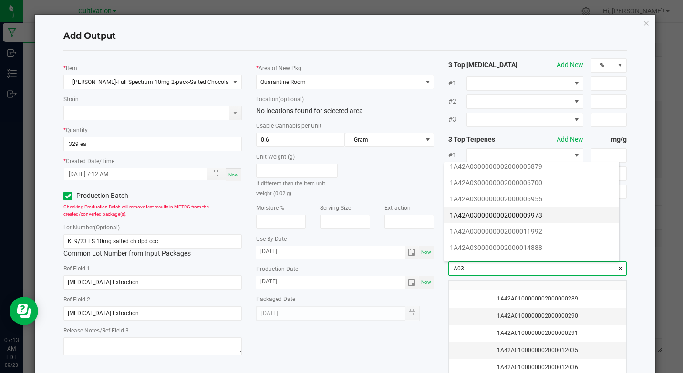
click at [612, 253] on li "1A42A0300000002000014888" at bounding box center [531, 247] width 175 height 16
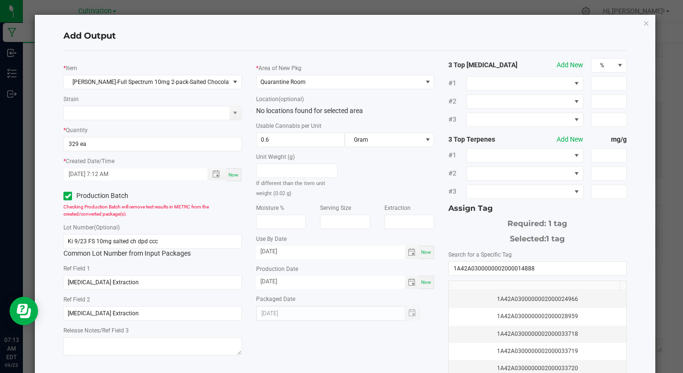
scroll to position [57, 0]
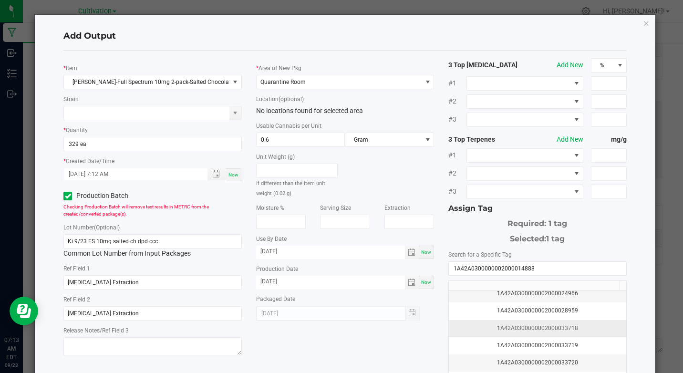
click at [560, 329] on div "1A42A0300000002000033718" at bounding box center [536, 328] width 165 height 9
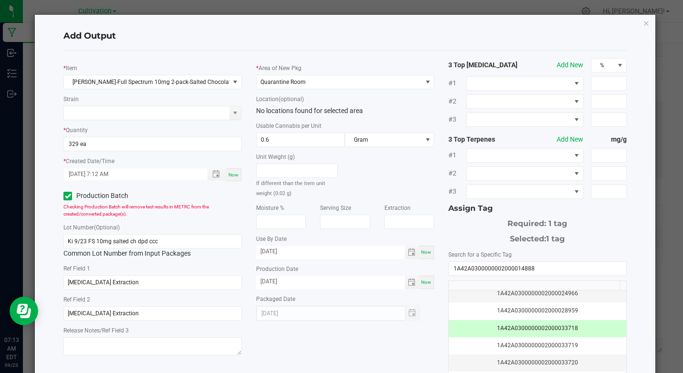
click at [559, 329] on div "1A42A0300000002000033718" at bounding box center [536, 328] width 165 height 9
drag, startPoint x: 444, startPoint y: 267, endPoint x: 540, endPoint y: 258, distance: 96.2
click at [540, 258] on div "Search for a Specific Tag 1A42A0300000002000014888 1A42A0300000002000014888 1A4…" at bounding box center [537, 324] width 178 height 151
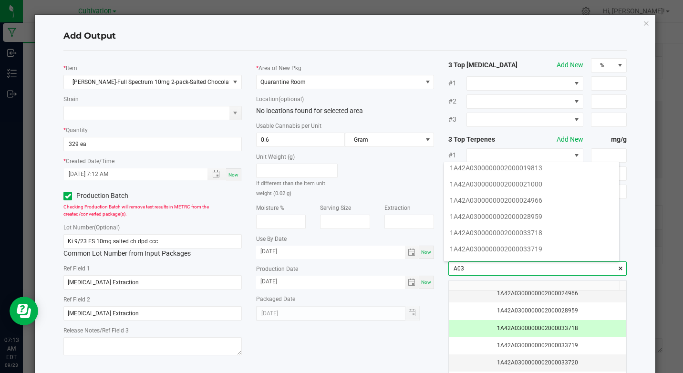
scroll to position [153, 0]
click at [512, 211] on li "1A42A0300000002000033718" at bounding box center [531, 213] width 175 height 16
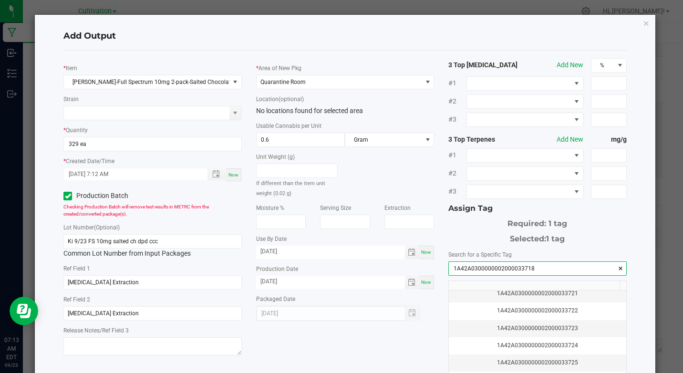
type input "1A42A0300000002000033718"
click at [409, 352] on div "* [PERSON_NAME]-Full Spectrum 10mg 2-pack-Salted Chocolate dipped Chocolate Chi…" at bounding box center [344, 229] width 577 height 342
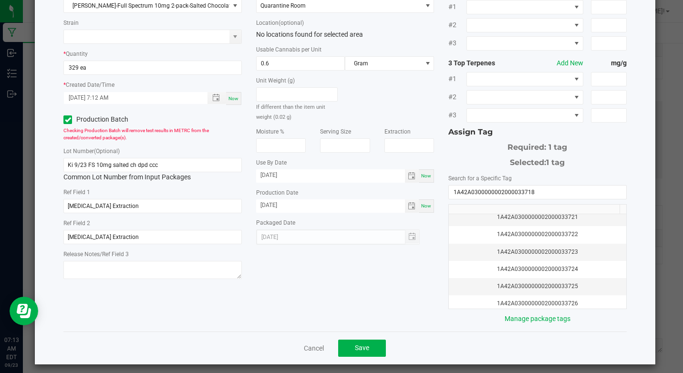
scroll to position [82, 0]
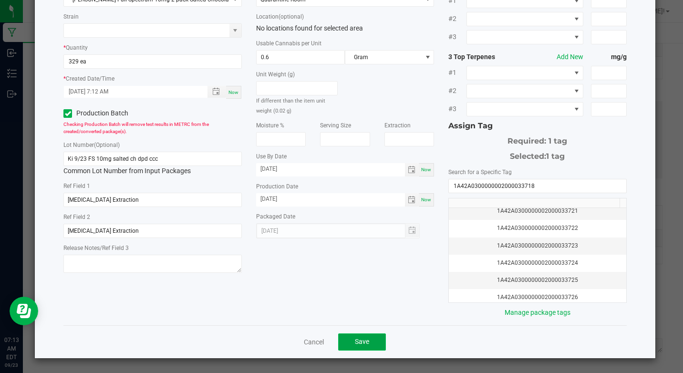
click at [365, 344] on span "Save" at bounding box center [362, 342] width 14 height 8
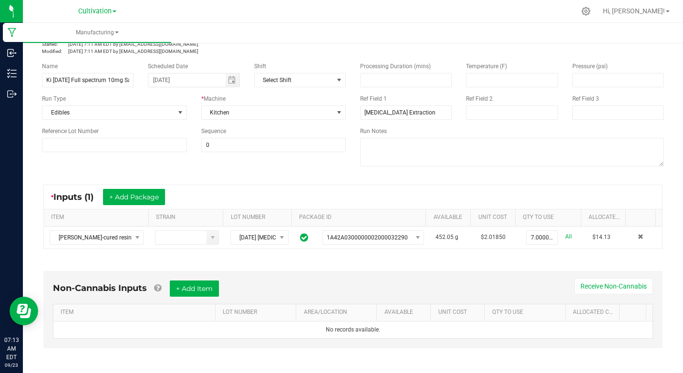
scroll to position [0, 0]
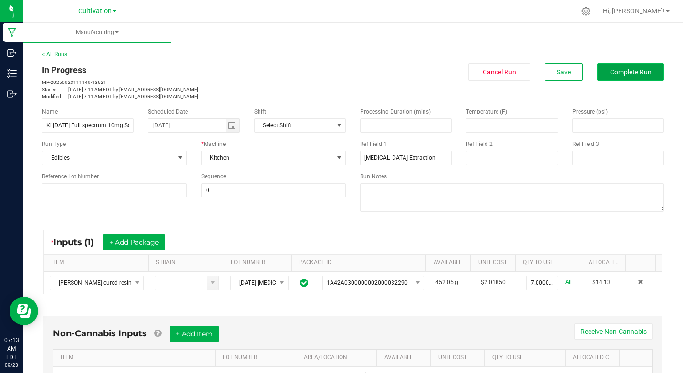
click at [628, 71] on span "Complete Run" at bounding box center [630, 72] width 41 height 8
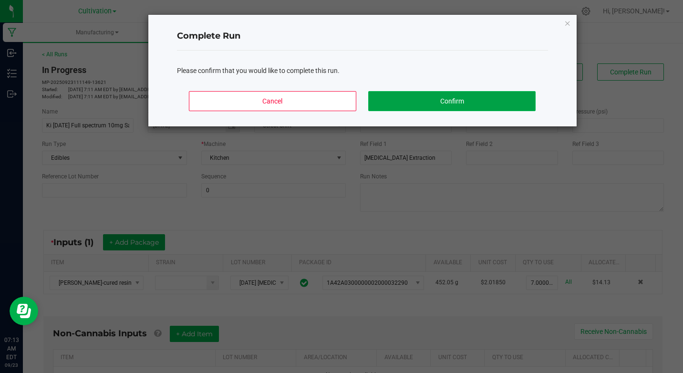
click at [505, 93] on button "Confirm" at bounding box center [451, 101] width 167 height 20
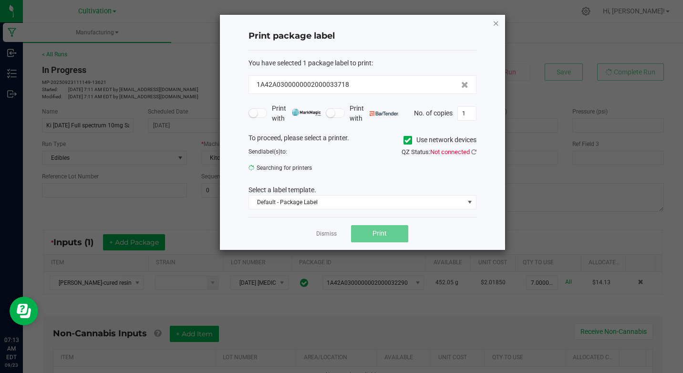
click at [498, 23] on icon "button" at bounding box center [496, 22] width 7 height 11
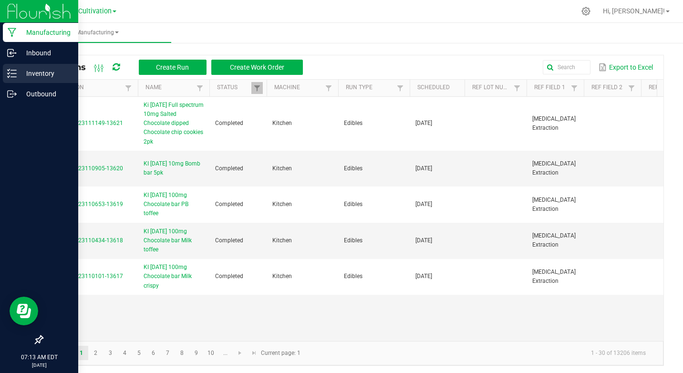
click at [32, 70] on p "Inventory" at bounding box center [45, 73] width 57 height 11
